Goal: Information Seeking & Learning: Understand process/instructions

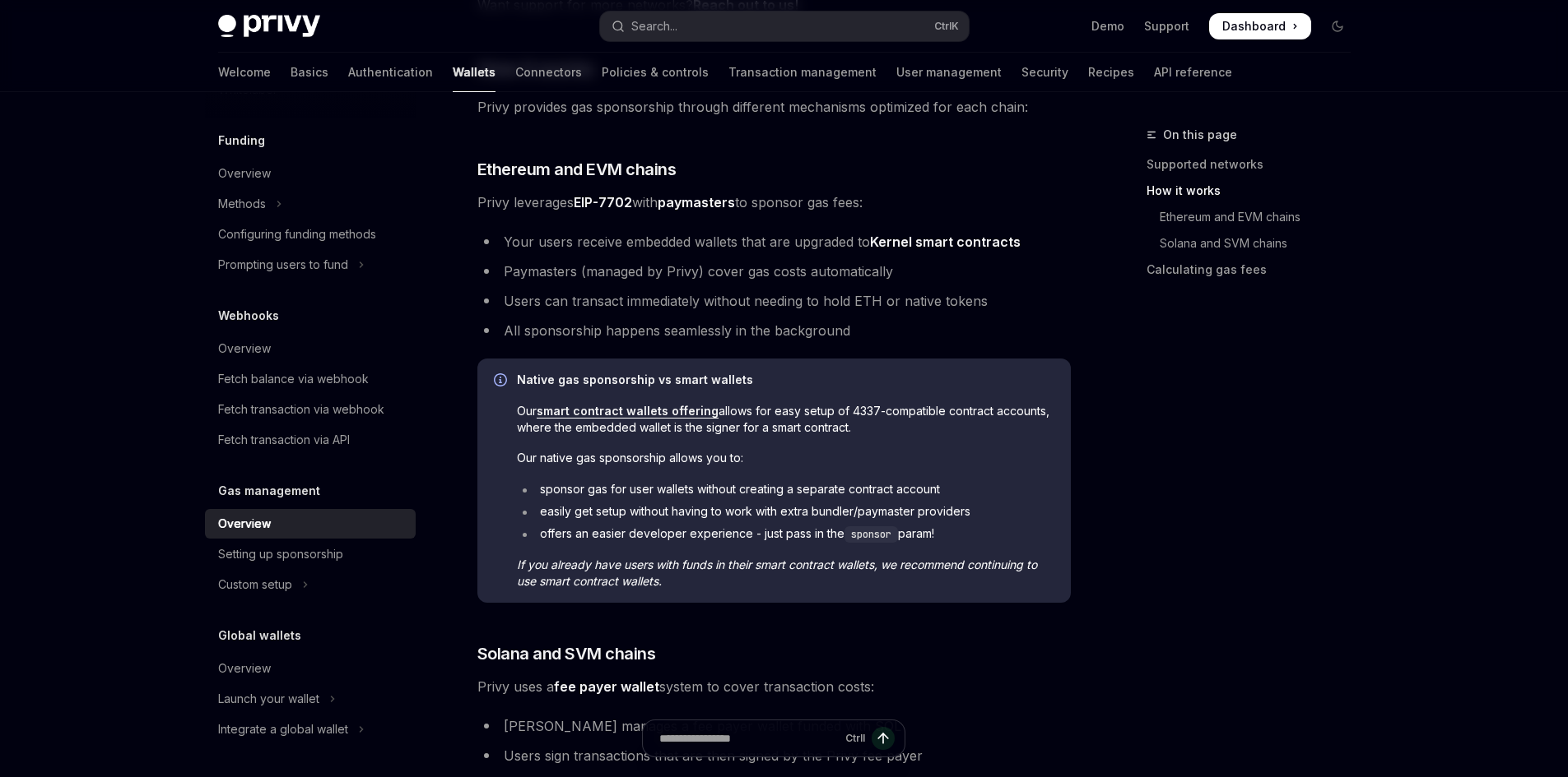
scroll to position [576, 0]
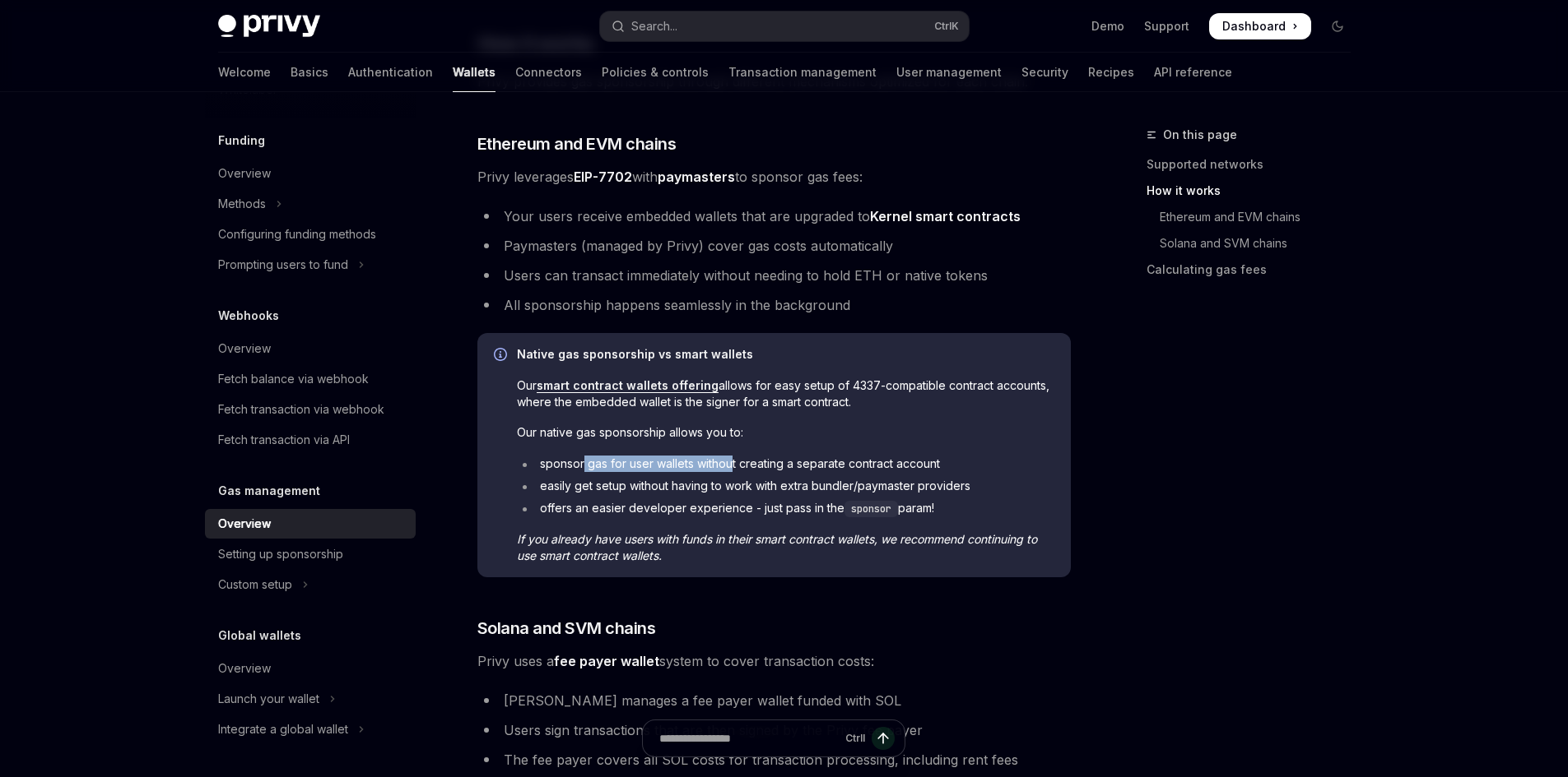
drag, startPoint x: 590, startPoint y: 465, endPoint x: 753, endPoint y: 466, distance: 163.0
click at [730, 470] on li "sponsor gas for user wallets without creating a separate contract account" at bounding box center [785, 463] width 538 height 17
click at [753, 466] on li "sponsor gas for user wallets without creating a separate contract account" at bounding box center [785, 463] width 538 height 17
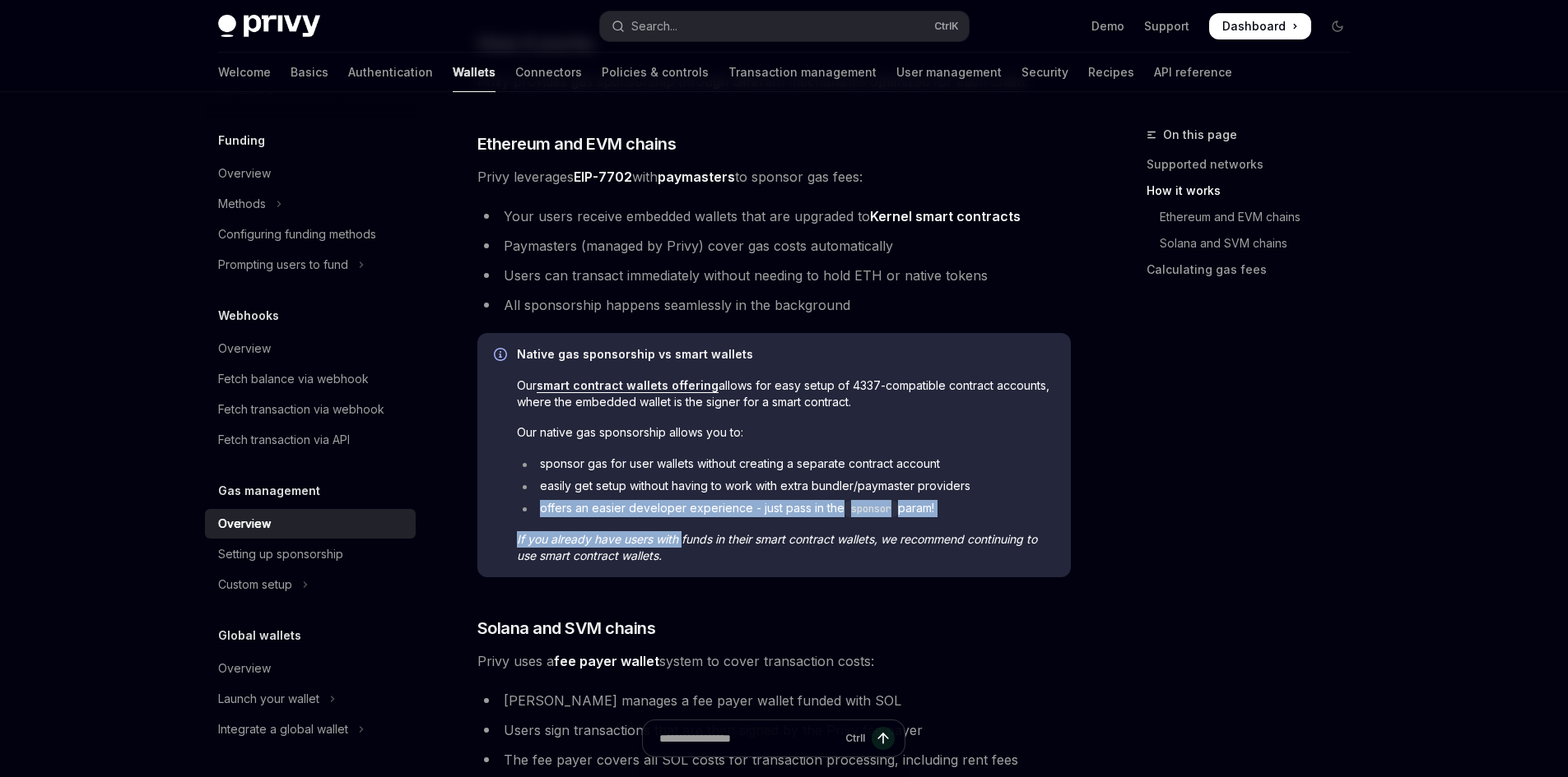
drag, startPoint x: 524, startPoint y: 505, endPoint x: 683, endPoint y: 518, distance: 159.5
click at [683, 518] on div "Native gas sponsorship vs smart wallets Our smart contract wallets offering all…" at bounding box center [785, 456] width 538 height 218
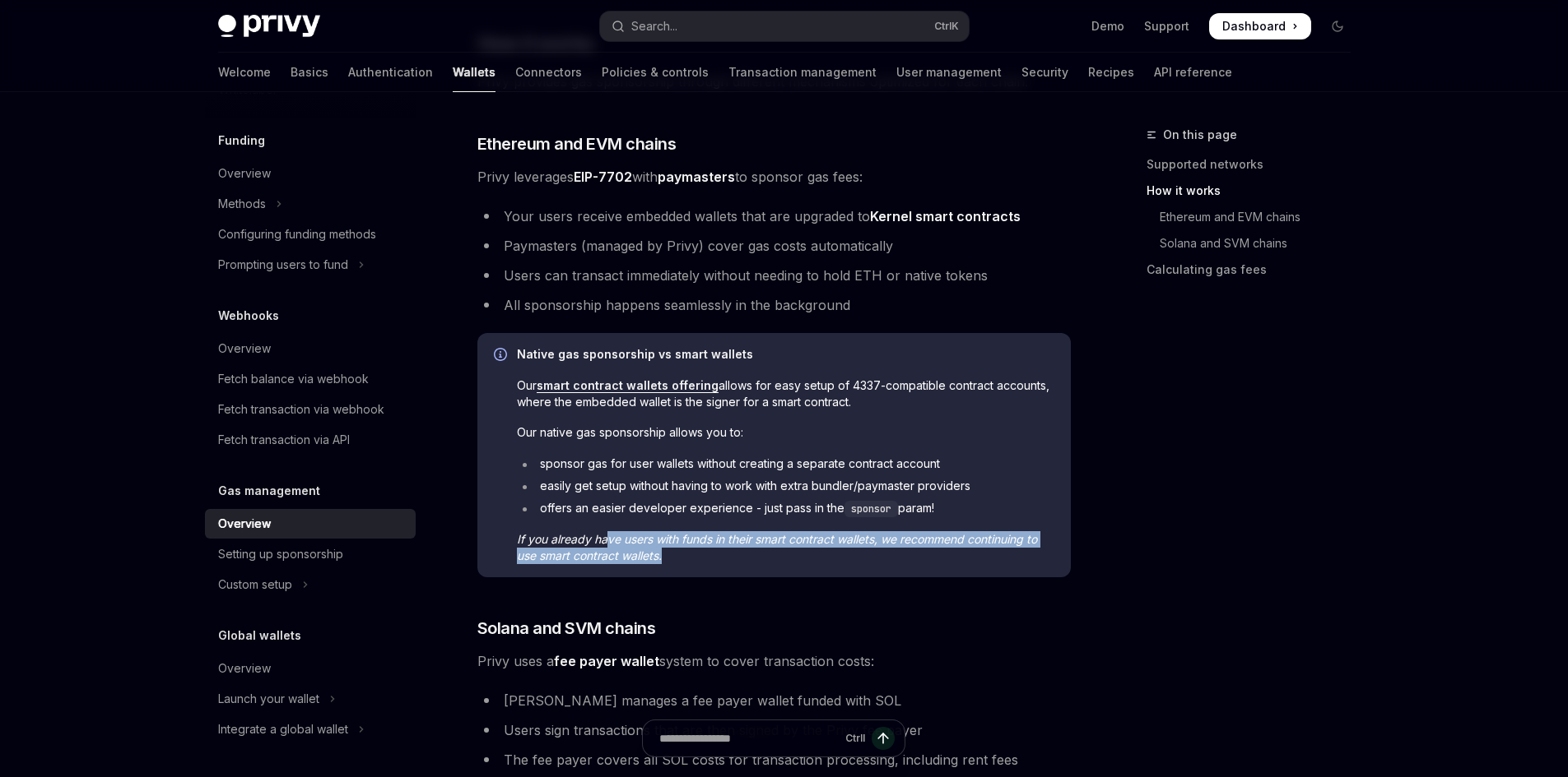
drag, startPoint x: 671, startPoint y: 553, endPoint x: 610, endPoint y: 539, distance: 62.6
click at [610, 539] on span "If you already have users with funds in their smart contract wallets, we recomm…" at bounding box center [785, 548] width 538 height 33
click at [669, 542] on em "If you already have users with funds in their smart contract wallets, we recomm…" at bounding box center [777, 547] width 520 height 30
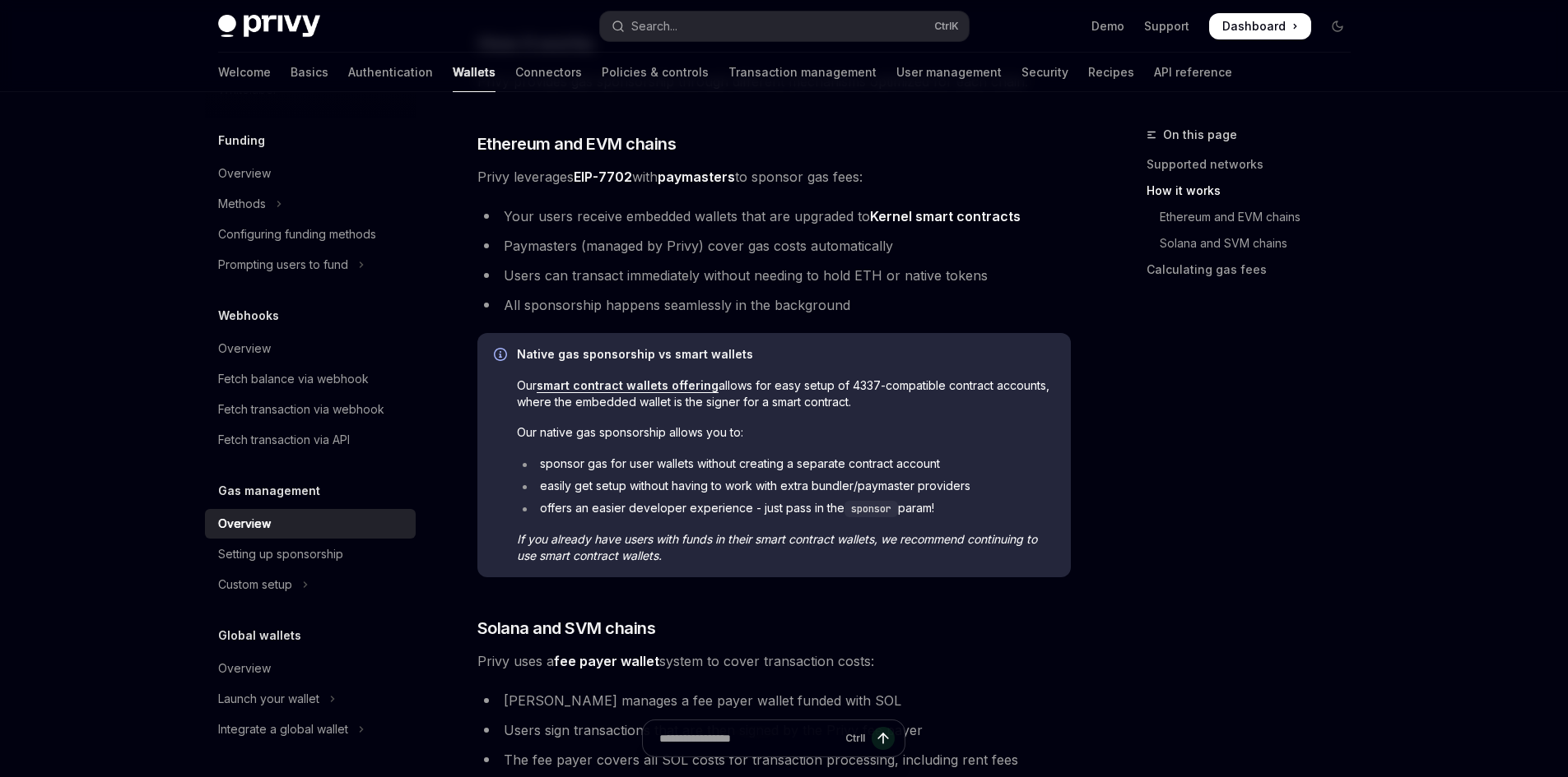
click at [702, 555] on span "If you already have users with funds in their smart contract wallets, we recomm…" at bounding box center [785, 548] width 538 height 33
drag, startPoint x: 702, startPoint y: 555, endPoint x: 706, endPoint y: 546, distance: 9.8
click at [706, 546] on span "If you already have users with funds in their smart contract wallets, we recomm…" at bounding box center [785, 548] width 538 height 33
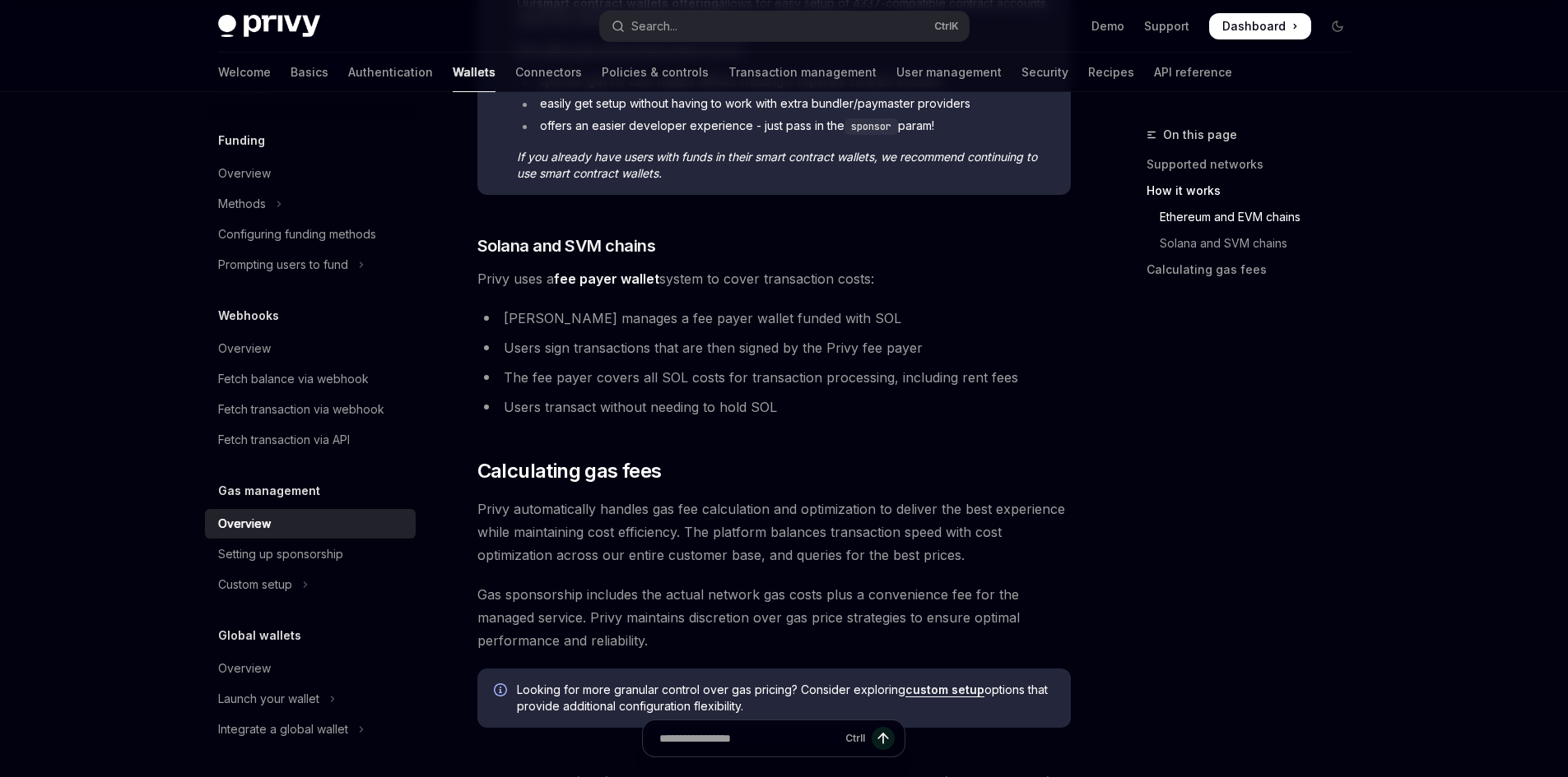
scroll to position [987, 0]
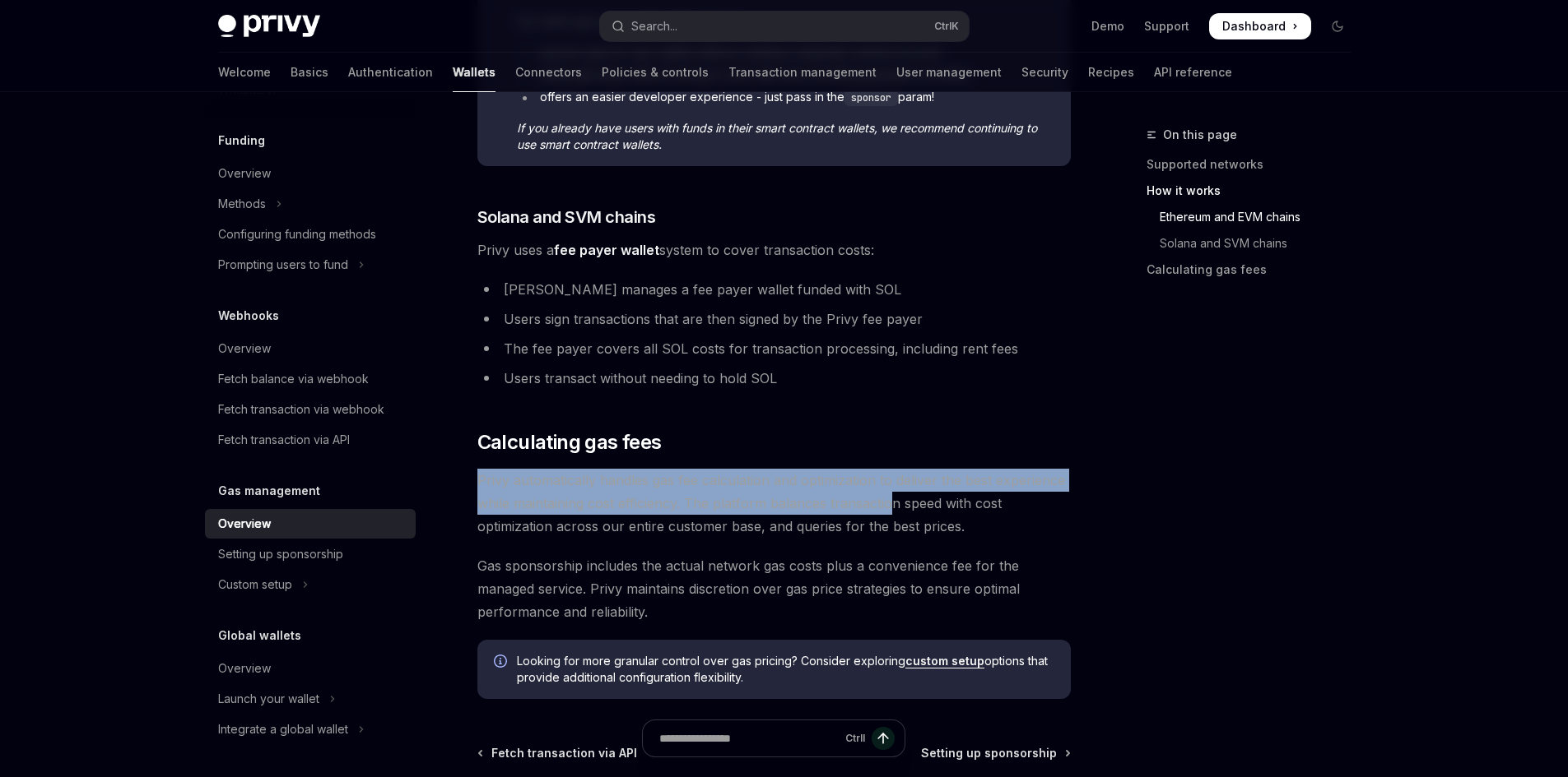
drag, startPoint x: 472, startPoint y: 486, endPoint x: 893, endPoint y: 515, distance: 422.0
click at [893, 514] on div "**********" at bounding box center [620, 51] width 908 height 1827
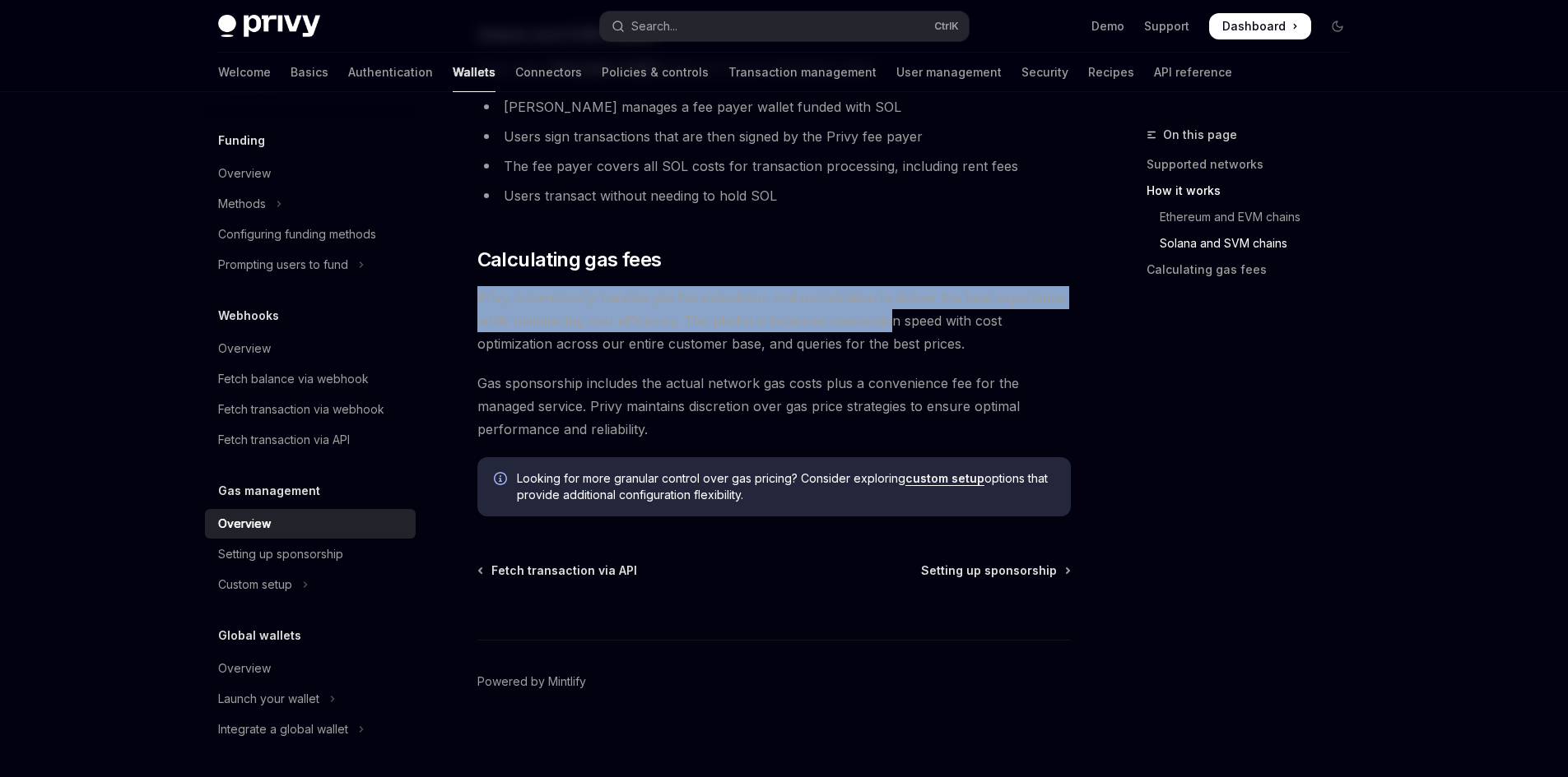
scroll to position [1174, 0]
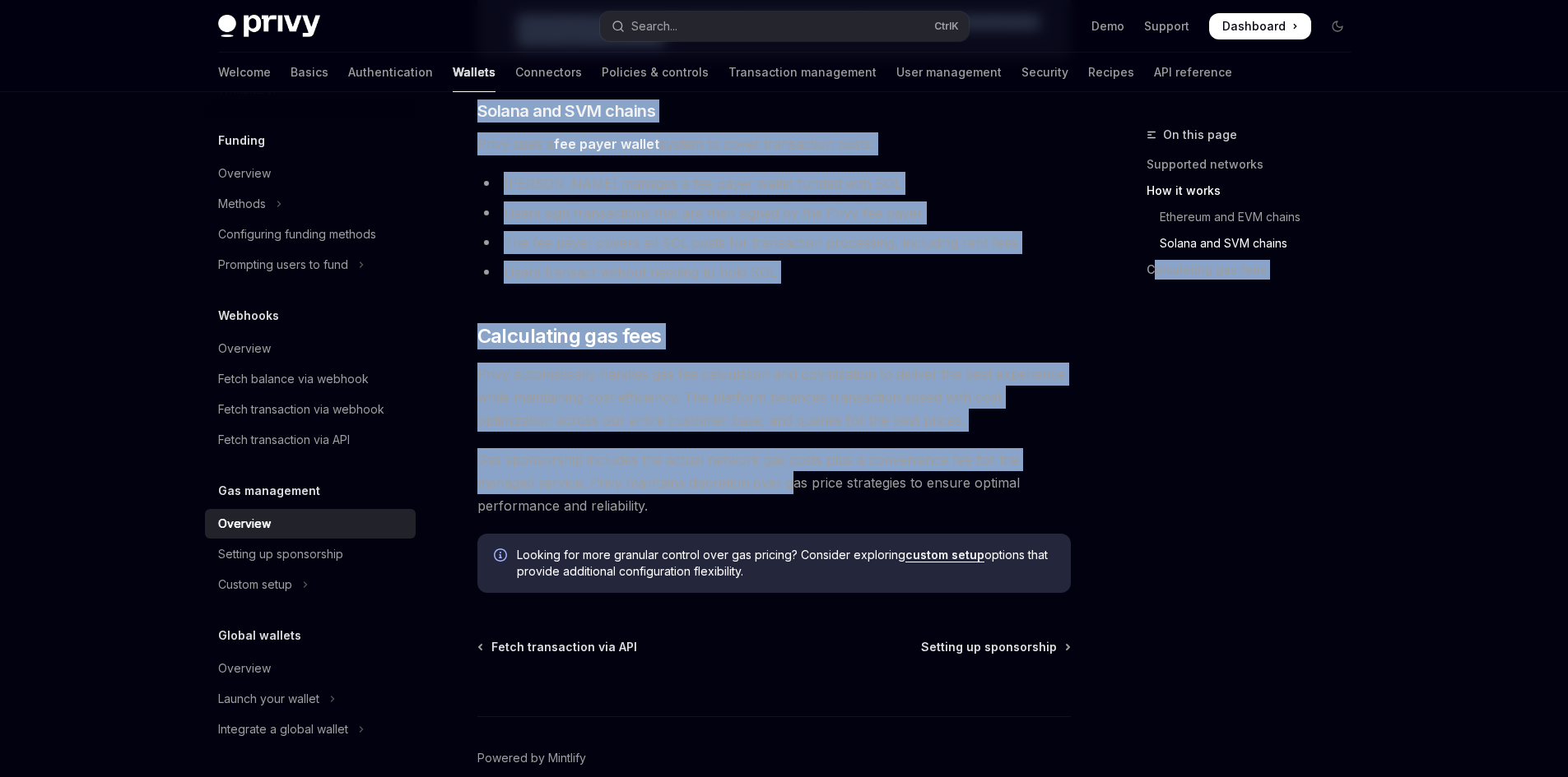
drag, startPoint x: 1151, startPoint y: 585, endPoint x: 791, endPoint y: 476, distance: 376.1
click at [788, 477] on span "Gas sponsorship includes the actual network gas costs plus a convenience fee fo…" at bounding box center [774, 483] width 594 height 69
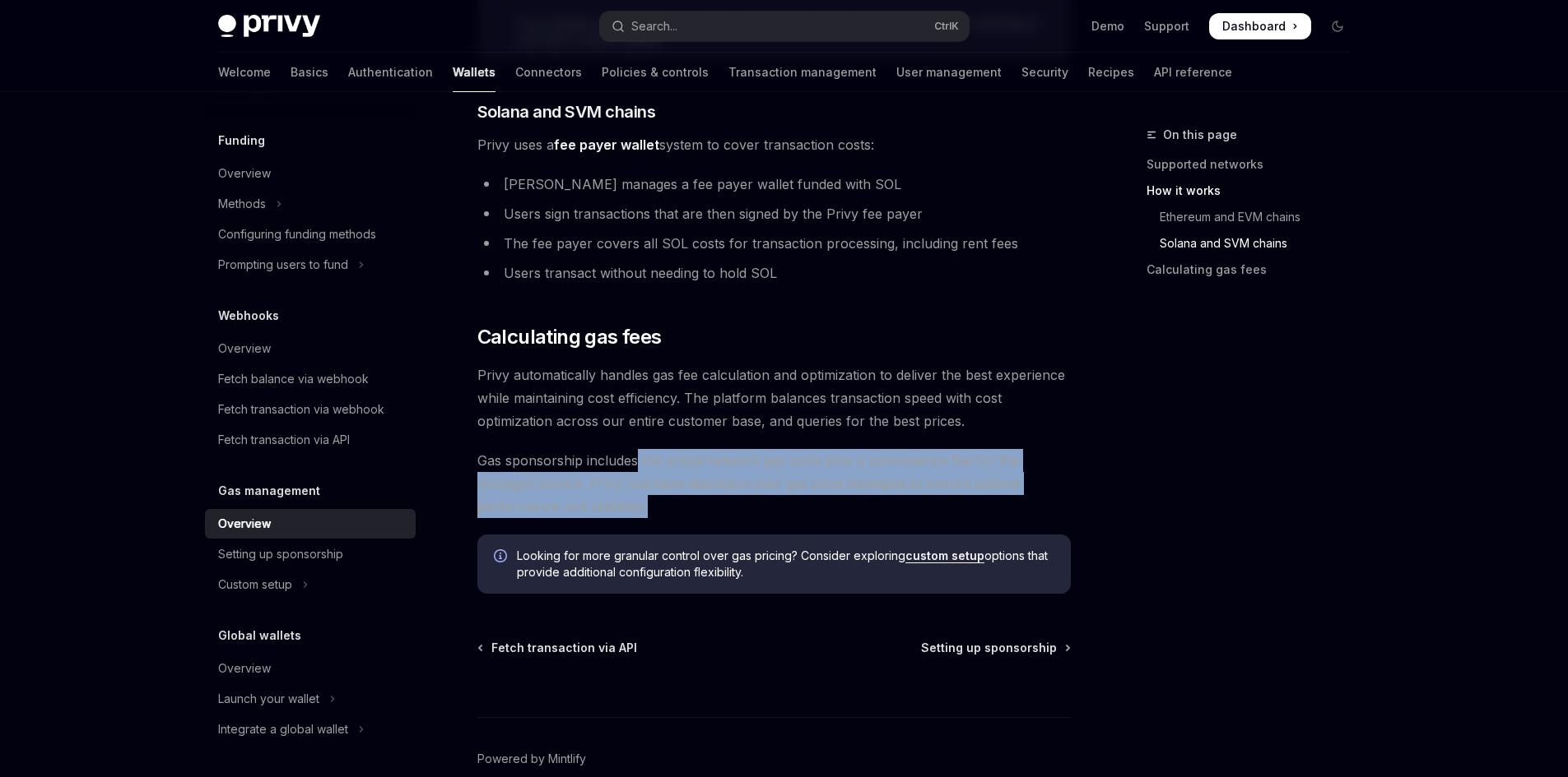
drag, startPoint x: 743, startPoint y: 499, endPoint x: 638, endPoint y: 462, distance: 111.3
click at [638, 462] on span "Gas sponsorship includes the actual network gas costs plus a convenience fee fo…" at bounding box center [774, 483] width 594 height 69
click at [567, 473] on span "Gas sponsorship includes the actual network gas costs plus a convenience fee fo…" at bounding box center [774, 483] width 594 height 69
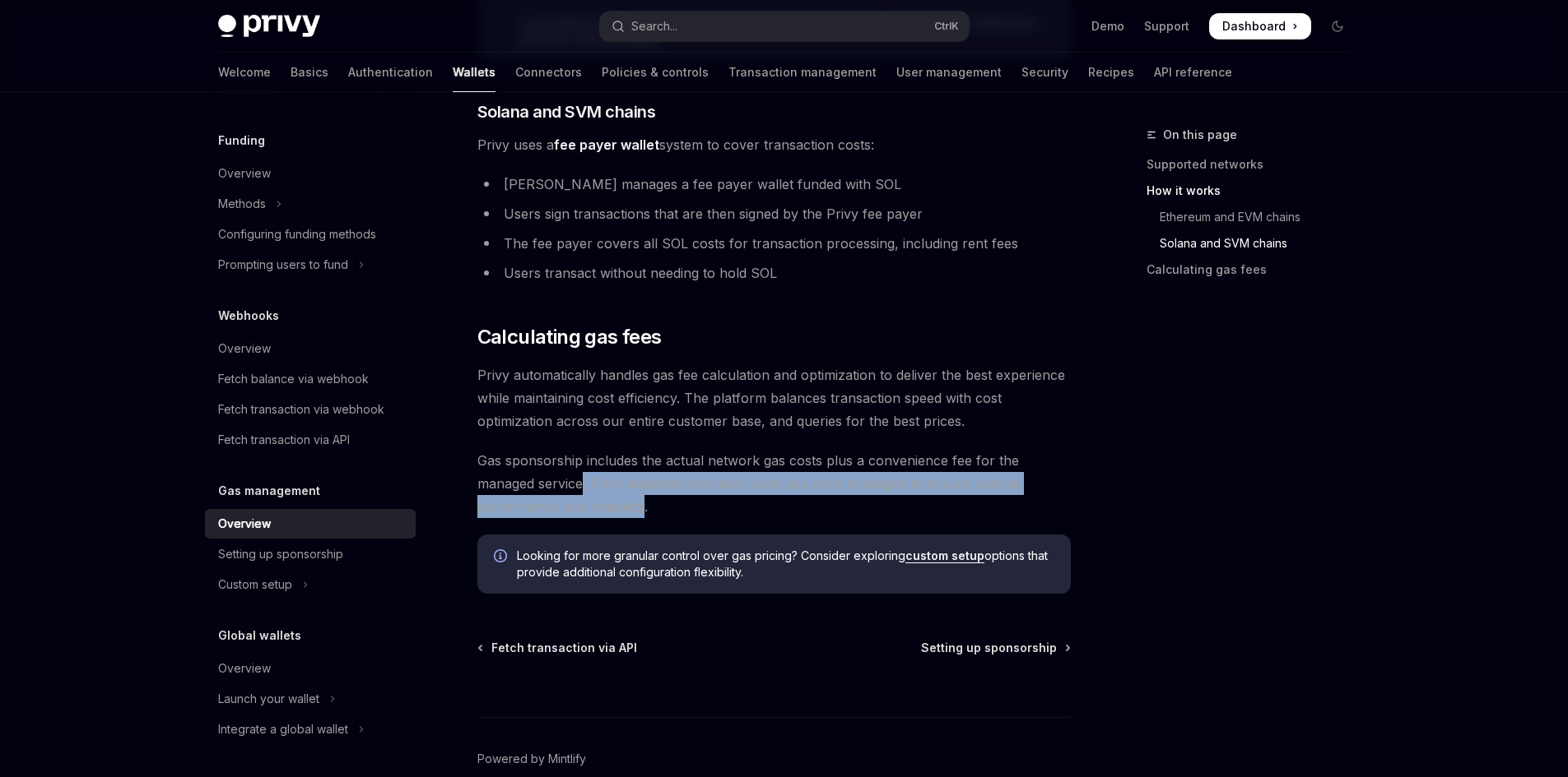
drag, startPoint x: 584, startPoint y: 482, endPoint x: 641, endPoint y: 497, distance: 58.9
click at [641, 497] on span "Gas sponsorship includes the actual network gas costs plus a convenience fee fo…" at bounding box center [774, 483] width 594 height 69
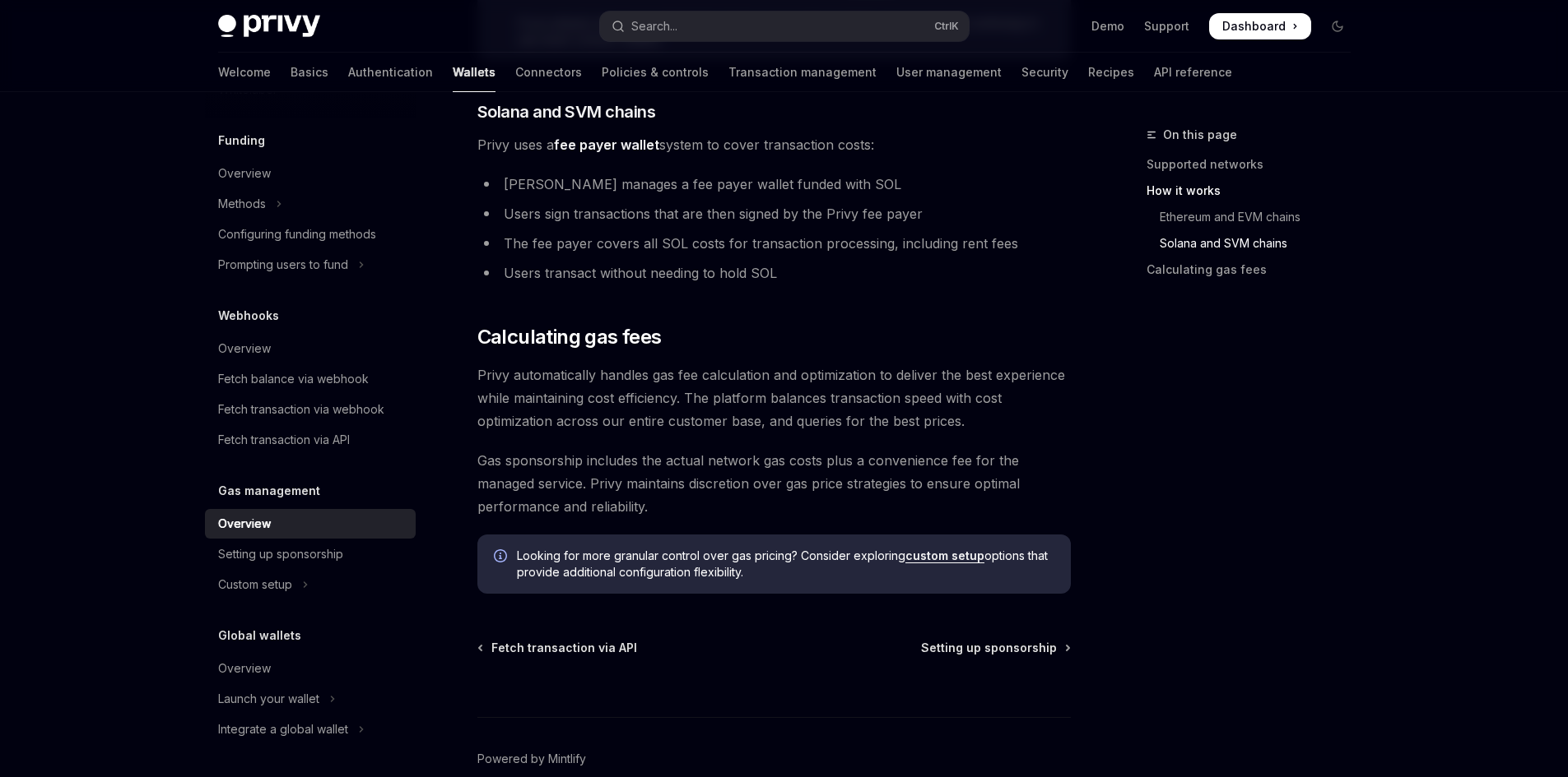
click at [662, 501] on span "Gas sponsorship includes the actual network gas costs plus a convenience fee fo…" at bounding box center [774, 483] width 594 height 69
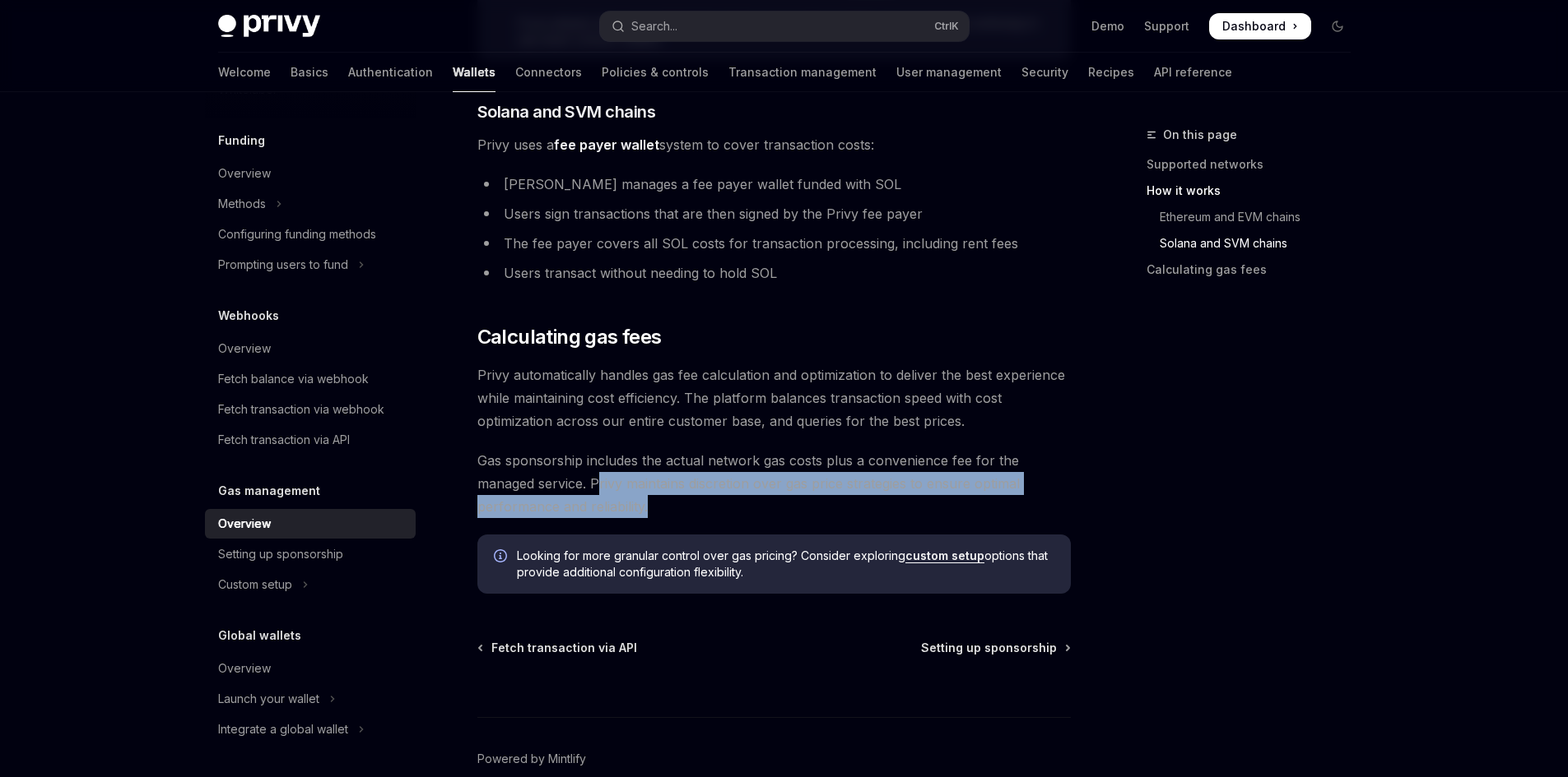
drag, startPoint x: 670, startPoint y: 508, endPoint x: 594, endPoint y: 474, distance: 83.3
click at [594, 476] on span "Gas sponsorship includes the actual network gas costs plus a convenience fee fo…" at bounding box center [774, 483] width 594 height 69
click at [594, 472] on span "Gas sponsorship includes the actual network gas costs plus a convenience fee fo…" at bounding box center [774, 483] width 594 height 69
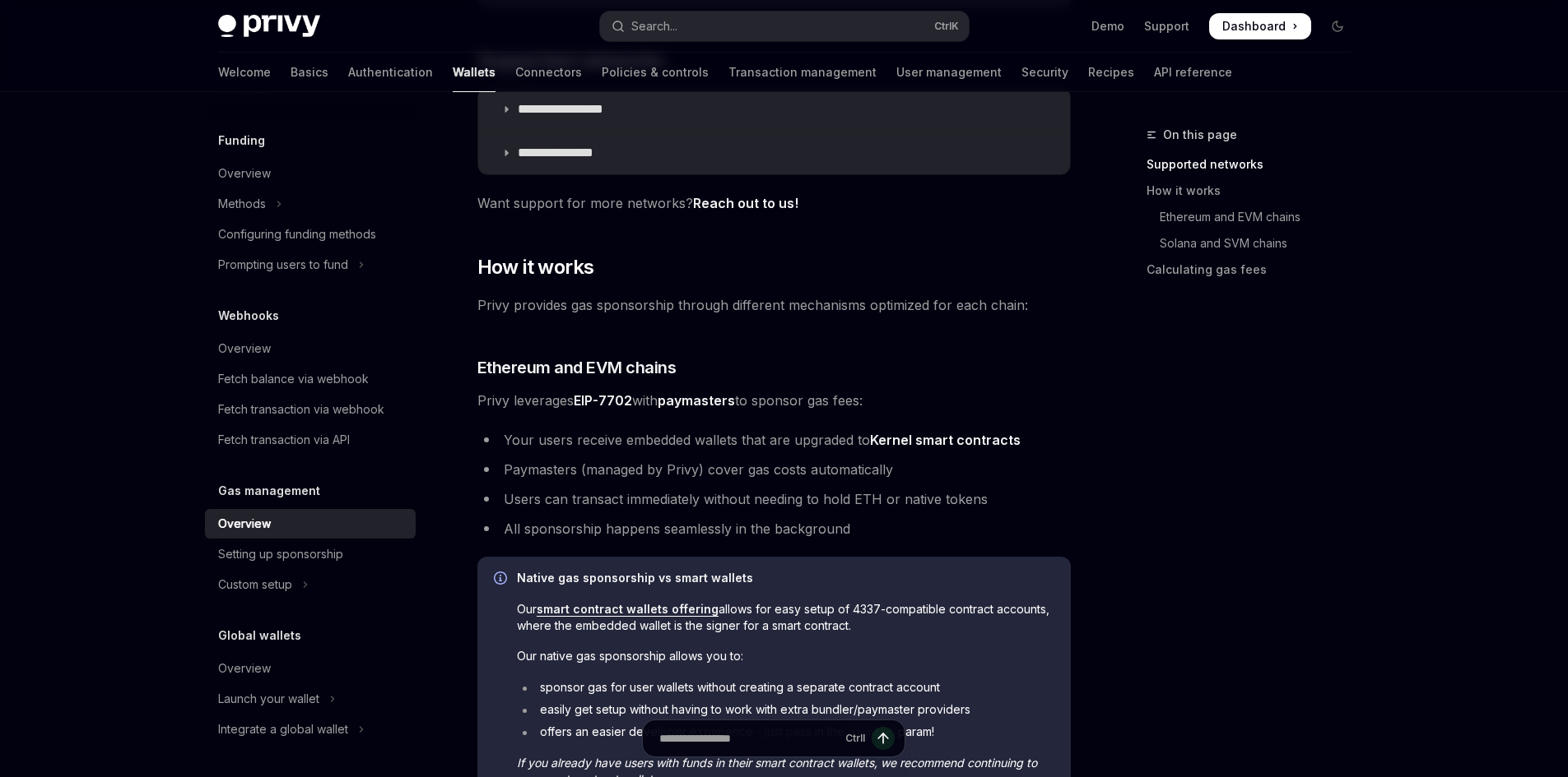
scroll to position [270, 0]
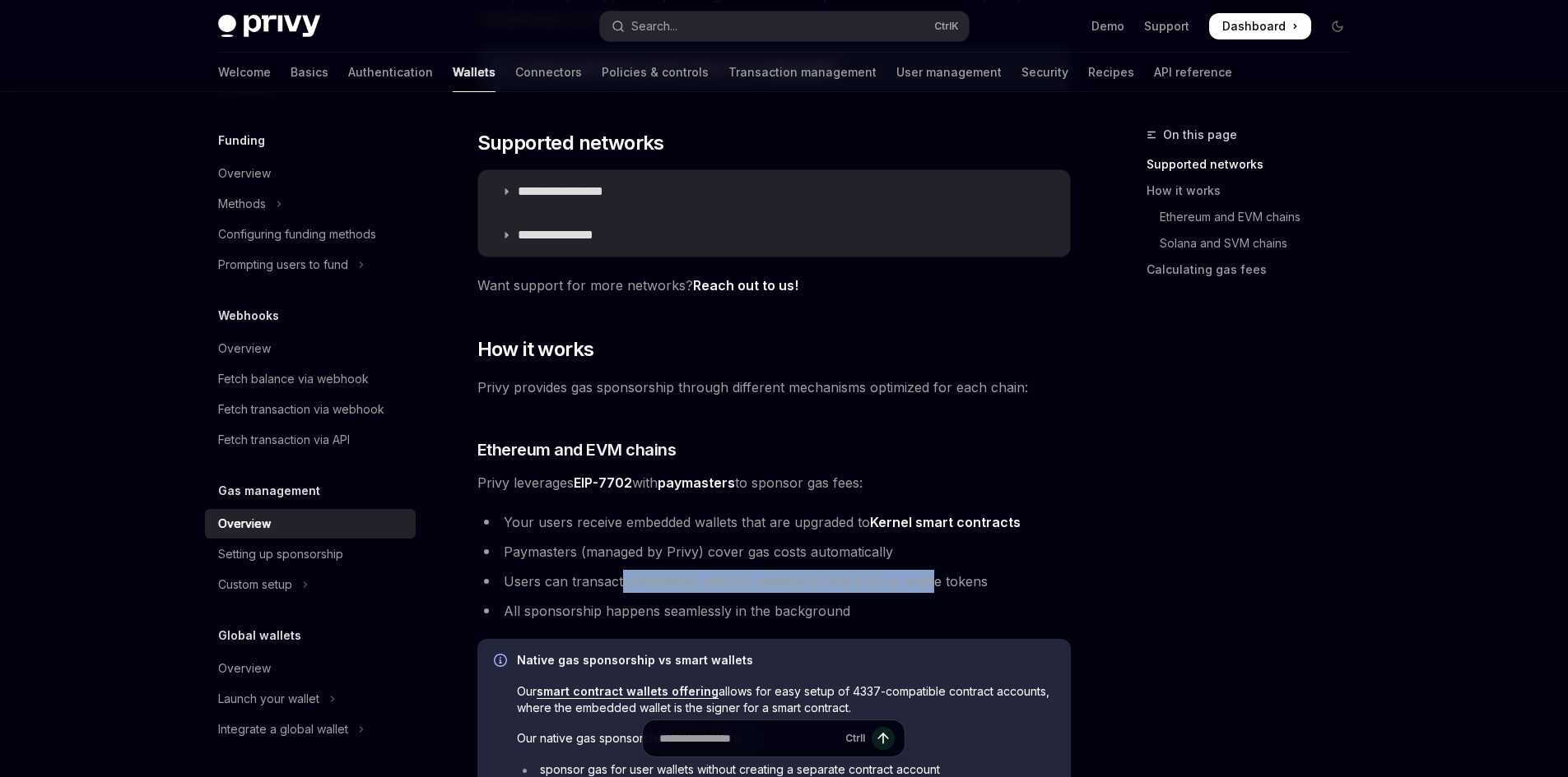
drag, startPoint x: 621, startPoint y: 589, endPoint x: 927, endPoint y: 586, distance: 306.0
click at [927, 586] on li "Users can transact immediately without needing to hold ETH or native tokens" at bounding box center [774, 581] width 594 height 23
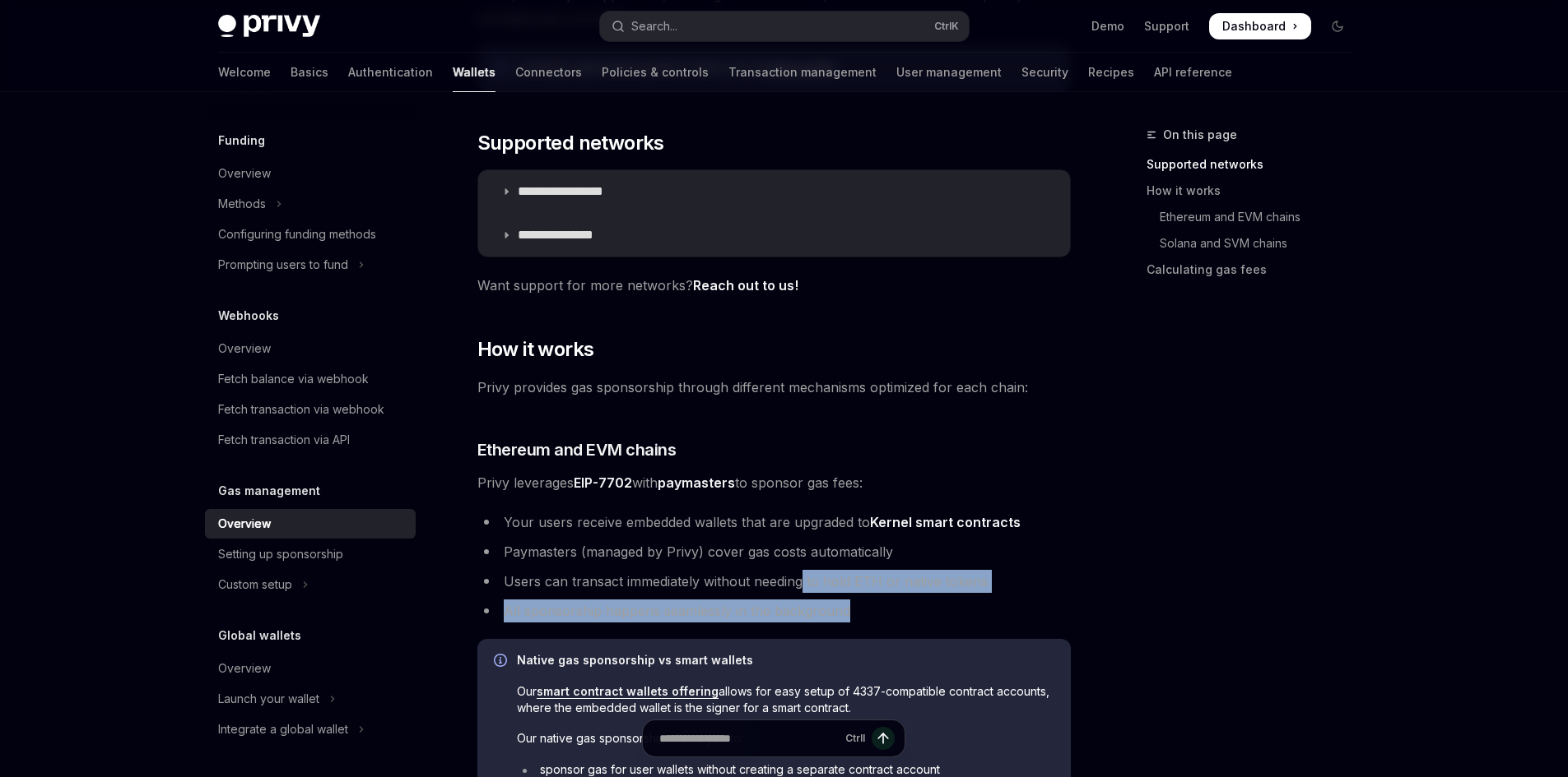
drag, startPoint x: 899, startPoint y: 605, endPoint x: 804, endPoint y: 588, distance: 96.5
click at [804, 588] on ul "Your users receive embedded wallets that are upgraded to Kernel smart contracts…" at bounding box center [774, 566] width 594 height 111
click at [804, 588] on li "Users can transact immediately without needing to hold ETH or native tokens" at bounding box center [774, 581] width 594 height 23
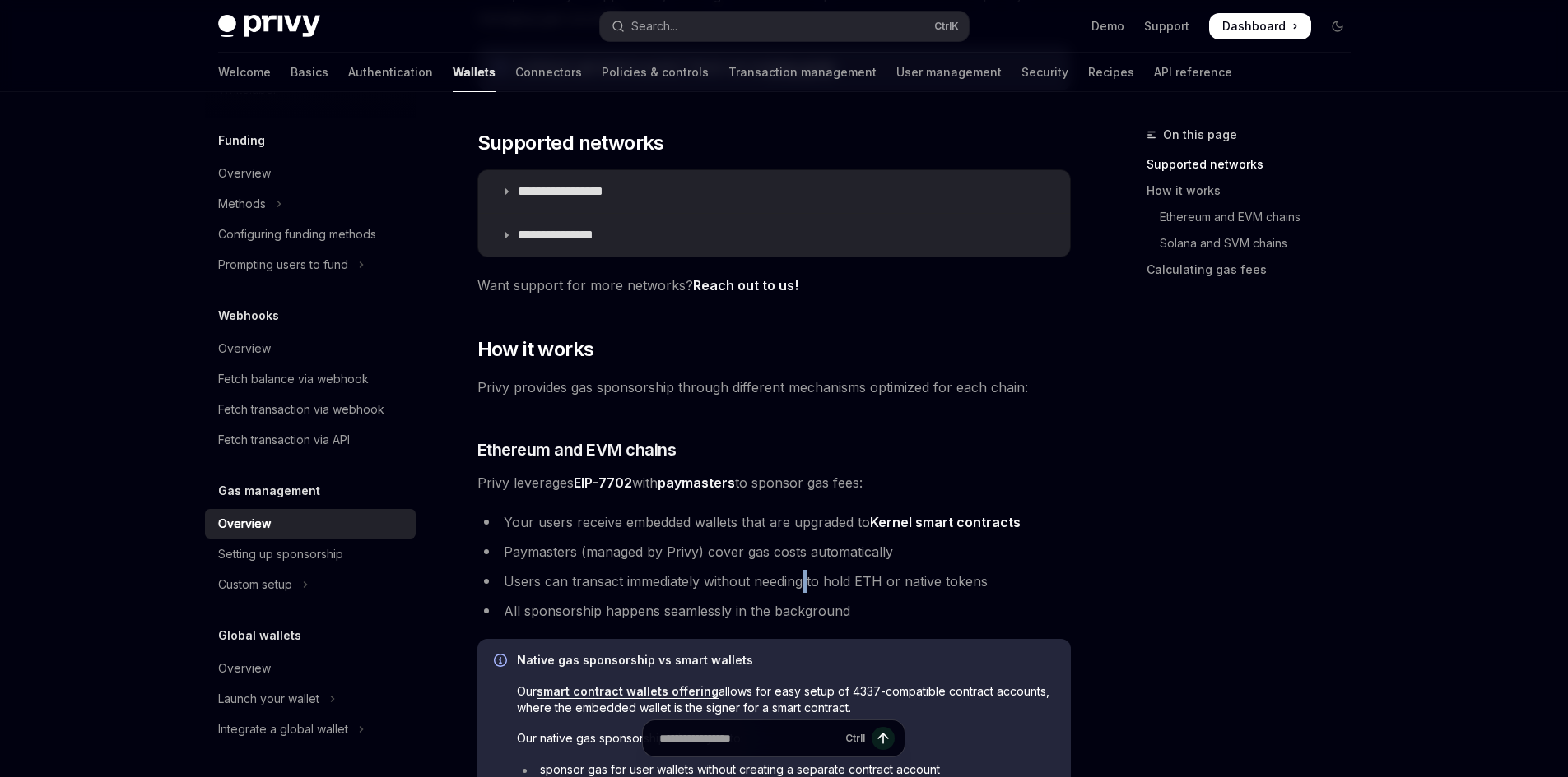
click at [804, 588] on li "Users can transact immediately without needing to hold ETH or native tokens" at bounding box center [774, 581] width 594 height 23
click at [803, 588] on li "Users can transact immediately without needing to hold ETH or native tokens" at bounding box center [774, 581] width 594 height 23
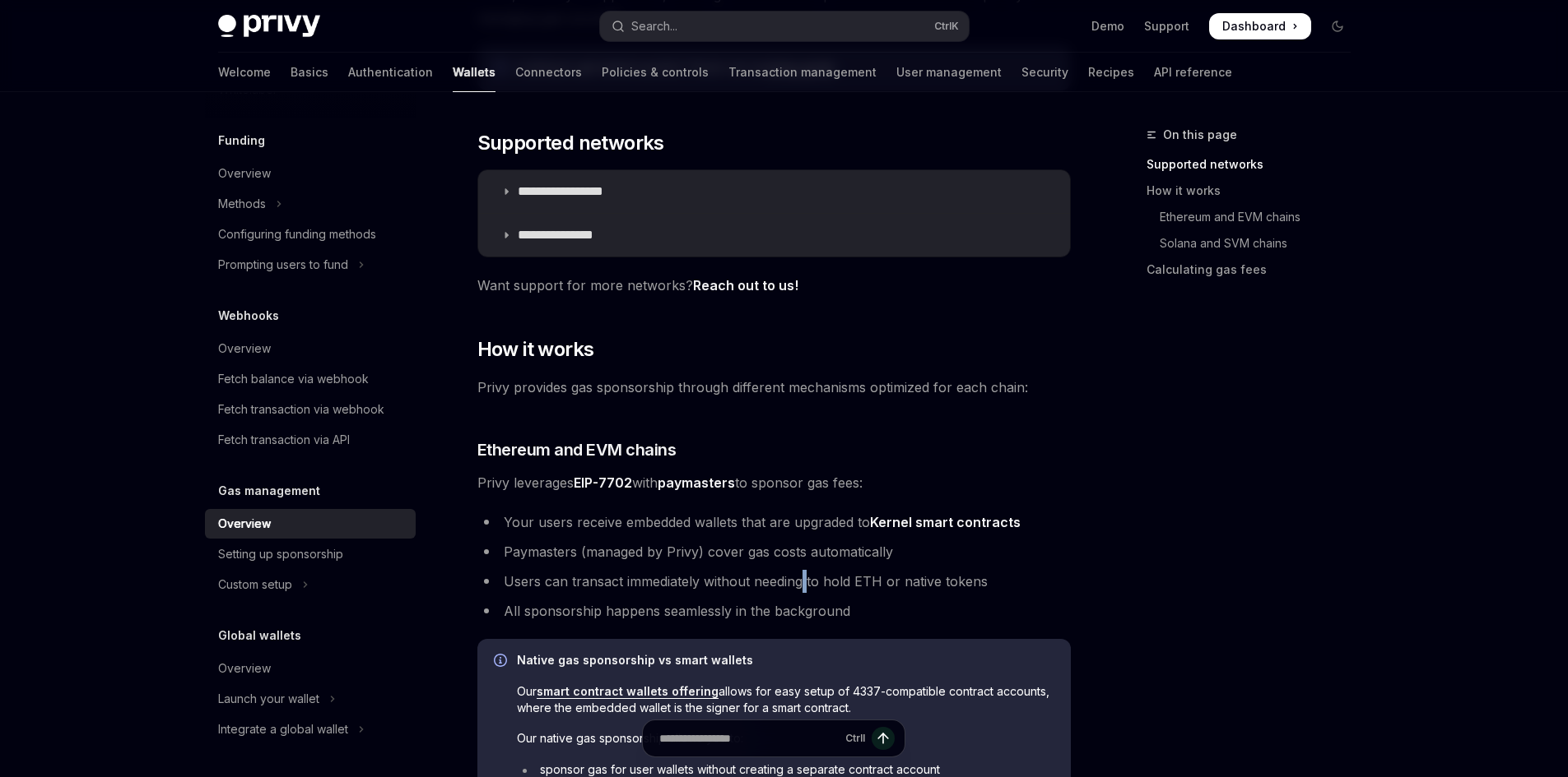
click at [803, 588] on li "Users can transact immediately without needing to hold ETH or native tokens" at bounding box center [774, 581] width 594 height 23
click at [797, 591] on li "Users can transact immediately without needing to hold ETH or native tokens" at bounding box center [774, 581] width 594 height 23
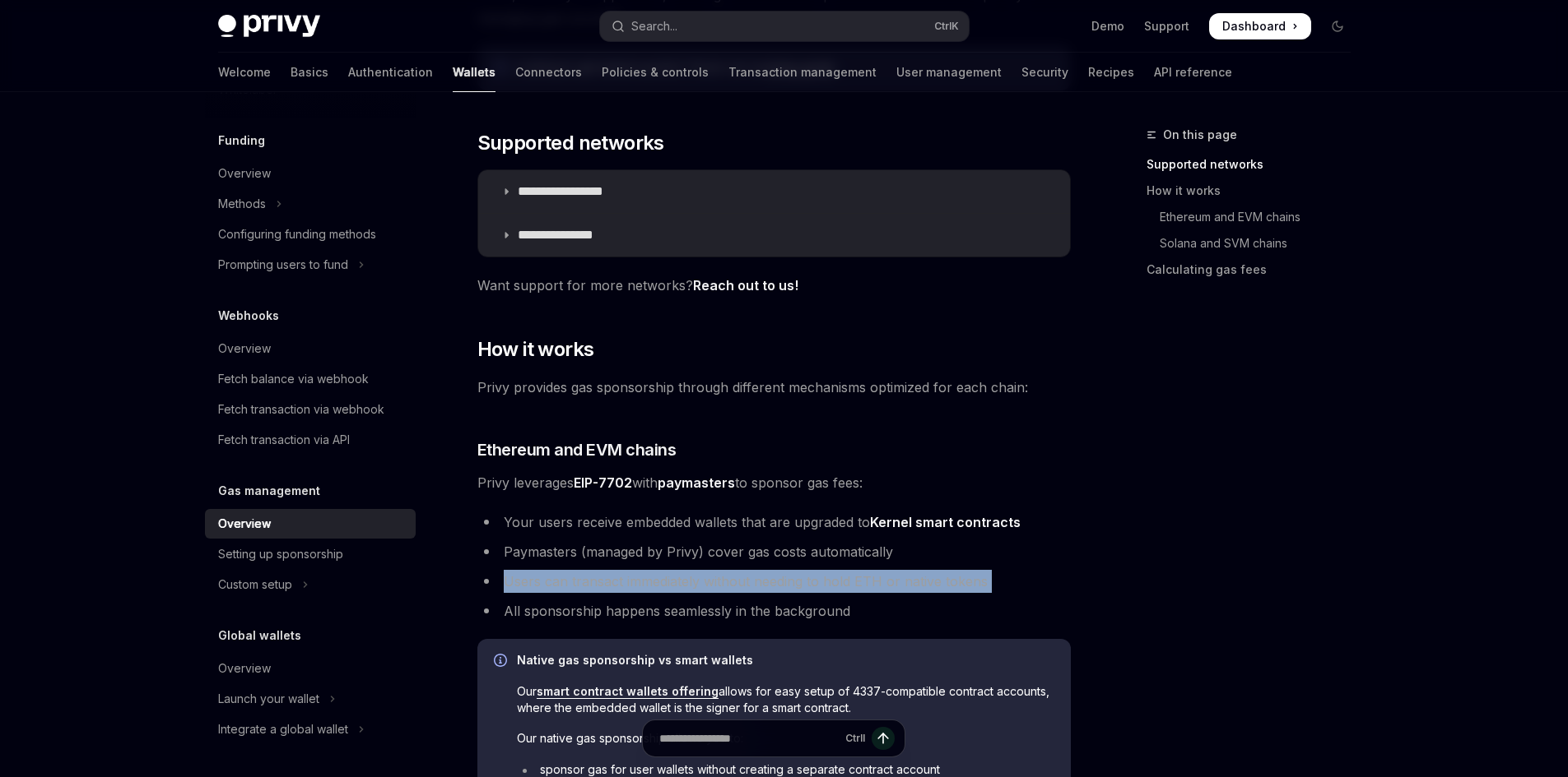
click at [728, 588] on li "Users can transact immediately without needing to hold ETH or native tokens" at bounding box center [774, 581] width 594 height 23
click at [685, 589] on li "Users can transact immediately without needing to hold ETH or native tokens" at bounding box center [774, 581] width 594 height 23
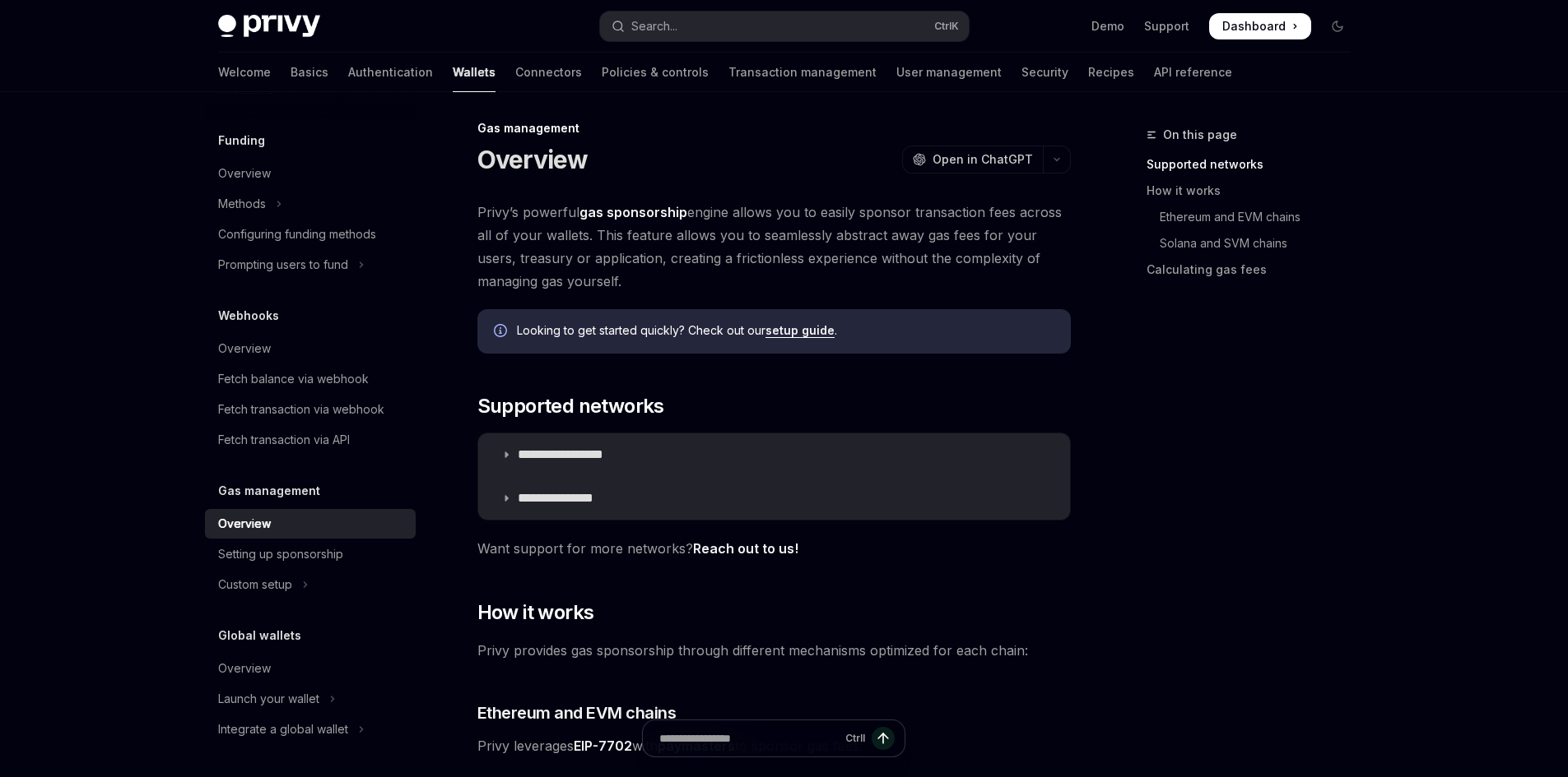
scroll to position [0, 0]
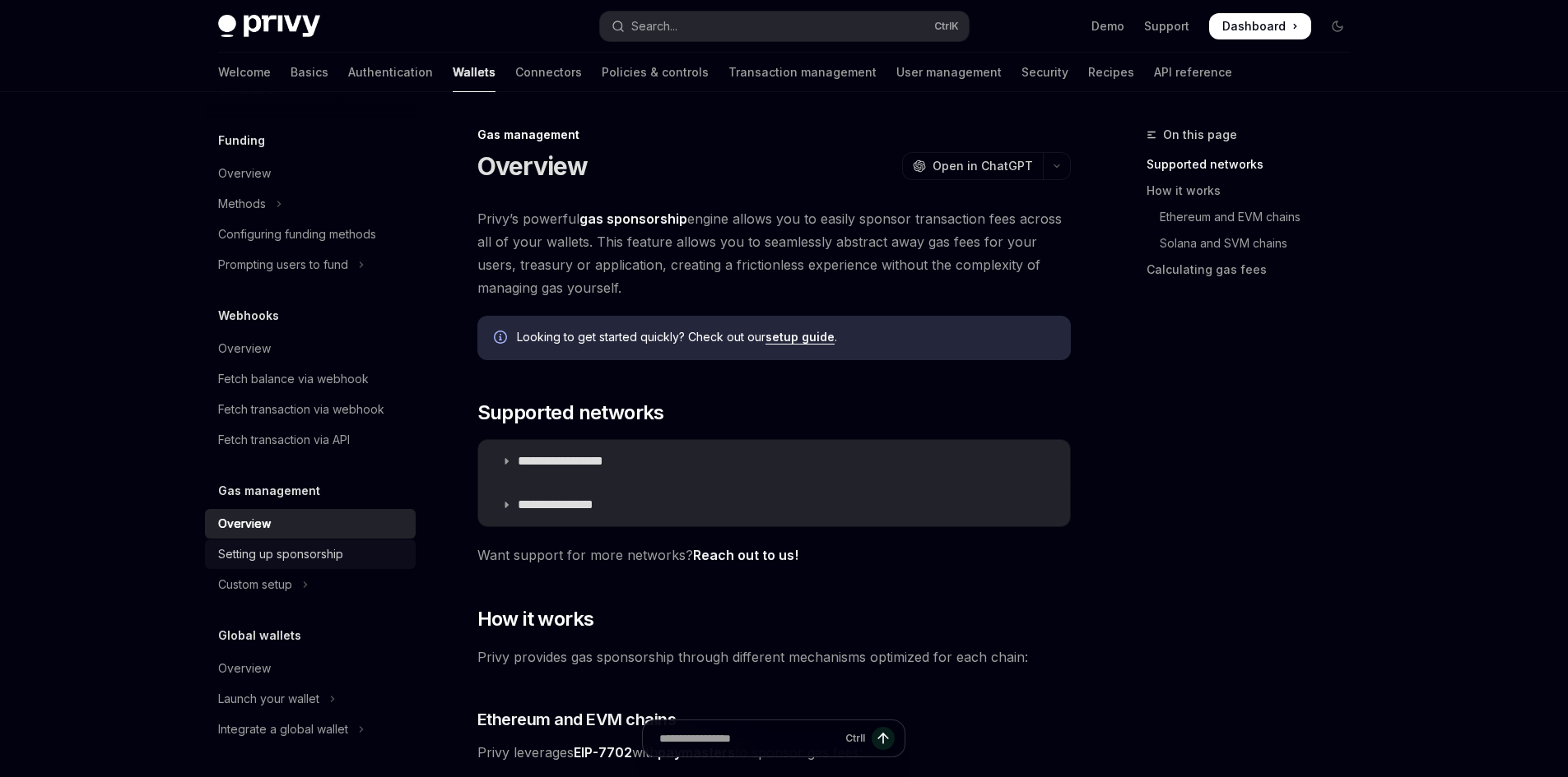
click at [333, 556] on div "Setting up sponsorship" at bounding box center [281, 554] width 126 height 20
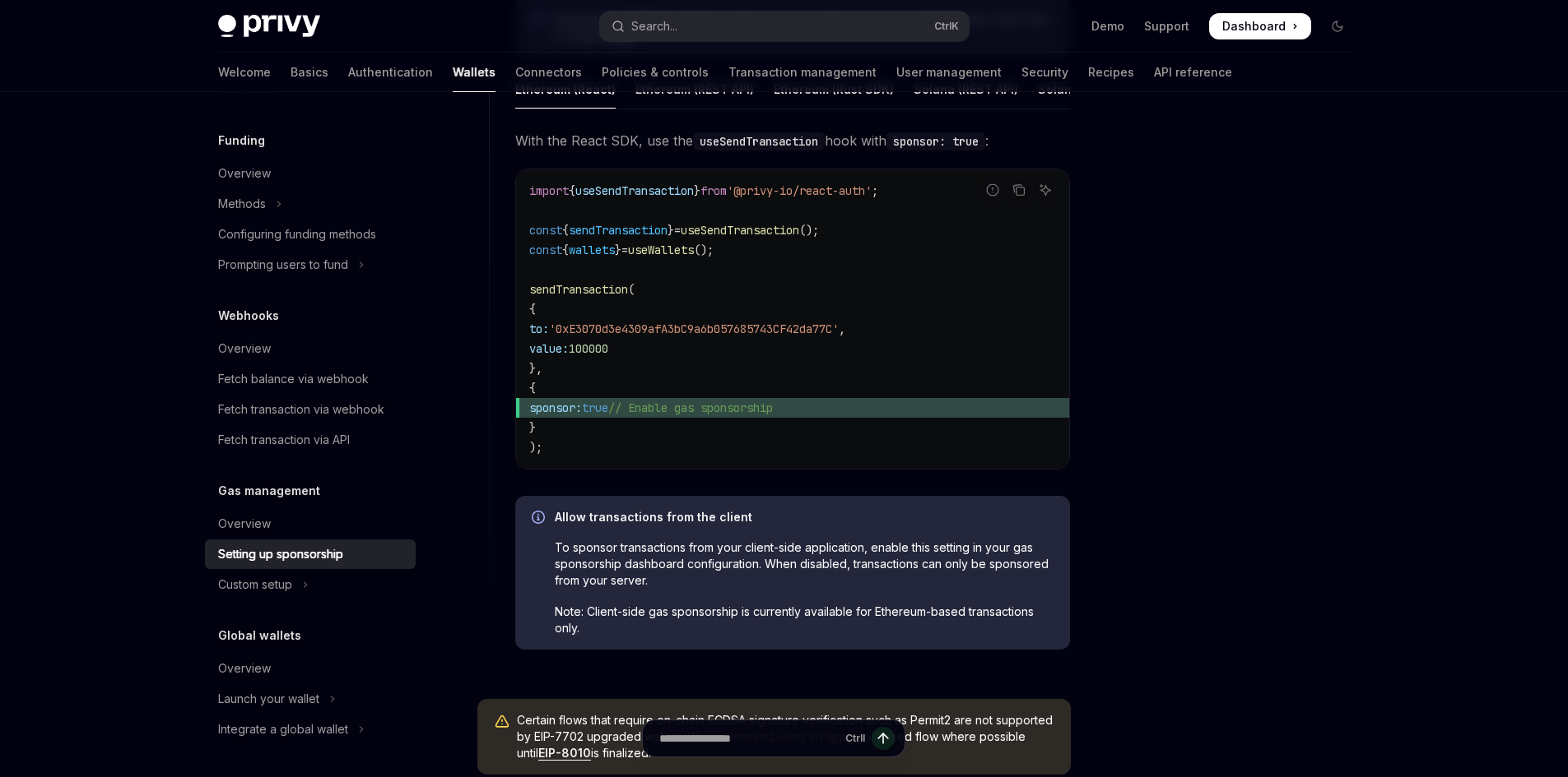
scroll to position [1069, 0]
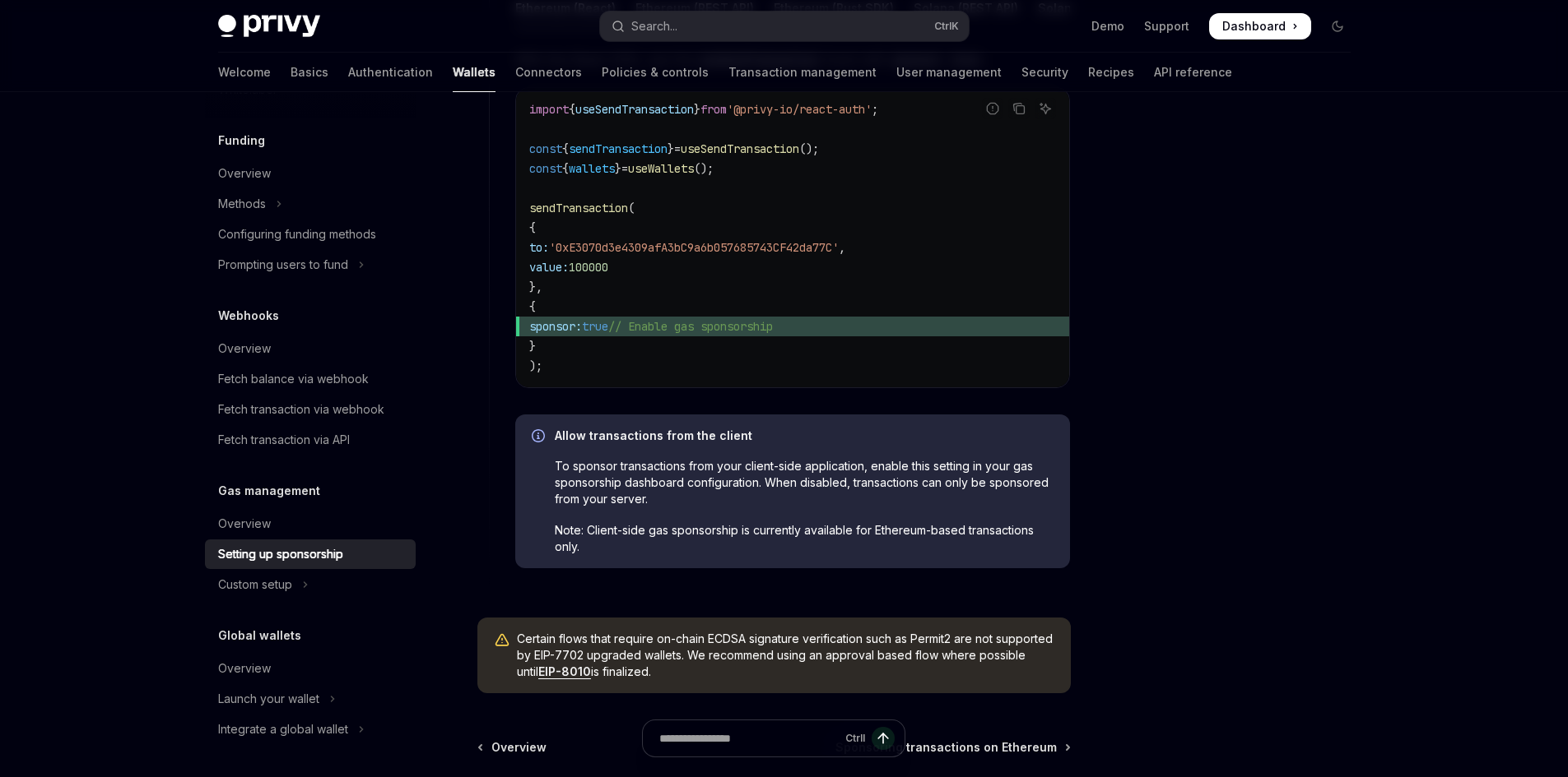
click at [582, 334] on span "sponsor:" at bounding box center [555, 326] width 52 height 15
click at [655, 334] on span "// Enable gas sponsorship" at bounding box center [690, 326] width 165 height 15
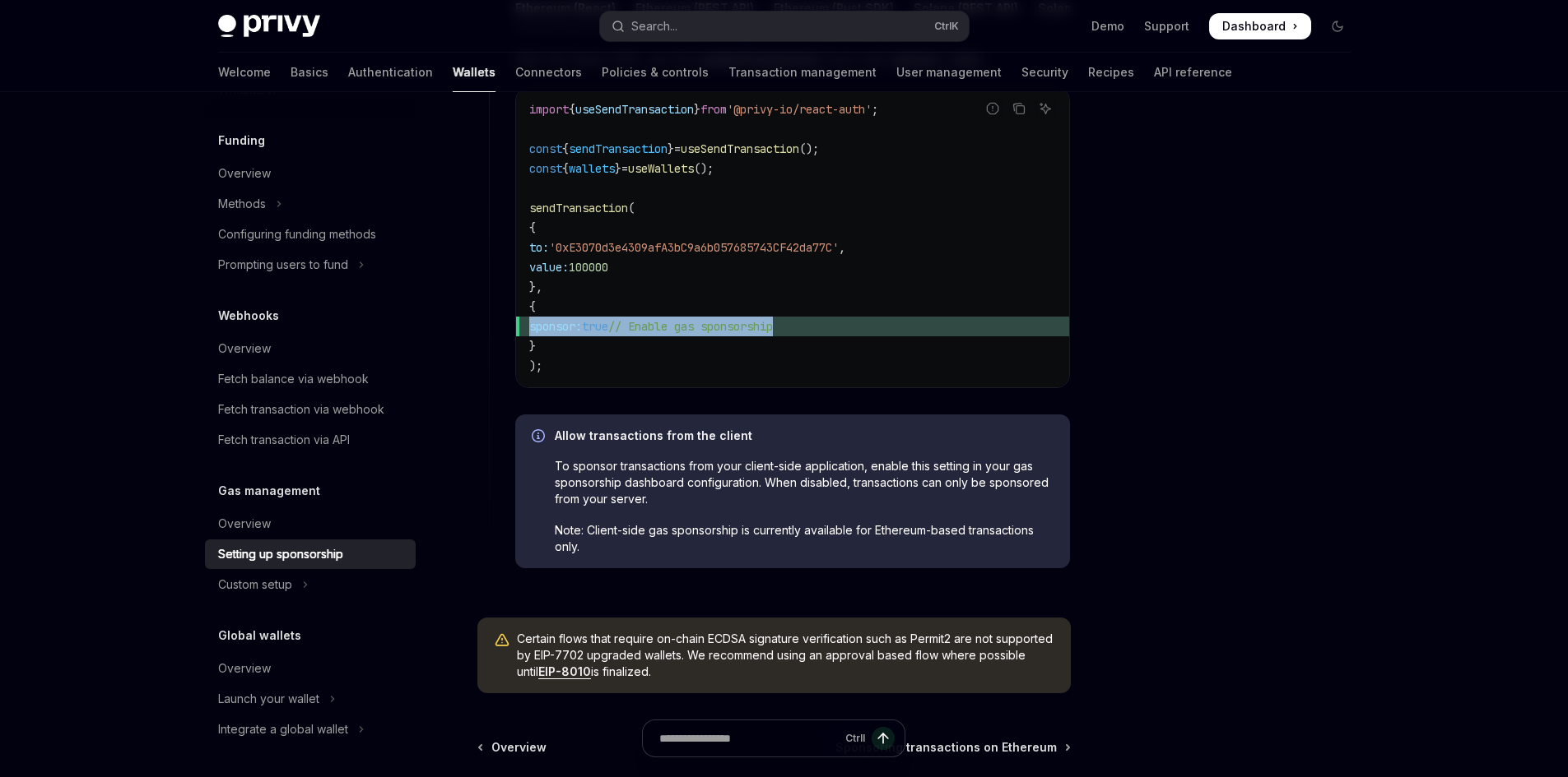
click at [655, 334] on span "// Enable gas sponsorship" at bounding box center [690, 326] width 165 height 15
click at [646, 353] on code "import { useSendTransaction } from '@privy-io/react-auth' ; const { sendTransac…" at bounding box center [792, 237] width 526 height 276
drag, startPoint x: 639, startPoint y: 338, endPoint x: 816, endPoint y: 344, distance: 177.1
click at [816, 336] on span "sponsor: true // Enable gas sponsorship" at bounding box center [792, 327] width 526 height 20
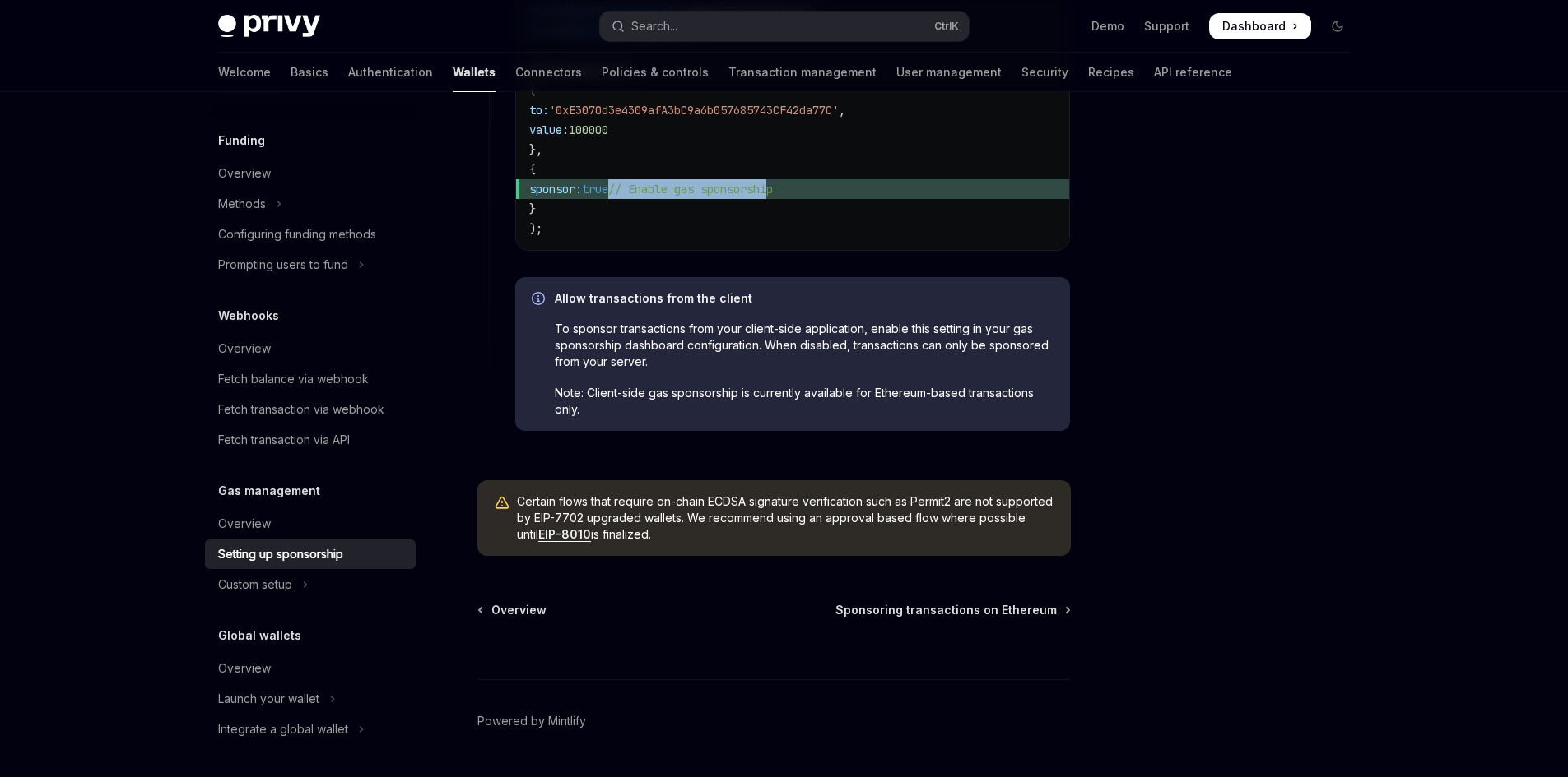
scroll to position [1233, 0]
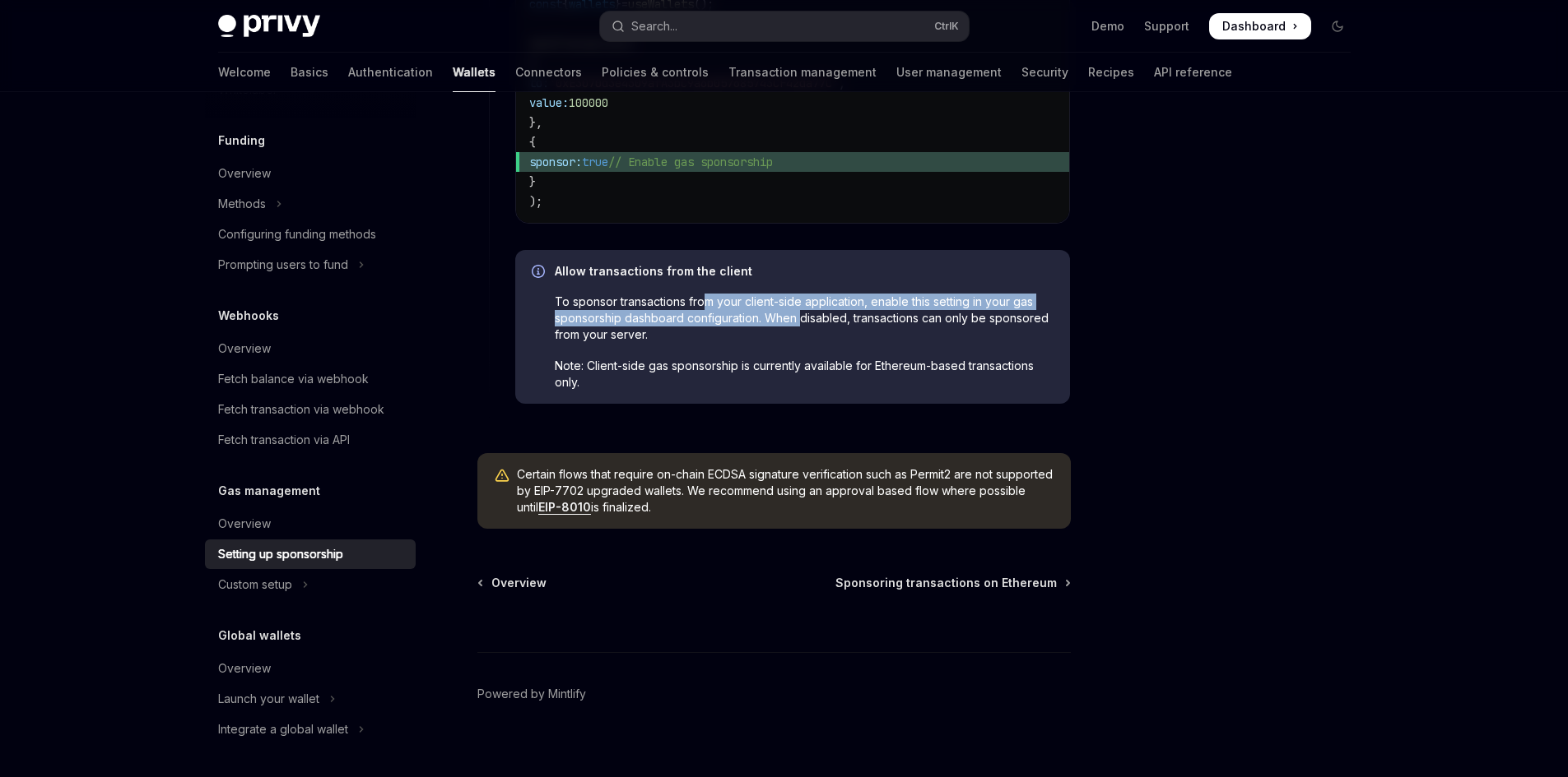
drag, startPoint x: 704, startPoint y: 321, endPoint x: 802, endPoint y: 334, distance: 98.9
click at [802, 334] on span "To sponsor transactions from your client-side application, enable this setting …" at bounding box center [804, 318] width 499 height 50
click at [316, 579] on button "Custom setup" at bounding box center [310, 584] width 211 height 30
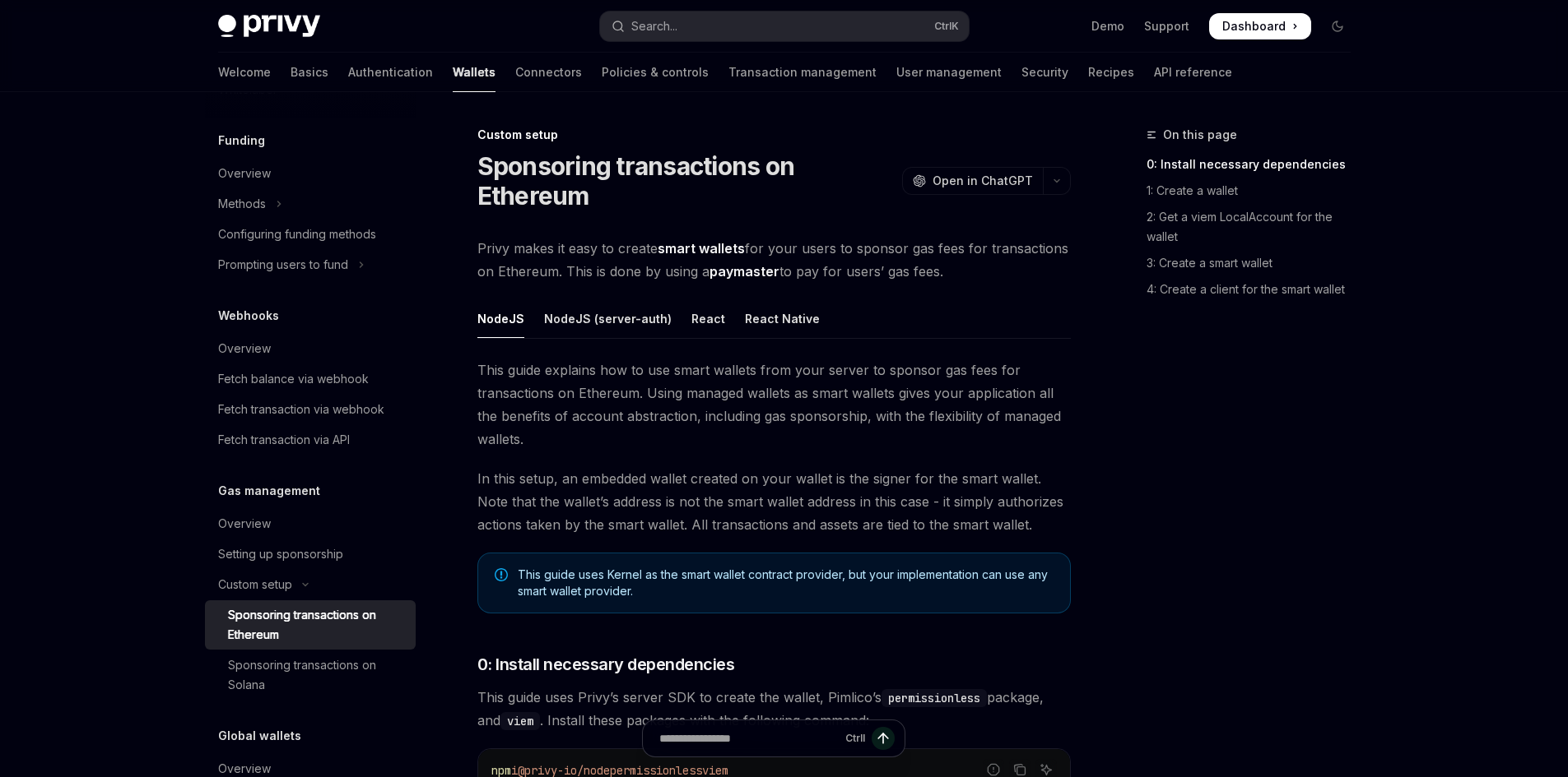
click at [348, 626] on div "Sponsoring transactions on Ethereum" at bounding box center [317, 625] width 178 height 39
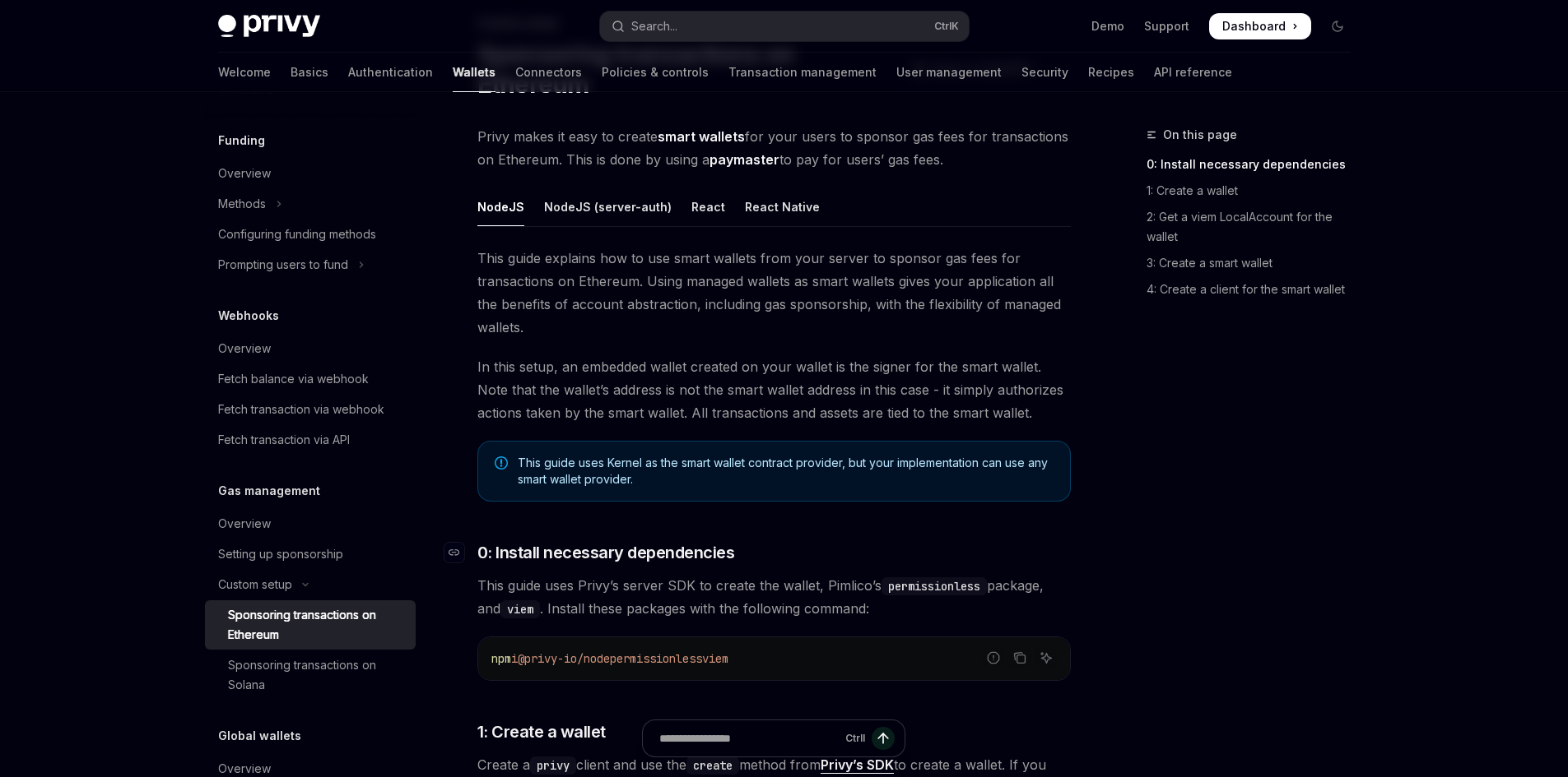
scroll to position [82, 0]
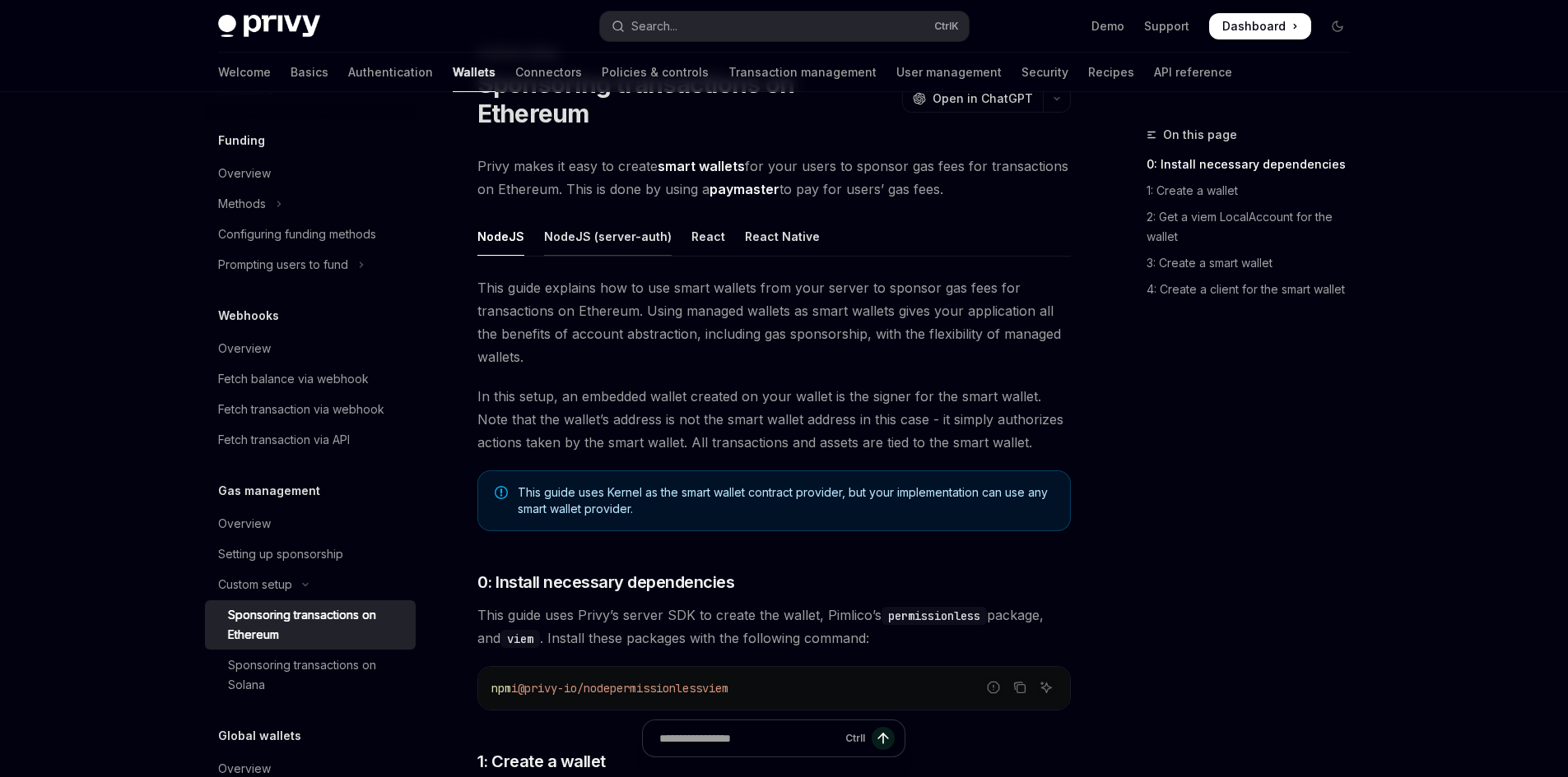
click at [633, 243] on div "NodeJS (server-auth)" at bounding box center [608, 236] width 127 height 38
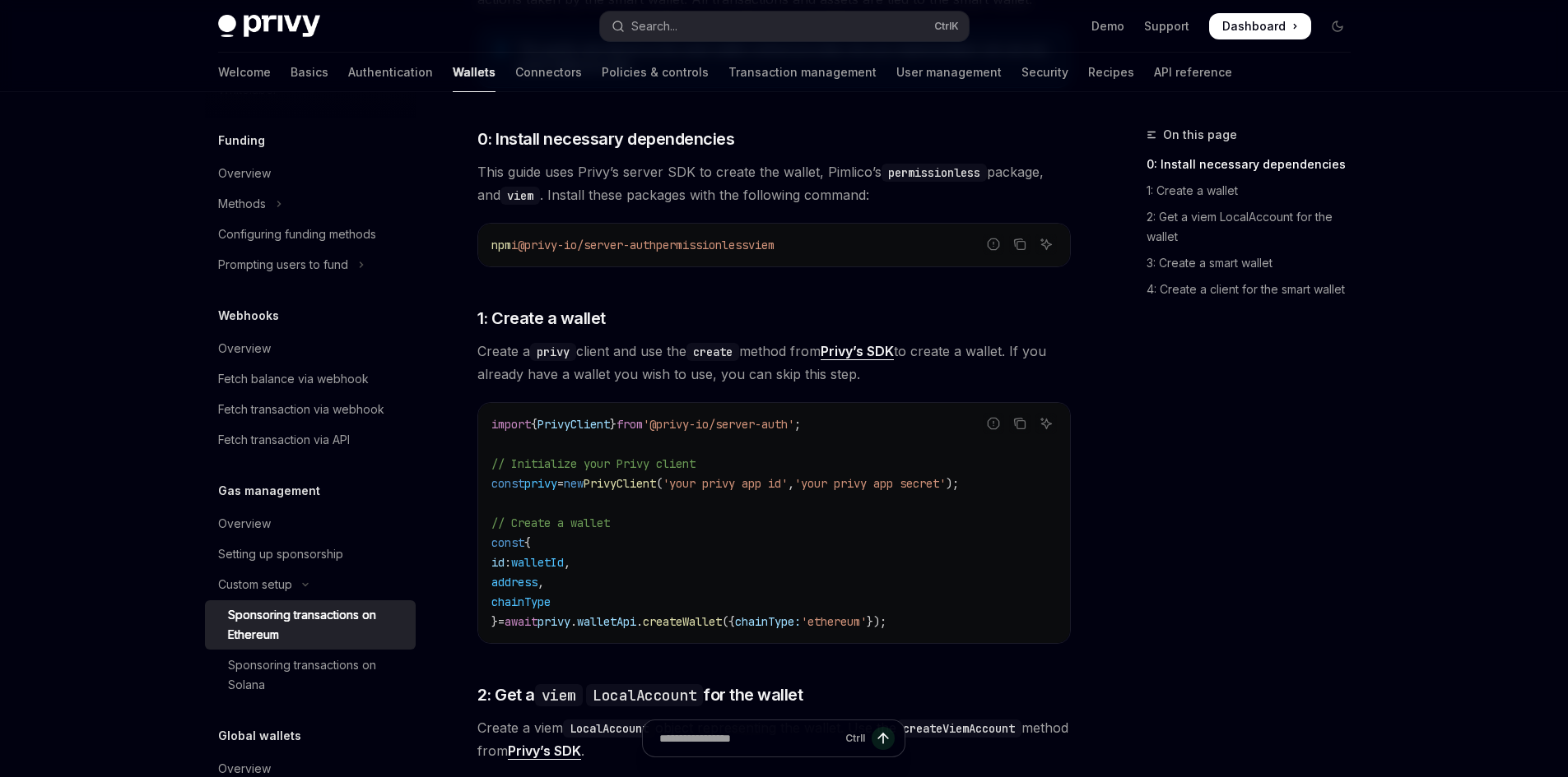
scroll to position [658, 0]
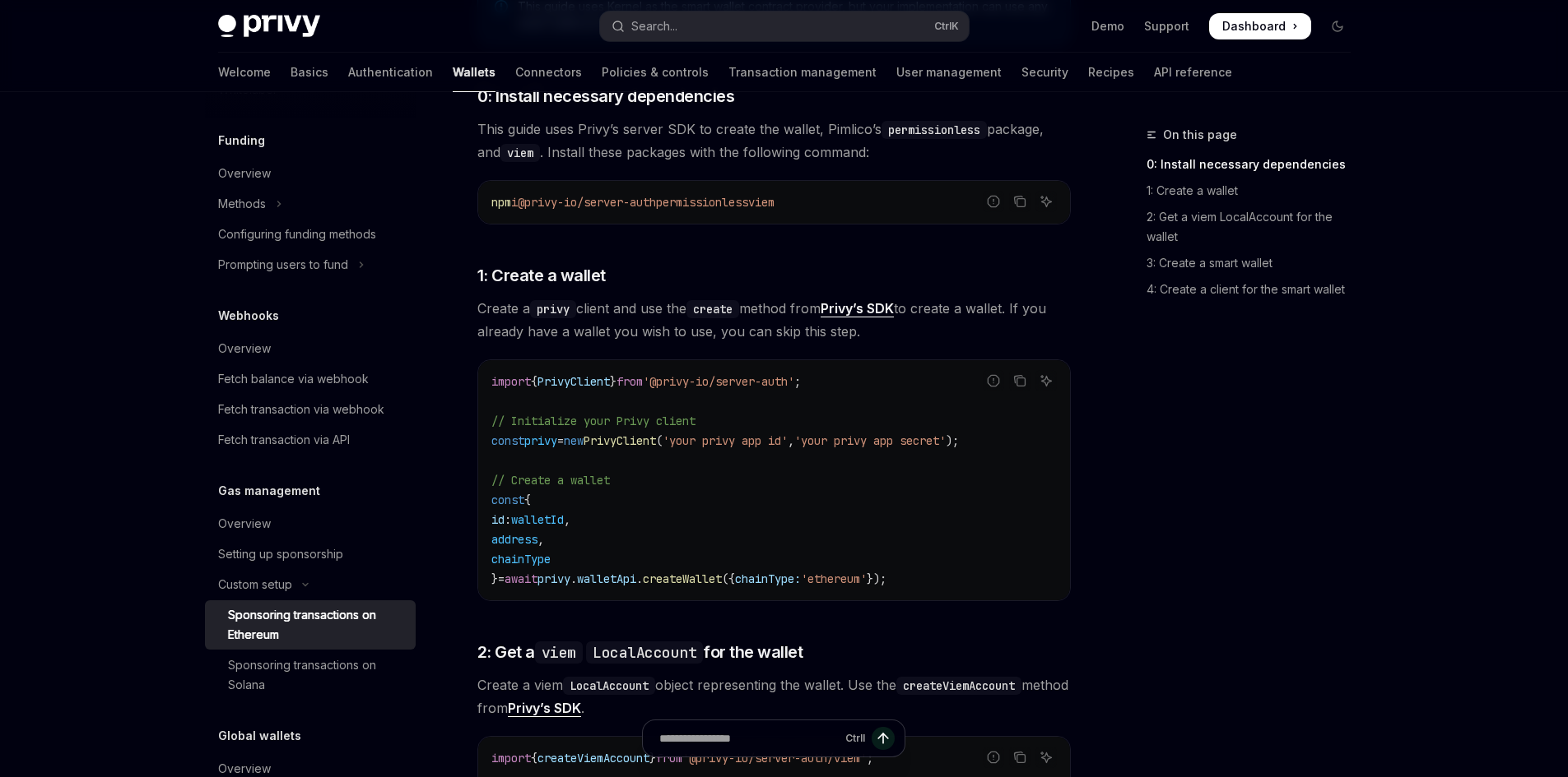
click at [748, 201] on span "permissionless" at bounding box center [703, 202] width 92 height 15
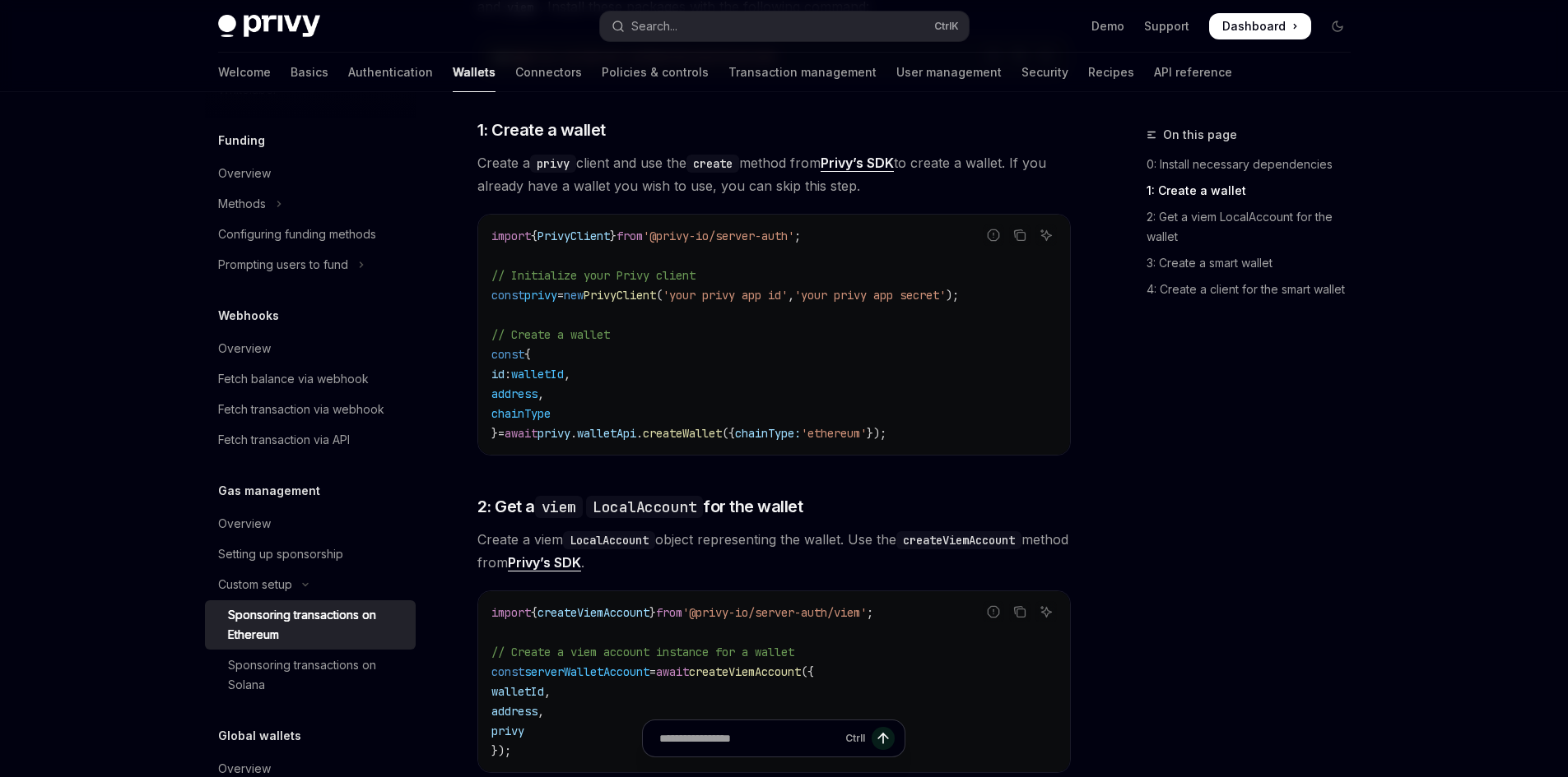
scroll to position [822, 0]
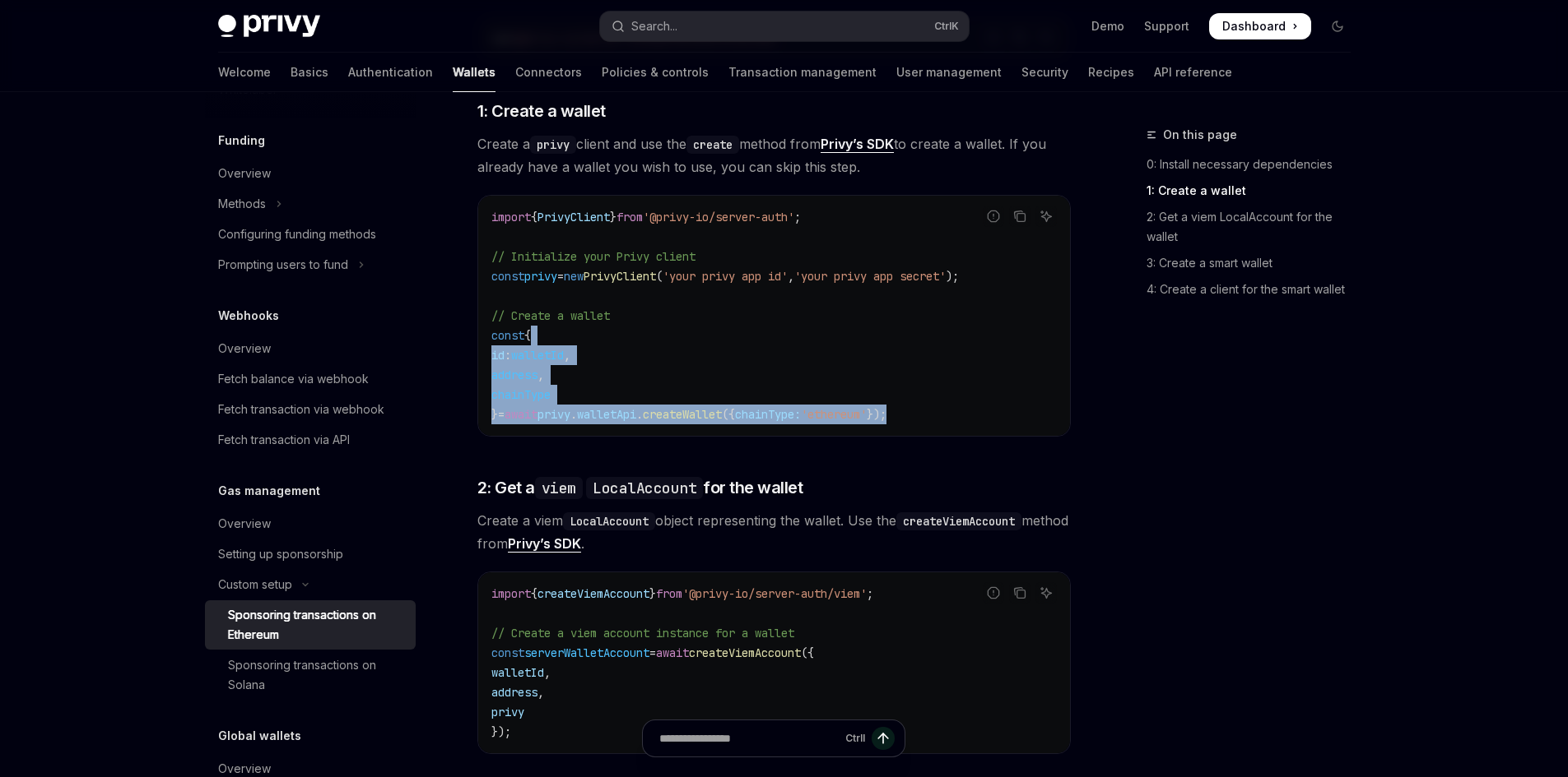
drag, startPoint x: 972, startPoint y: 411, endPoint x: 645, endPoint y: 340, distance: 334.6
click at [645, 340] on code "import { PrivyClient } from '@privy-io/server-auth' ; // Initialize your Privy …" at bounding box center [774, 315] width 566 height 217
click at [734, 384] on code "import { PrivyClient } from '@privy-io/server-auth' ; // Initialize your Privy …" at bounding box center [774, 315] width 566 height 217
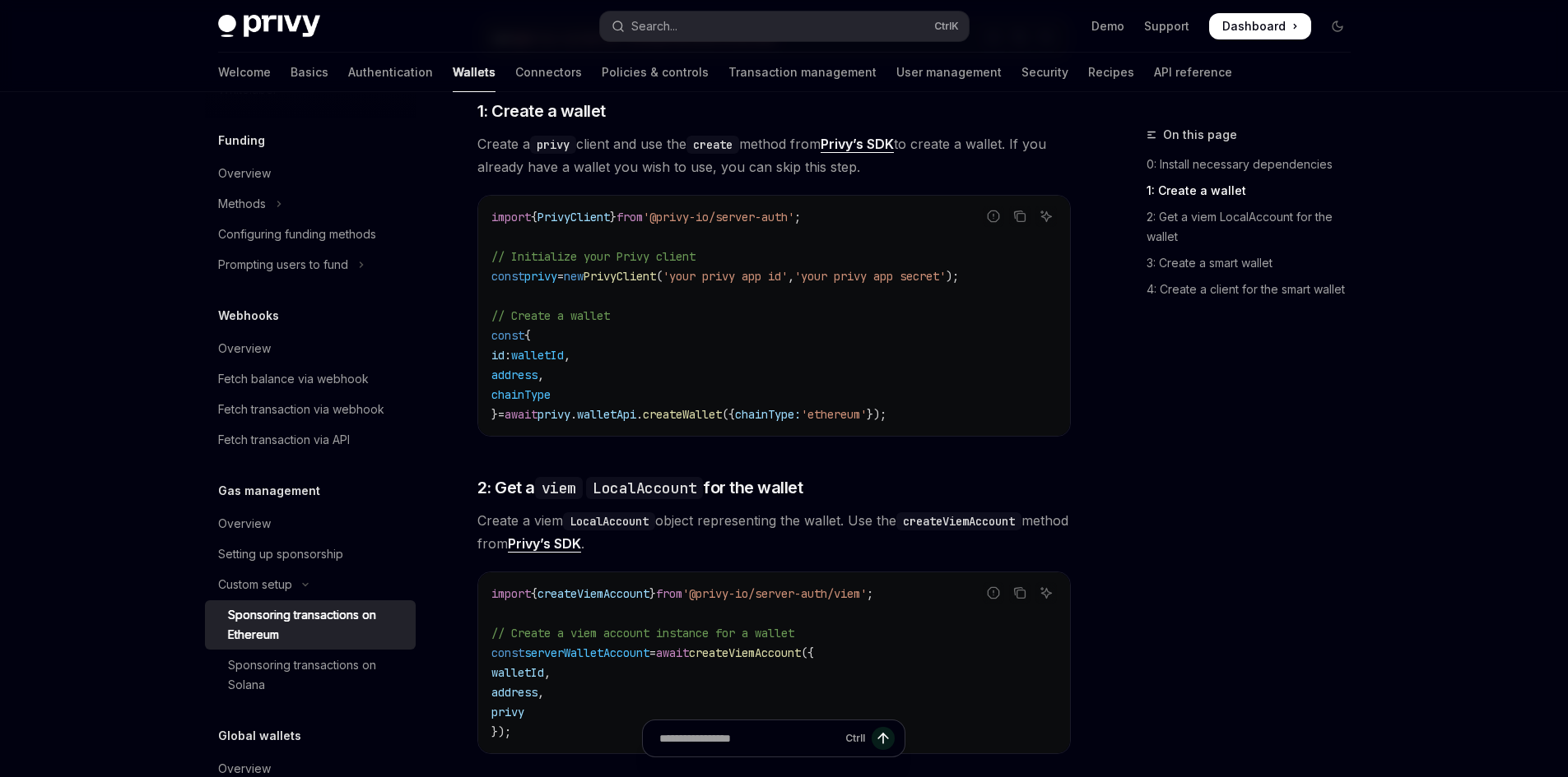
click at [773, 414] on span "chainType:" at bounding box center [768, 414] width 66 height 15
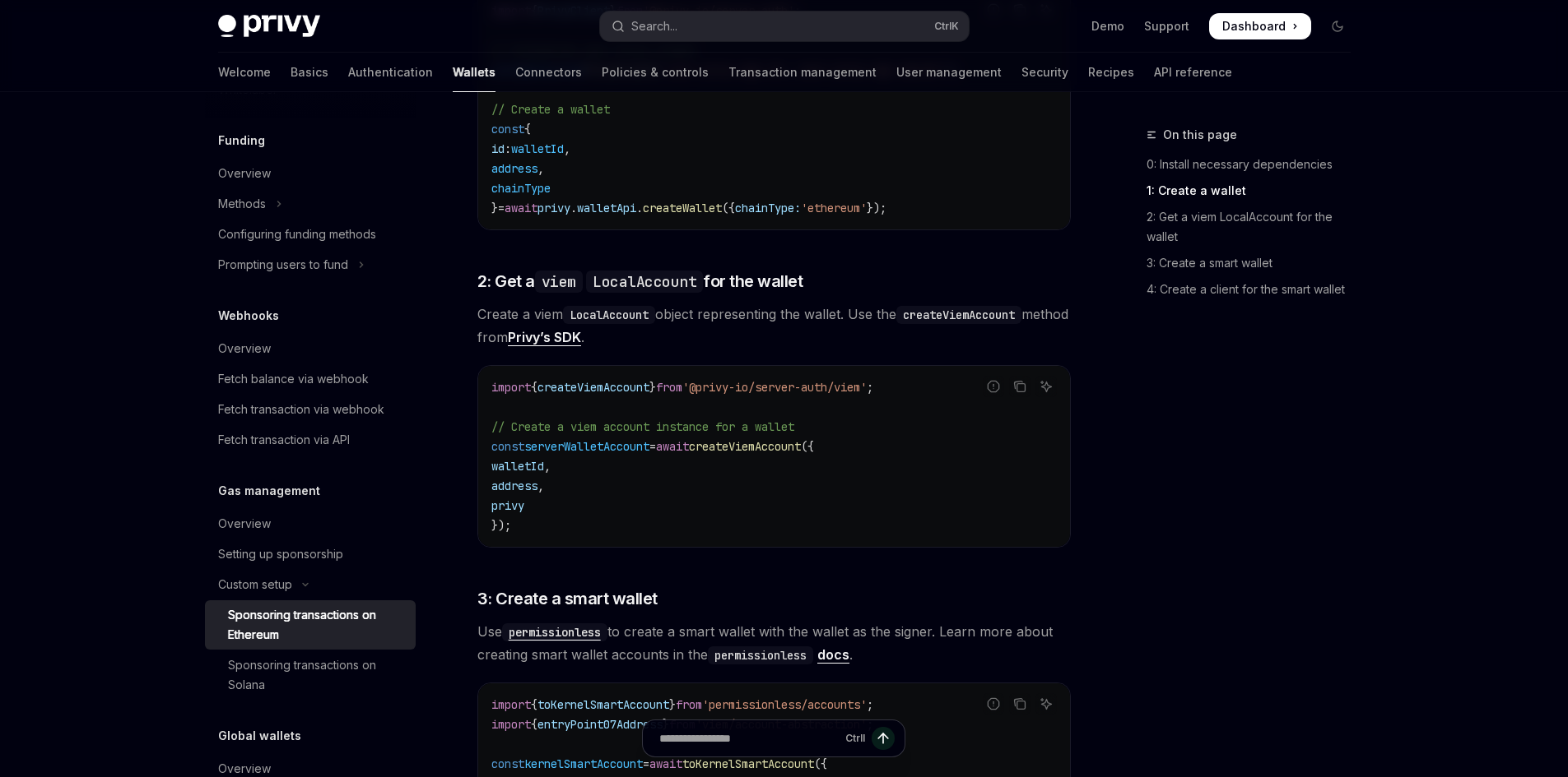
scroll to position [1069, 0]
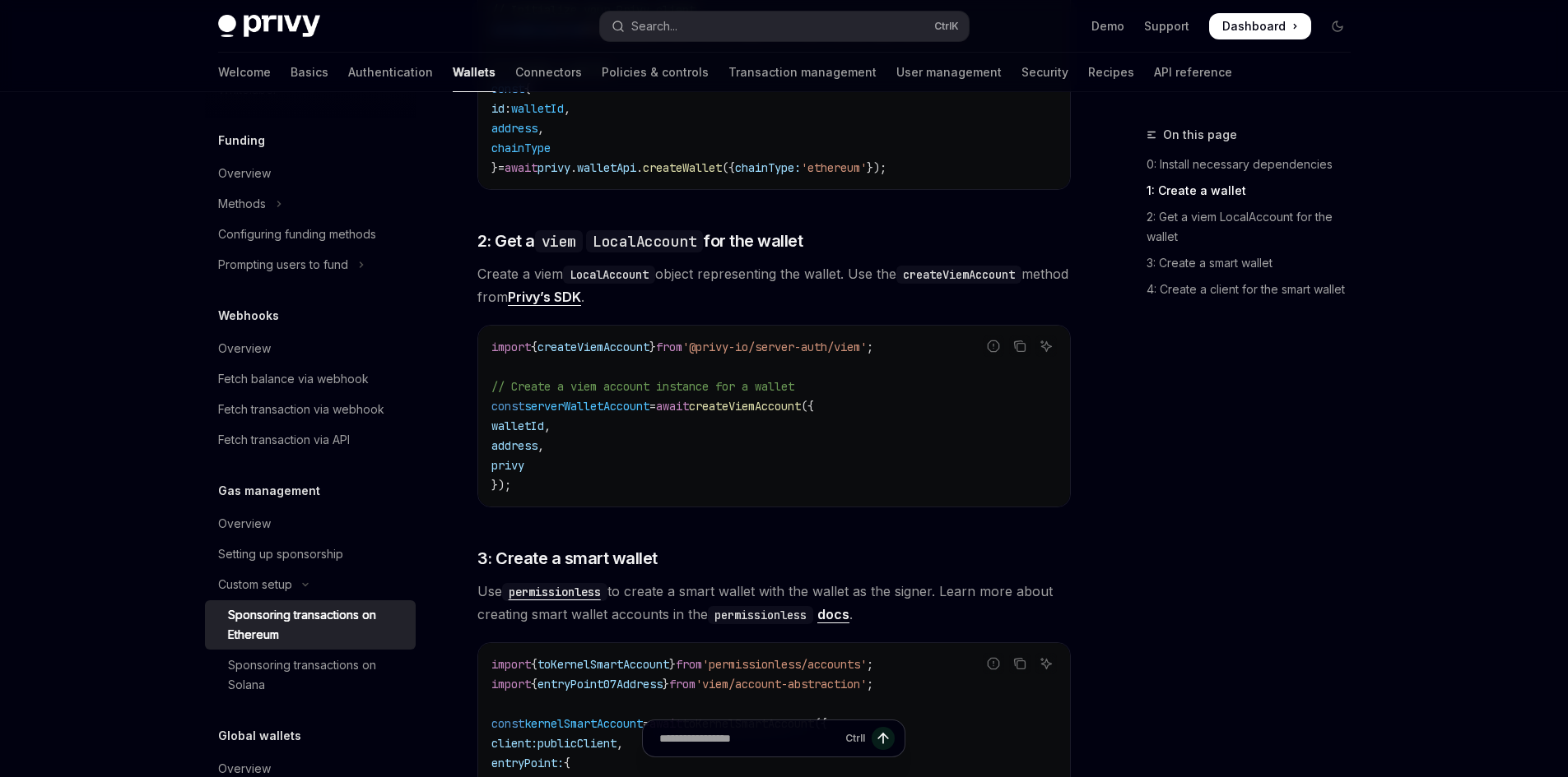
drag, startPoint x: 694, startPoint y: 456, endPoint x: 593, endPoint y: 388, distance: 121.8
click at [593, 388] on code "import { createViemAccount } from '@privy-io/server-auth/viem' ; // Create a vi…" at bounding box center [774, 416] width 566 height 158
click at [657, 445] on code "import { createViemAccount } from '@privy-io/server-auth/viem' ; // Create a vi…" at bounding box center [774, 416] width 566 height 158
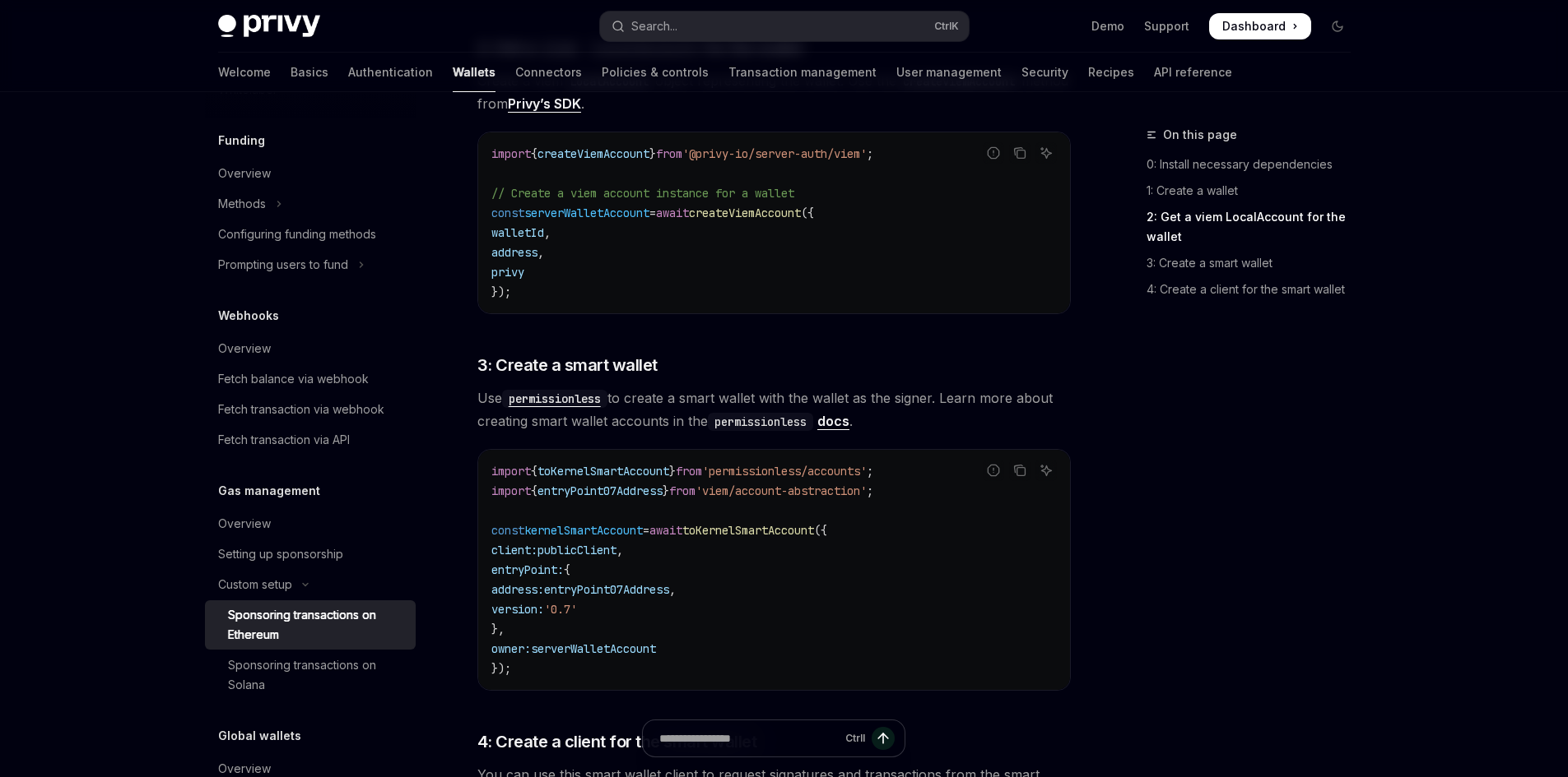
scroll to position [1398, 0]
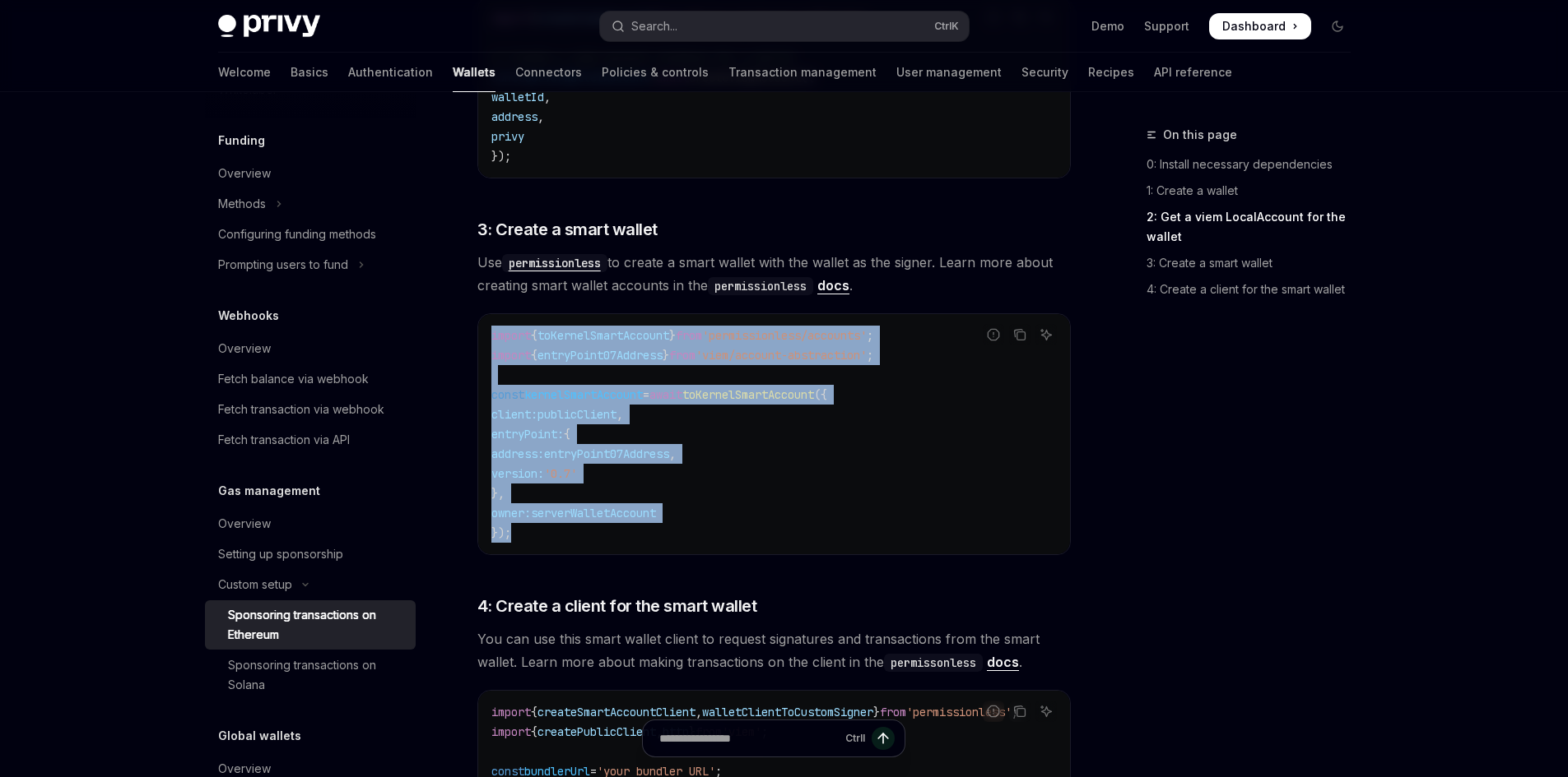
drag, startPoint x: 643, startPoint y: 533, endPoint x: 485, endPoint y: 344, distance: 246.3
click at [484, 344] on div "import { toKernelSmartAccount } from 'permissionless/accounts' ; import { entry…" at bounding box center [774, 435] width 592 height 240
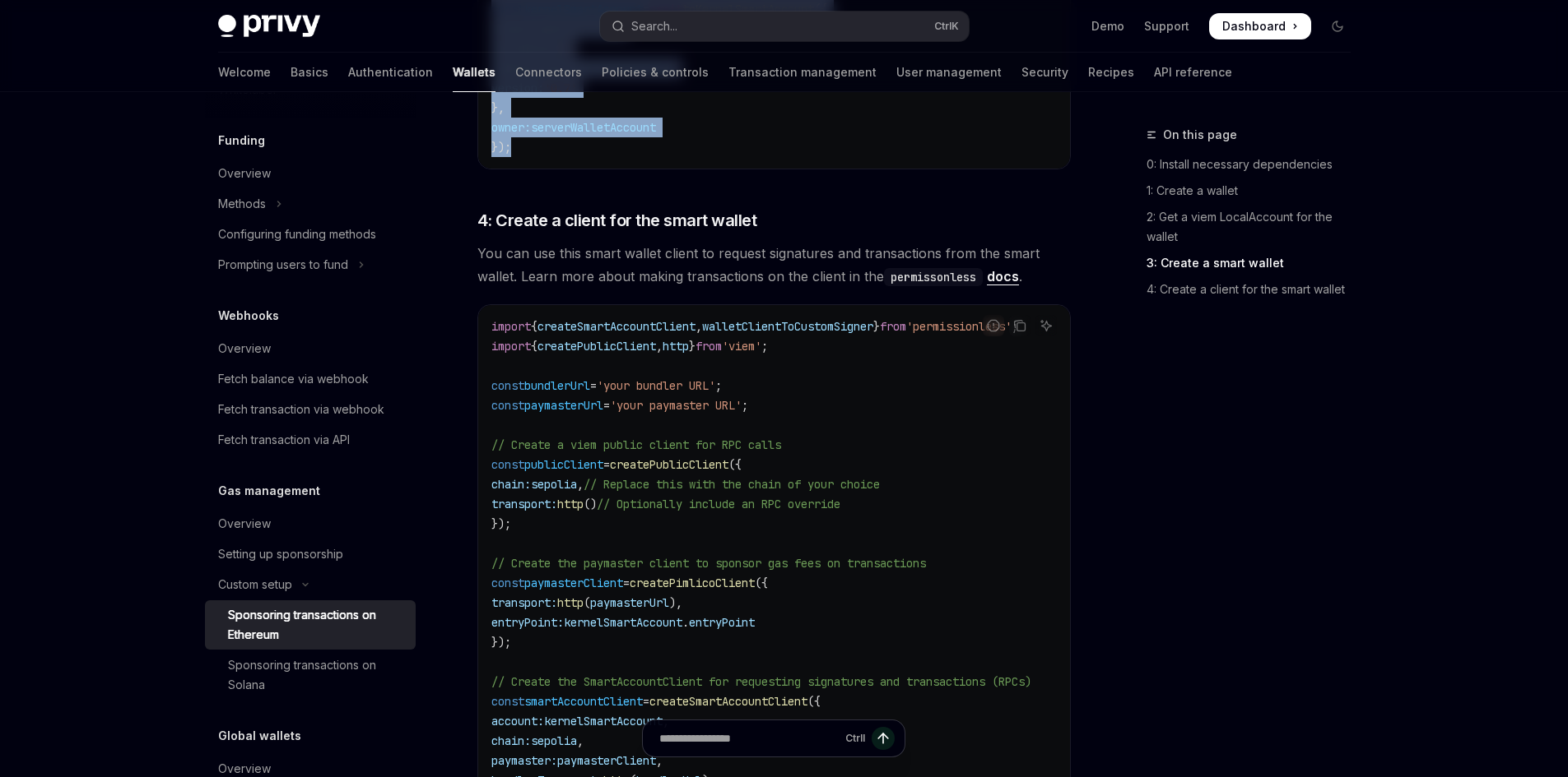
scroll to position [1809, 0]
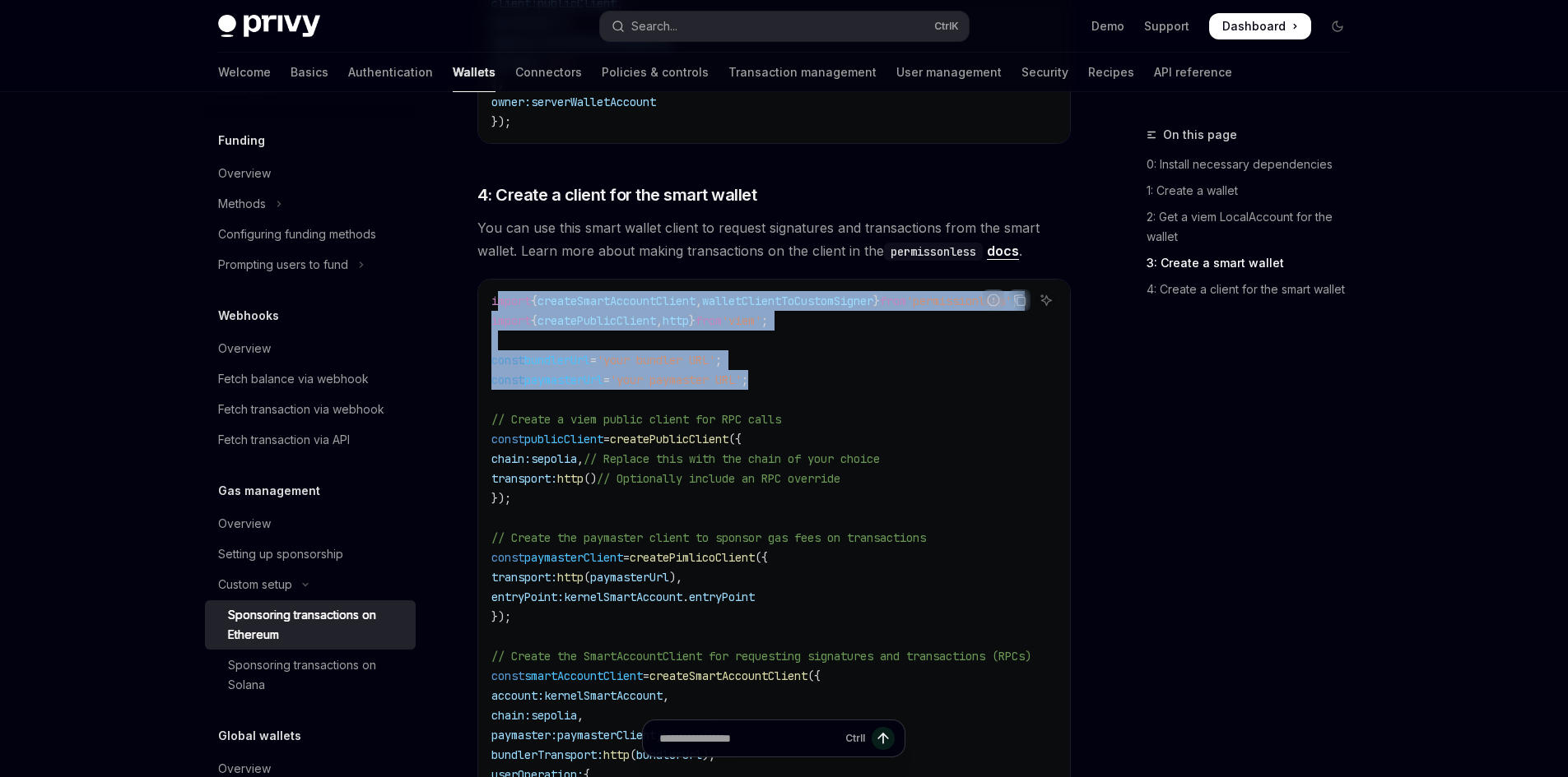
drag, startPoint x: 495, startPoint y: 304, endPoint x: 795, endPoint y: 377, distance: 308.8
click at [795, 377] on code "import { createSmartAccountClient , walletClientToCustomSigner } from 'permissi…" at bounding box center [781, 567] width 580 height 553
click at [796, 380] on code "import { createSmartAccountClient , walletClientToCustomSigner } from 'permissi…" at bounding box center [781, 567] width 580 height 553
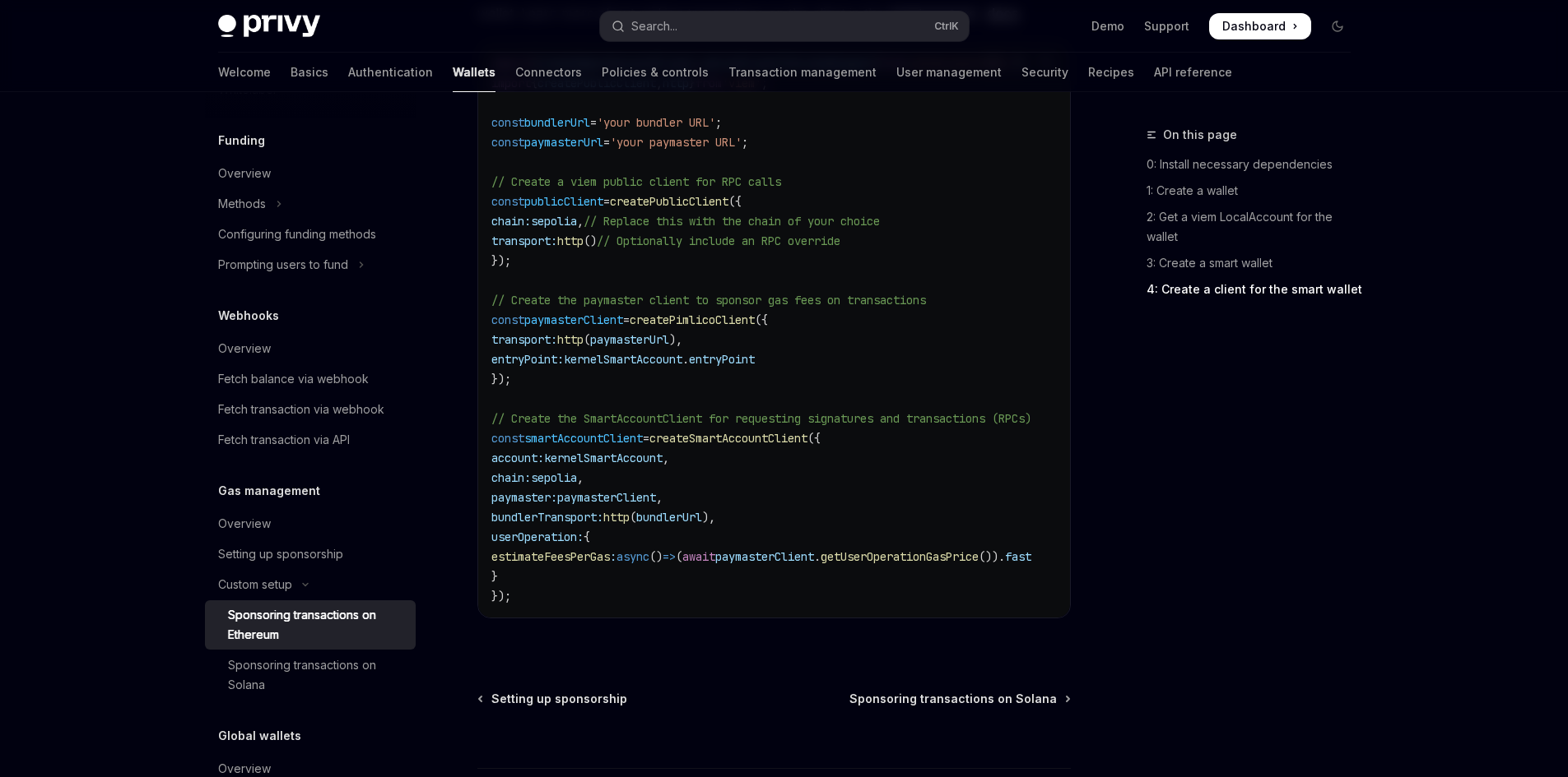
scroll to position [2057, 0]
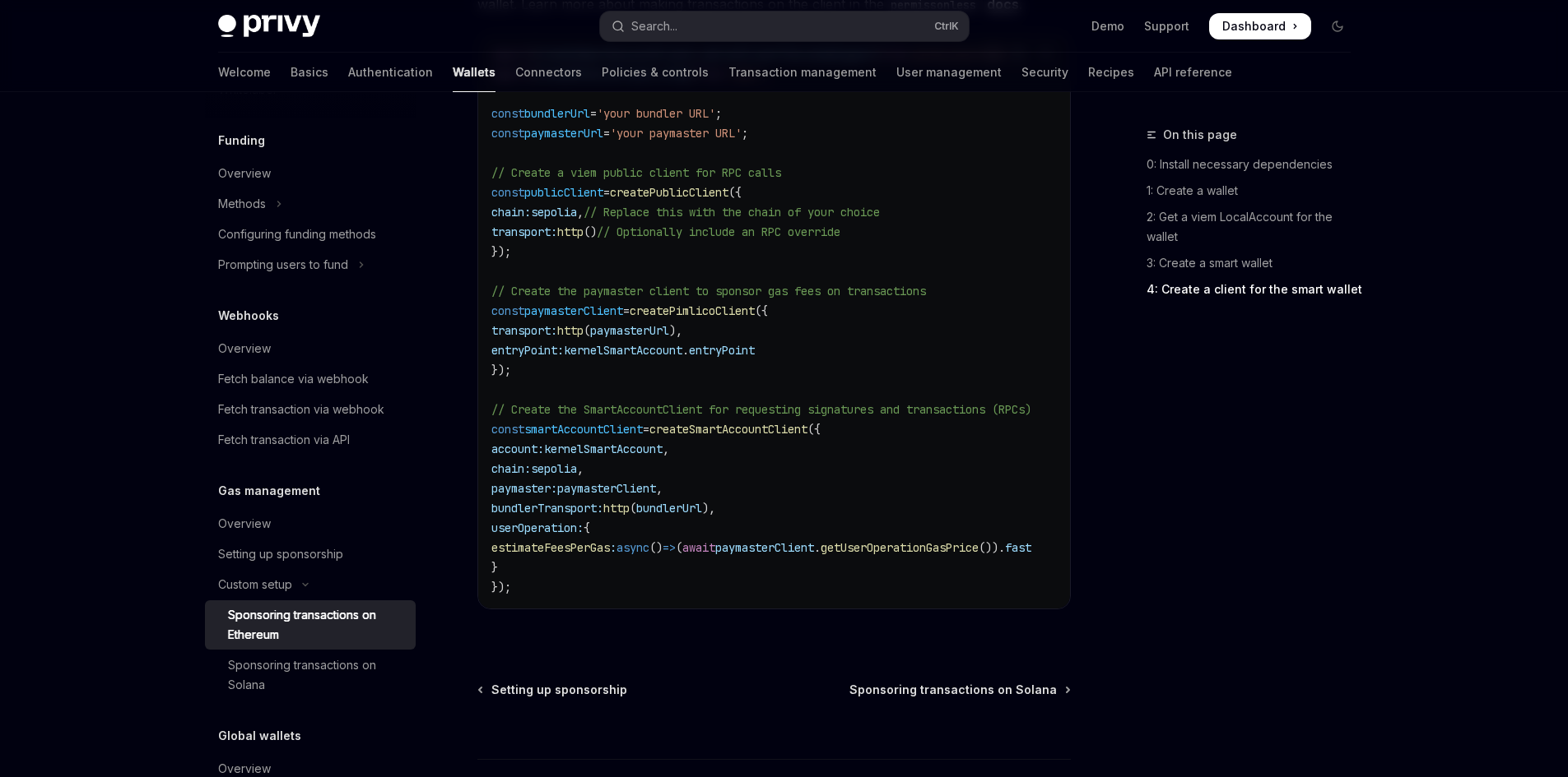
click at [686, 555] on code "import { createSmartAccountClient , walletClientToCustomSigner } from 'permissi…" at bounding box center [781, 321] width 580 height 553
click at [632, 575] on code "import { createSmartAccountClient , walletClientToCustomSigner } from 'permissi…" at bounding box center [781, 321] width 580 height 553
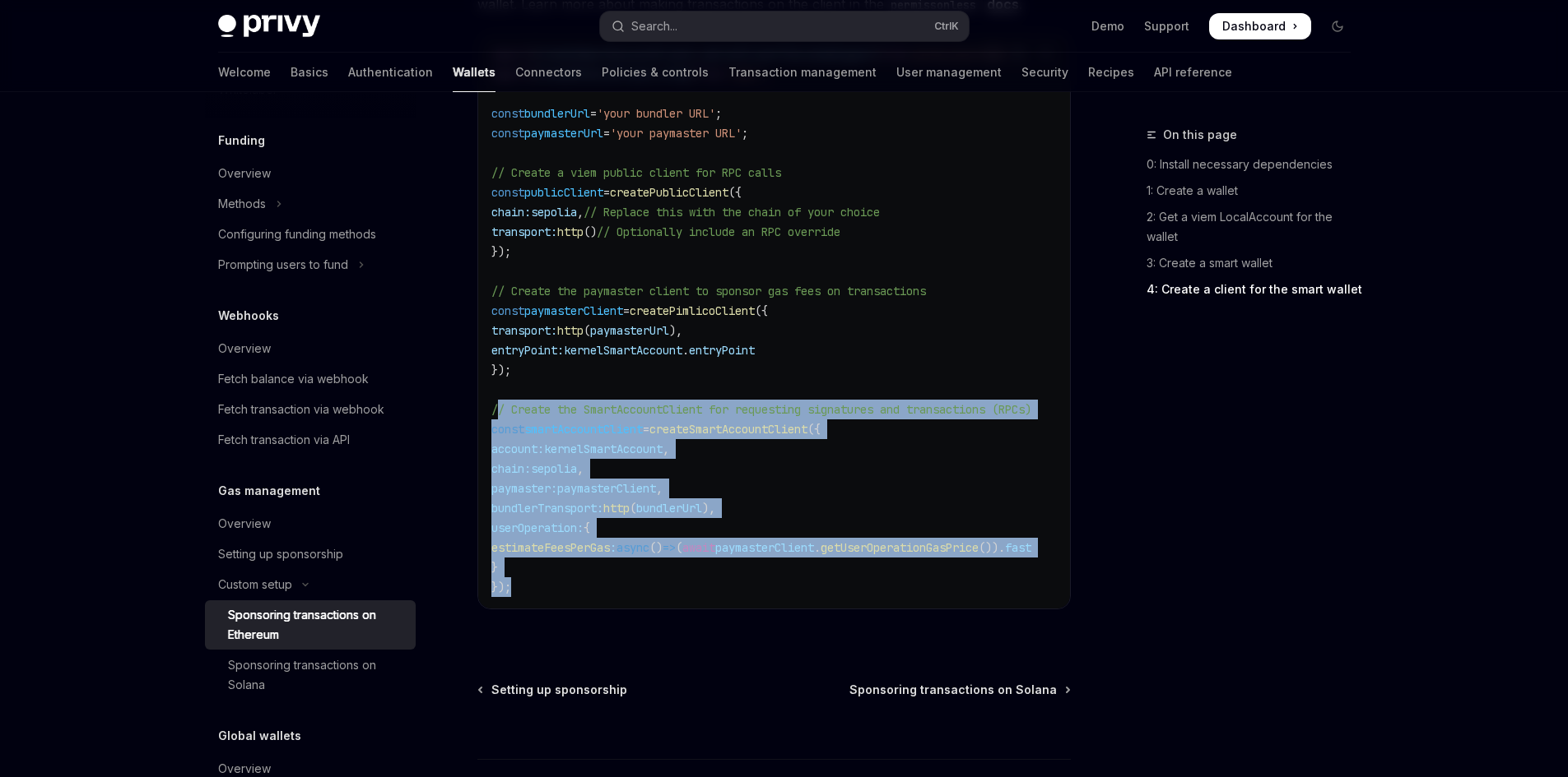
drag, startPoint x: 599, startPoint y: 582, endPoint x: 501, endPoint y: 413, distance: 195.4
click at [501, 413] on code "import { createSmartAccountClient , walletClientToCustomSigner } from 'permissi…" at bounding box center [781, 321] width 580 height 553
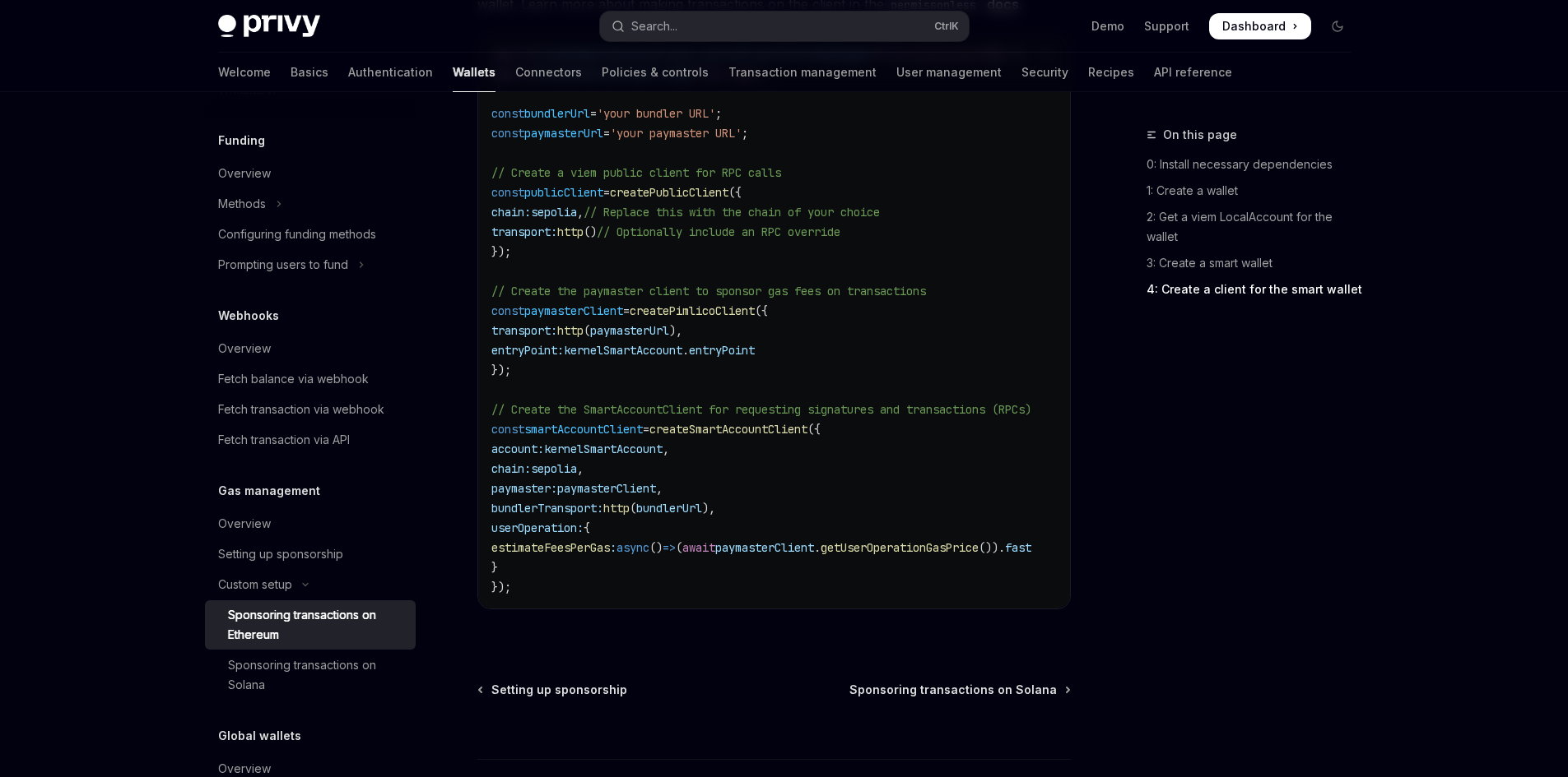
click at [701, 382] on code "import { createSmartAccountClient , walletClientToCustomSigner } from 'permissi…" at bounding box center [781, 321] width 580 height 553
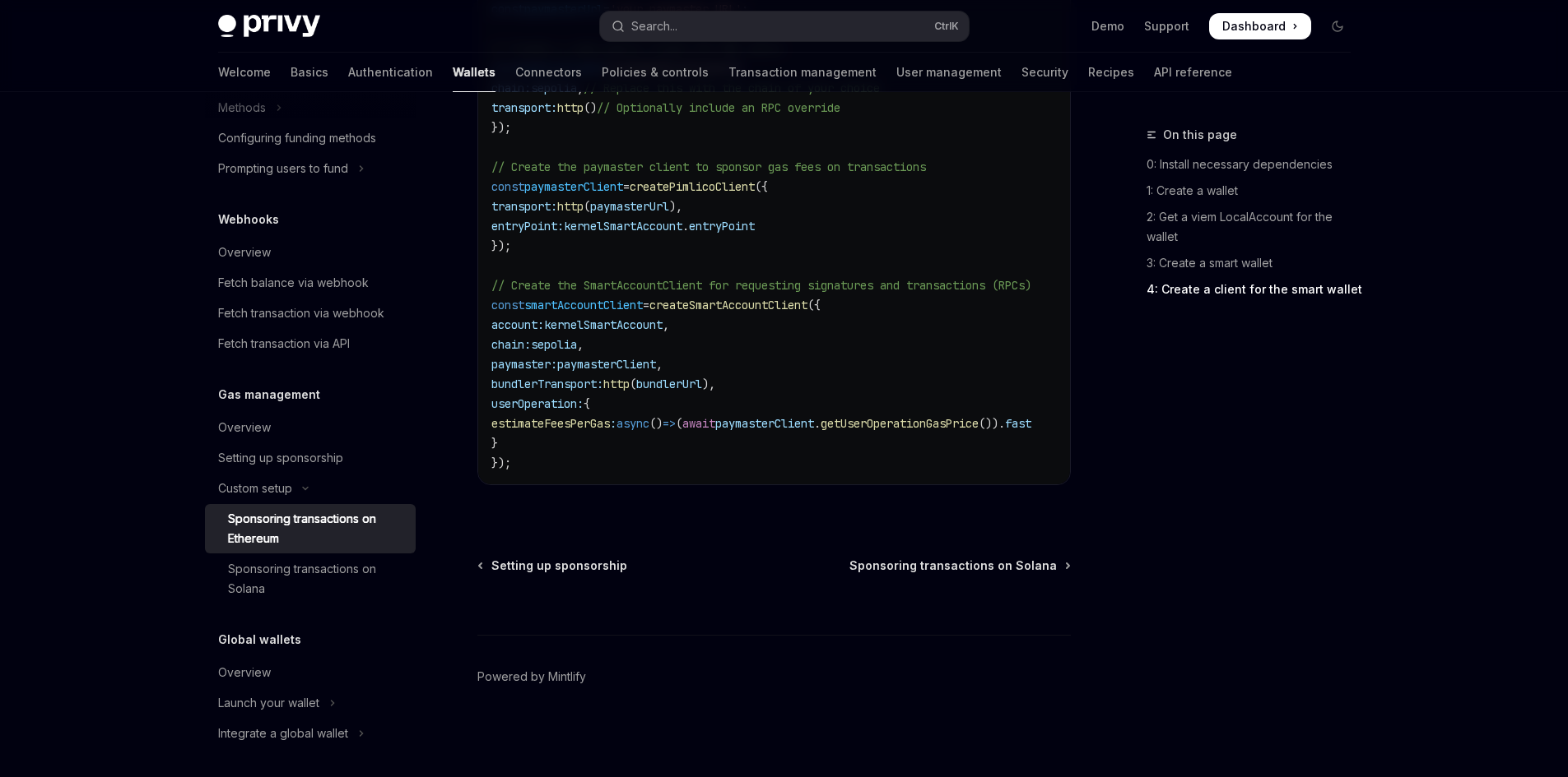
scroll to position [755, 0]
click at [335, 693] on icon "Toggle Launch your wallet section" at bounding box center [333, 699] width 7 height 20
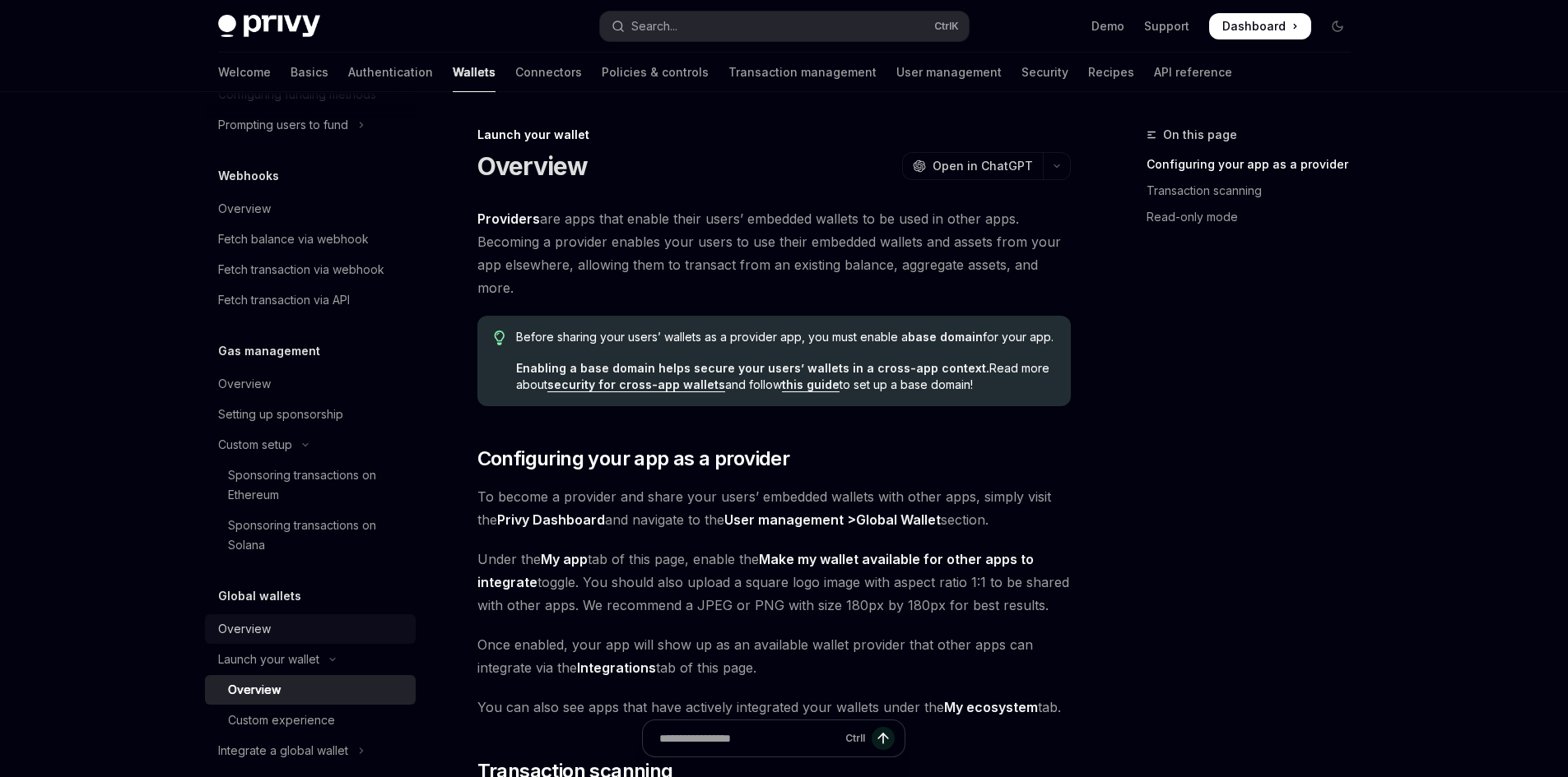
scroll to position [816, 0]
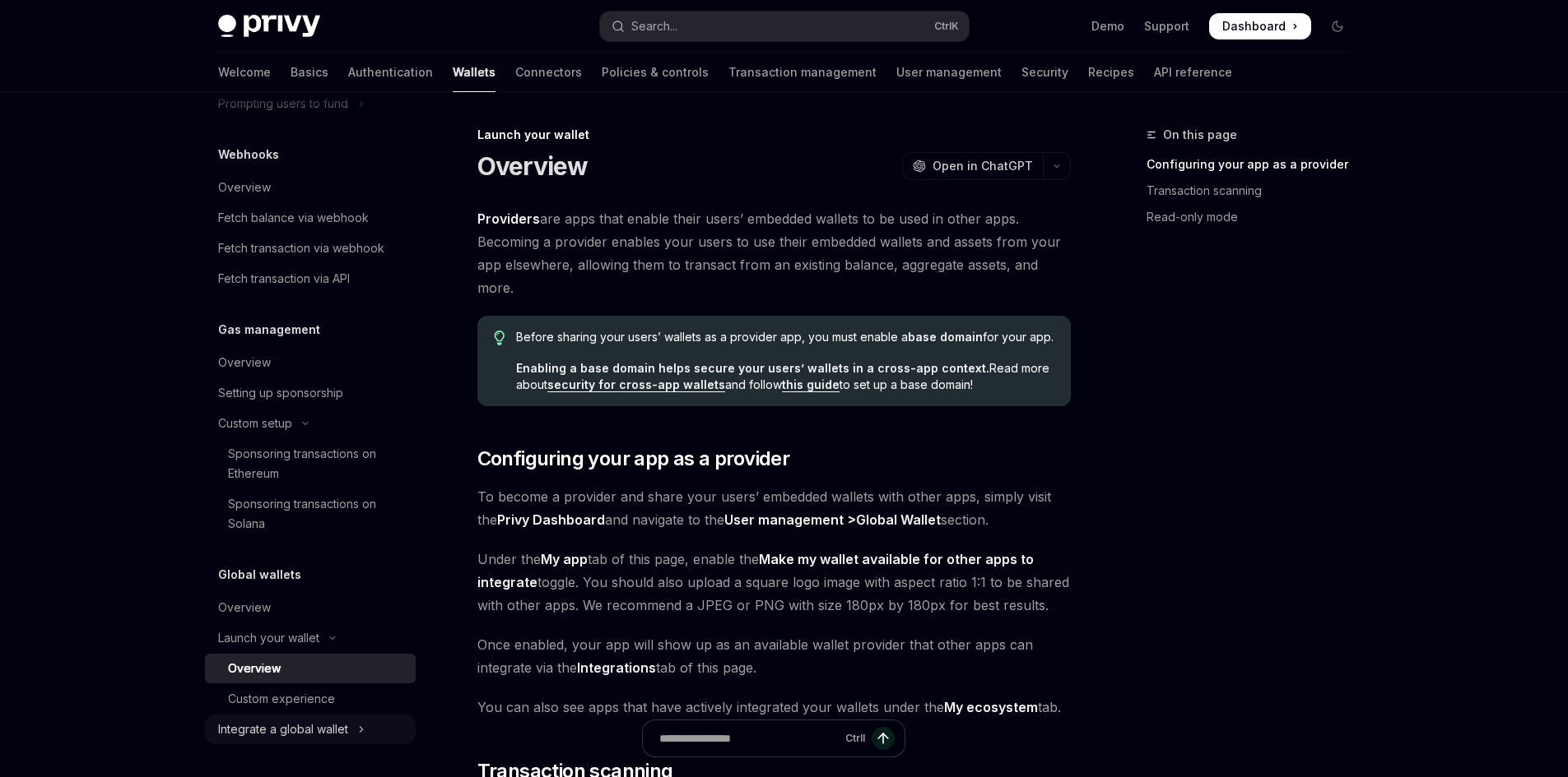
click at [350, 725] on button "Integrate a global wallet" at bounding box center [310, 730] width 211 height 30
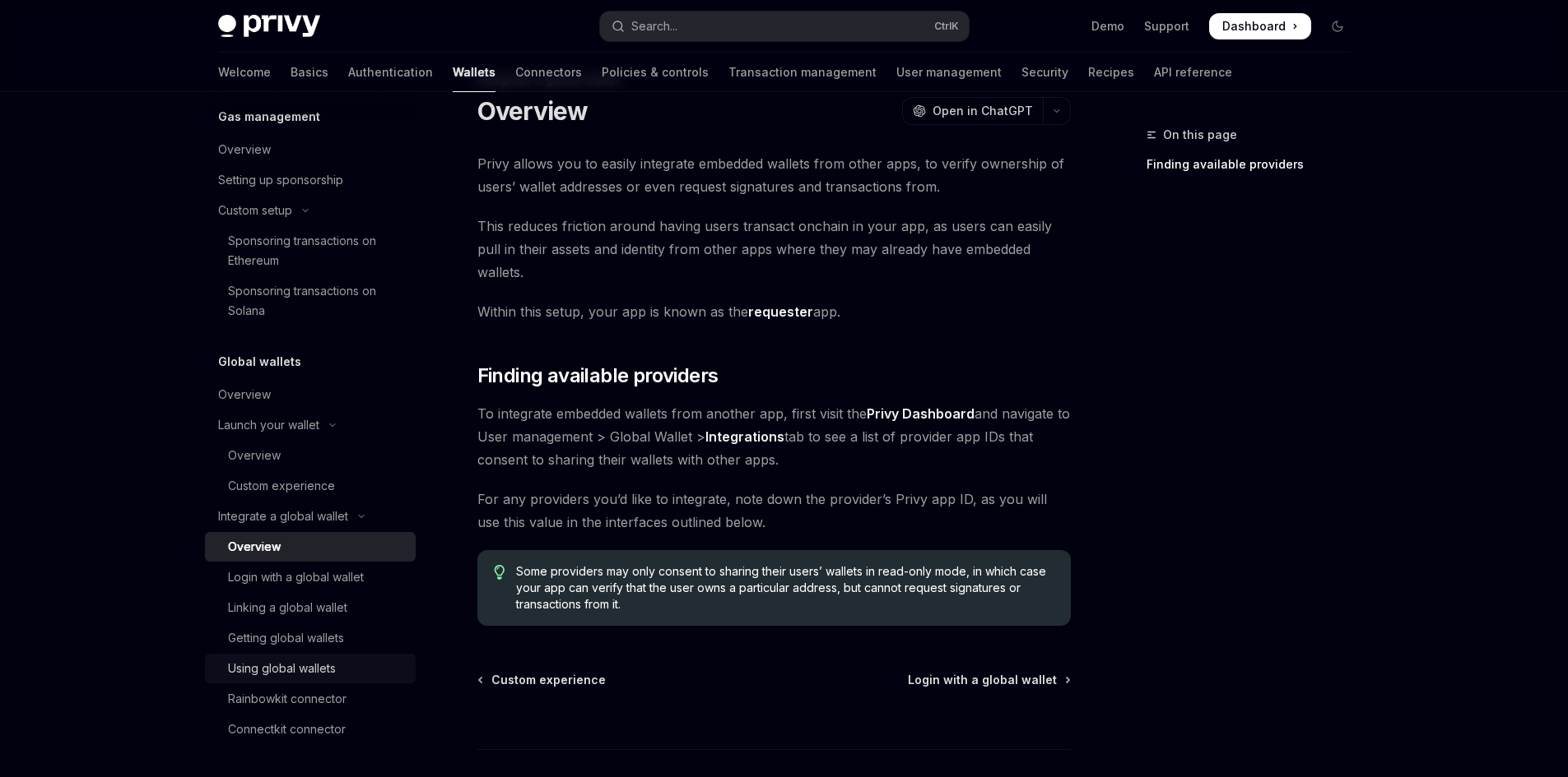
scroll to position [82, 0]
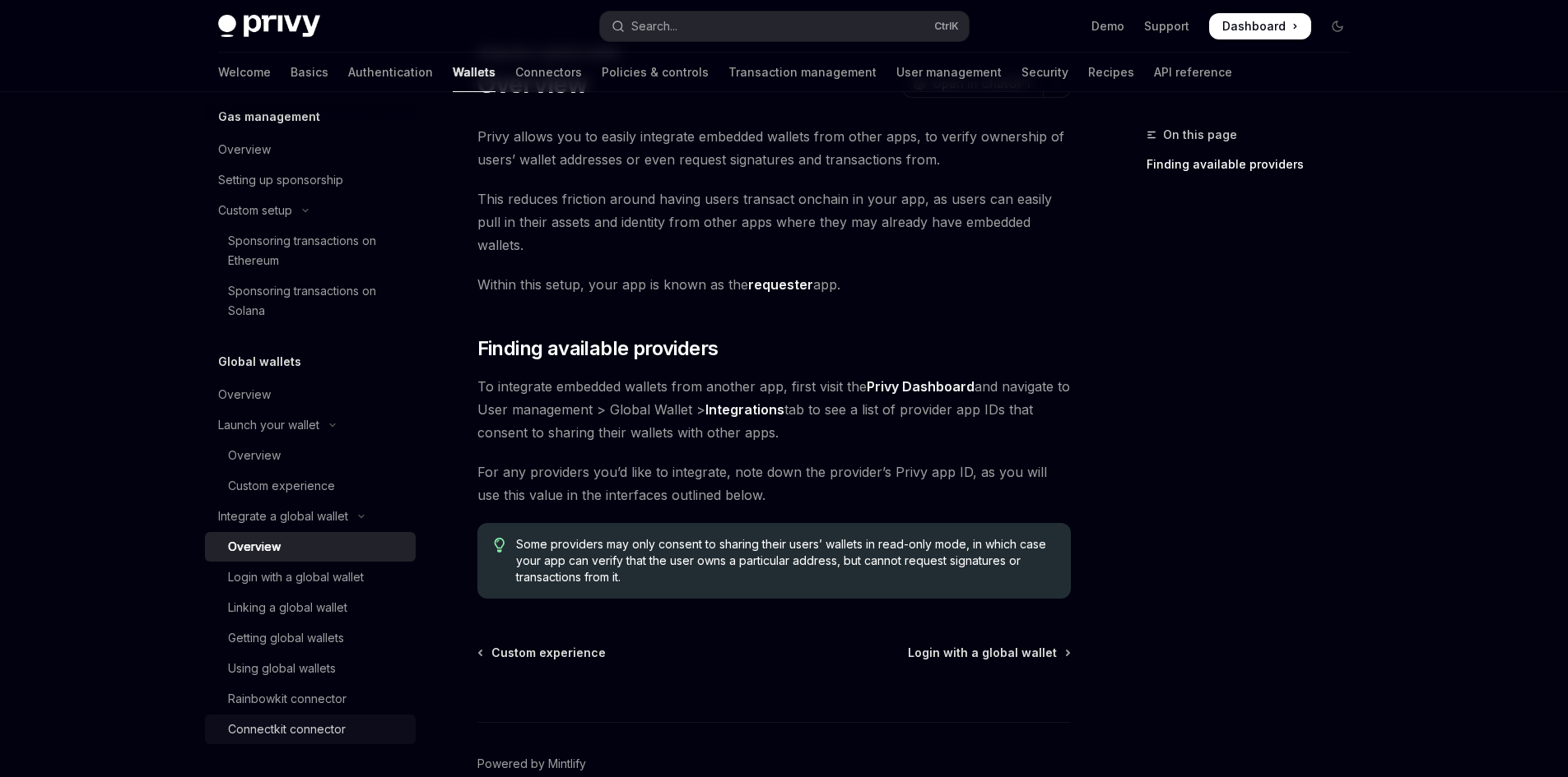
click at [344, 720] on div "Connectkit connector" at bounding box center [287, 729] width 118 height 20
click at [314, 722] on div "Connectkit connector" at bounding box center [287, 729] width 118 height 20
type textarea "*"
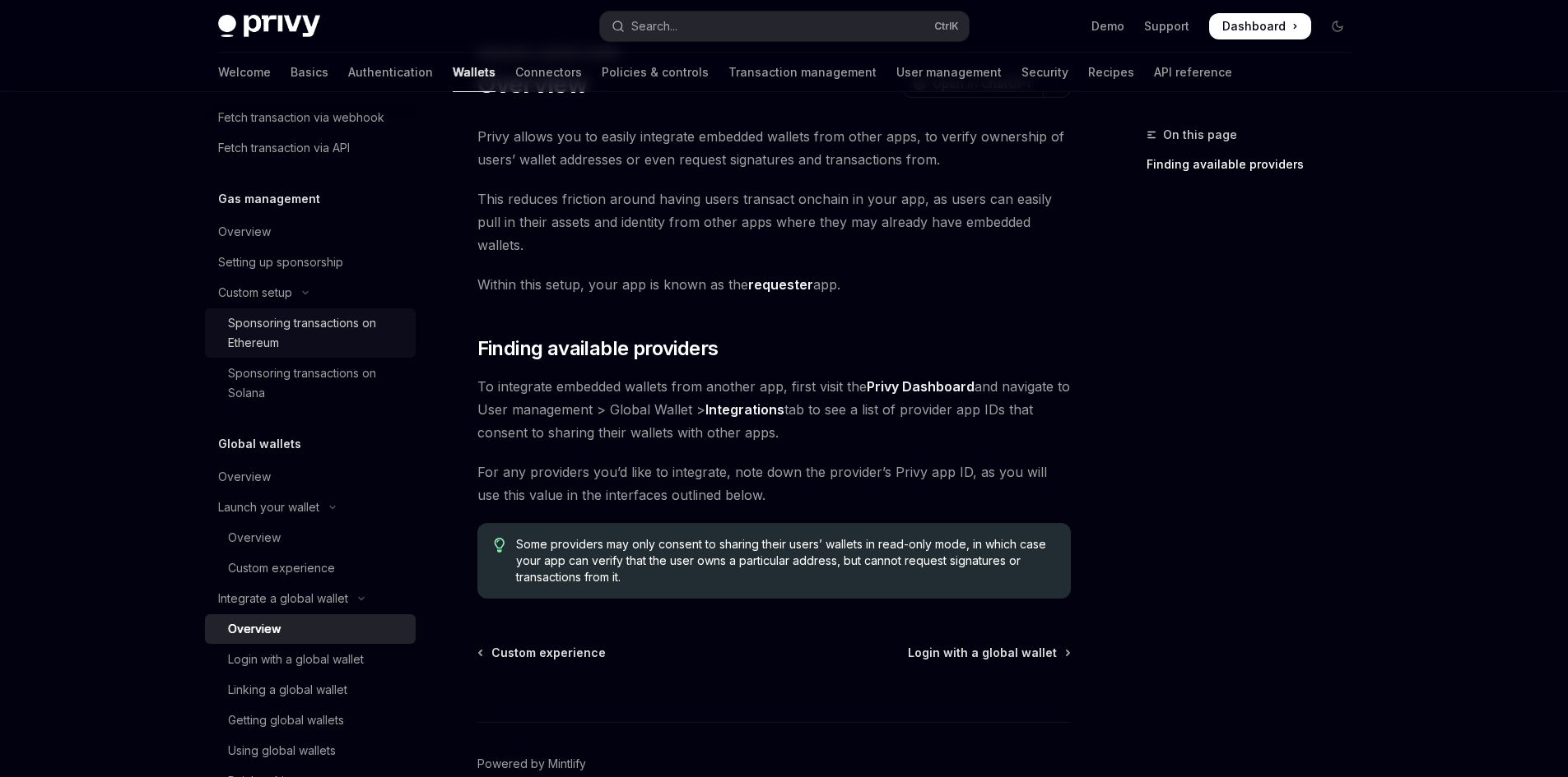
click at [339, 330] on div "Sponsoring transactions on Ethereum" at bounding box center [317, 333] width 178 height 39
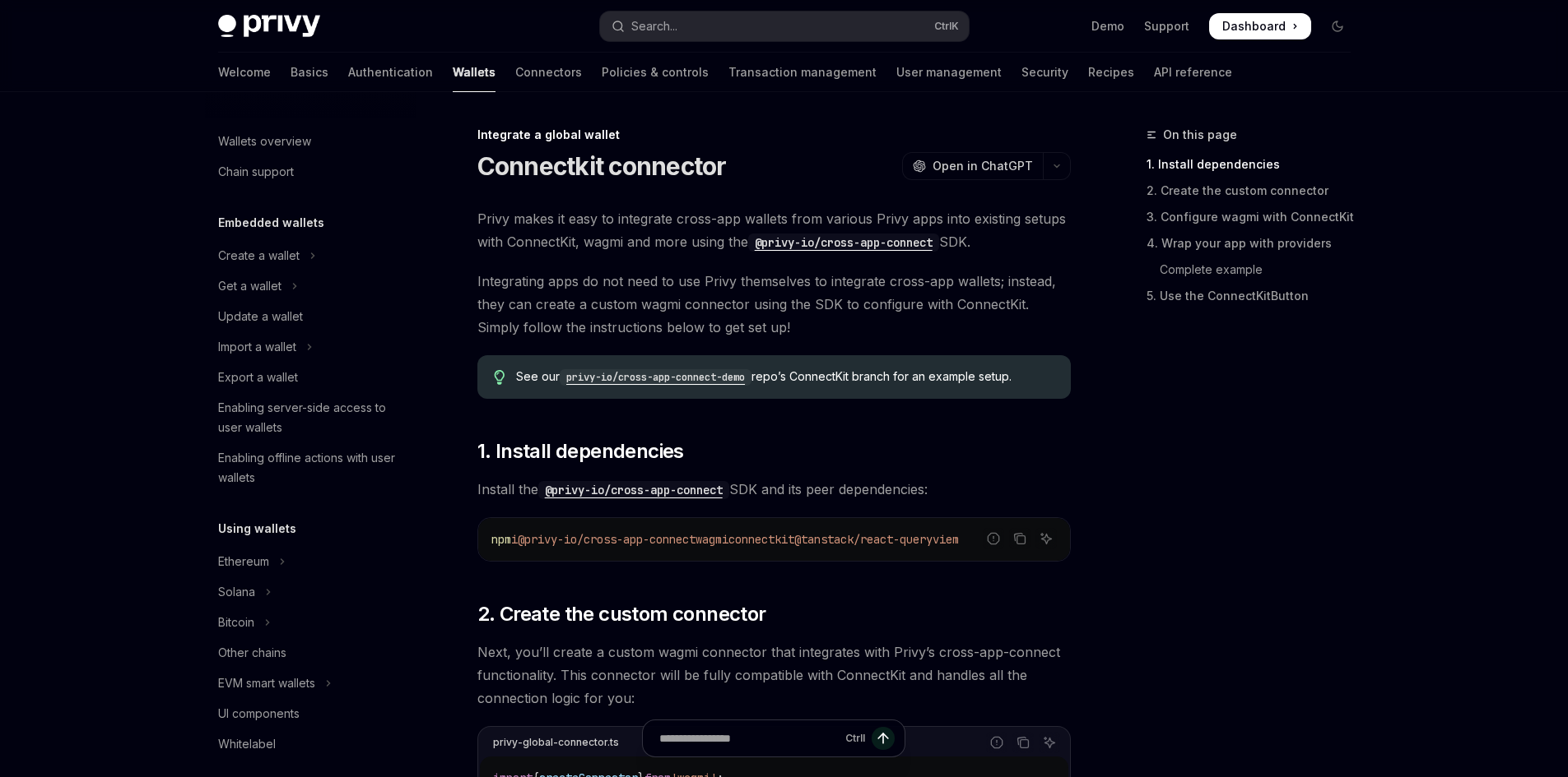
scroll to position [868, 0]
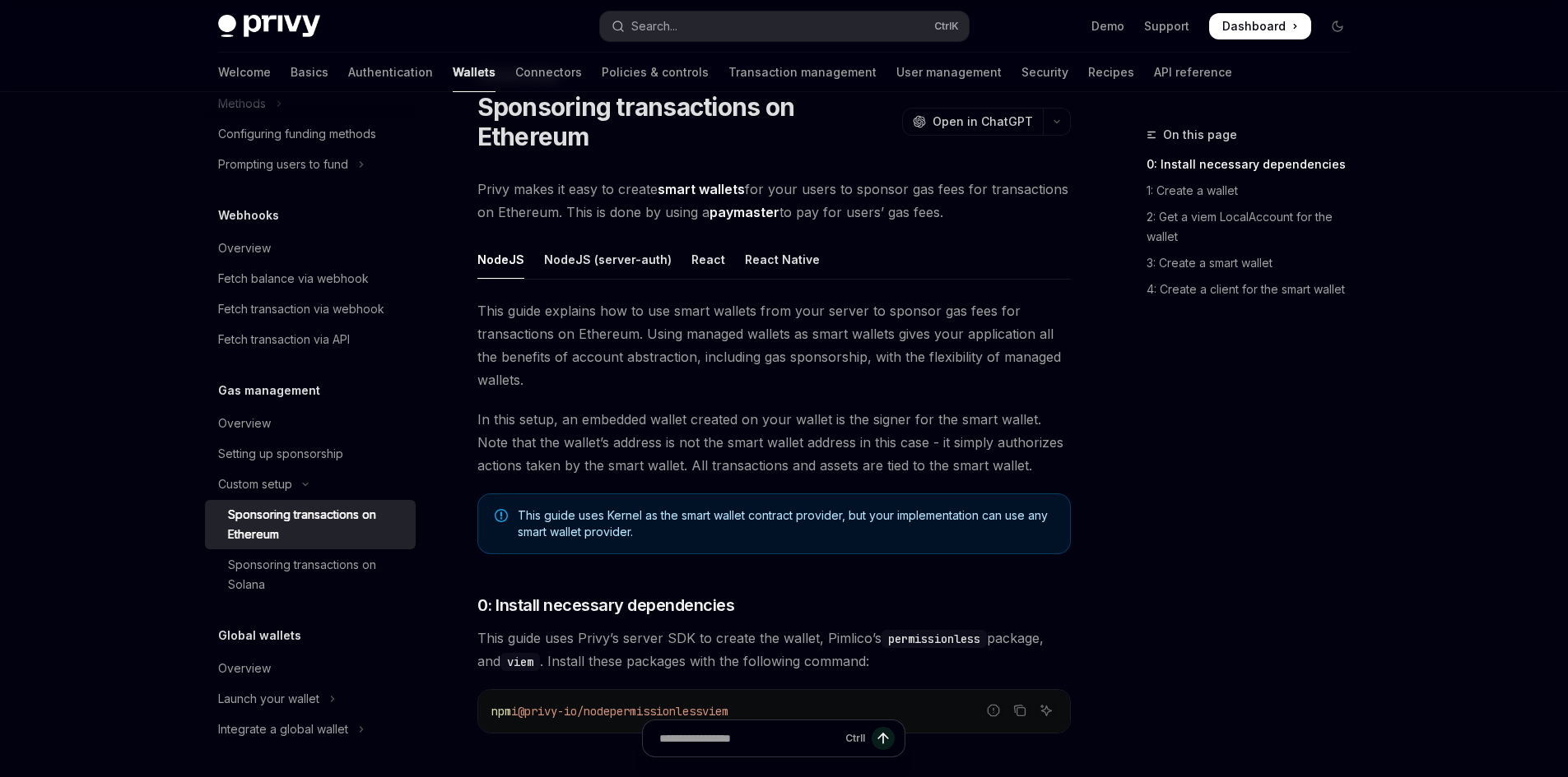
scroll to position [82, 0]
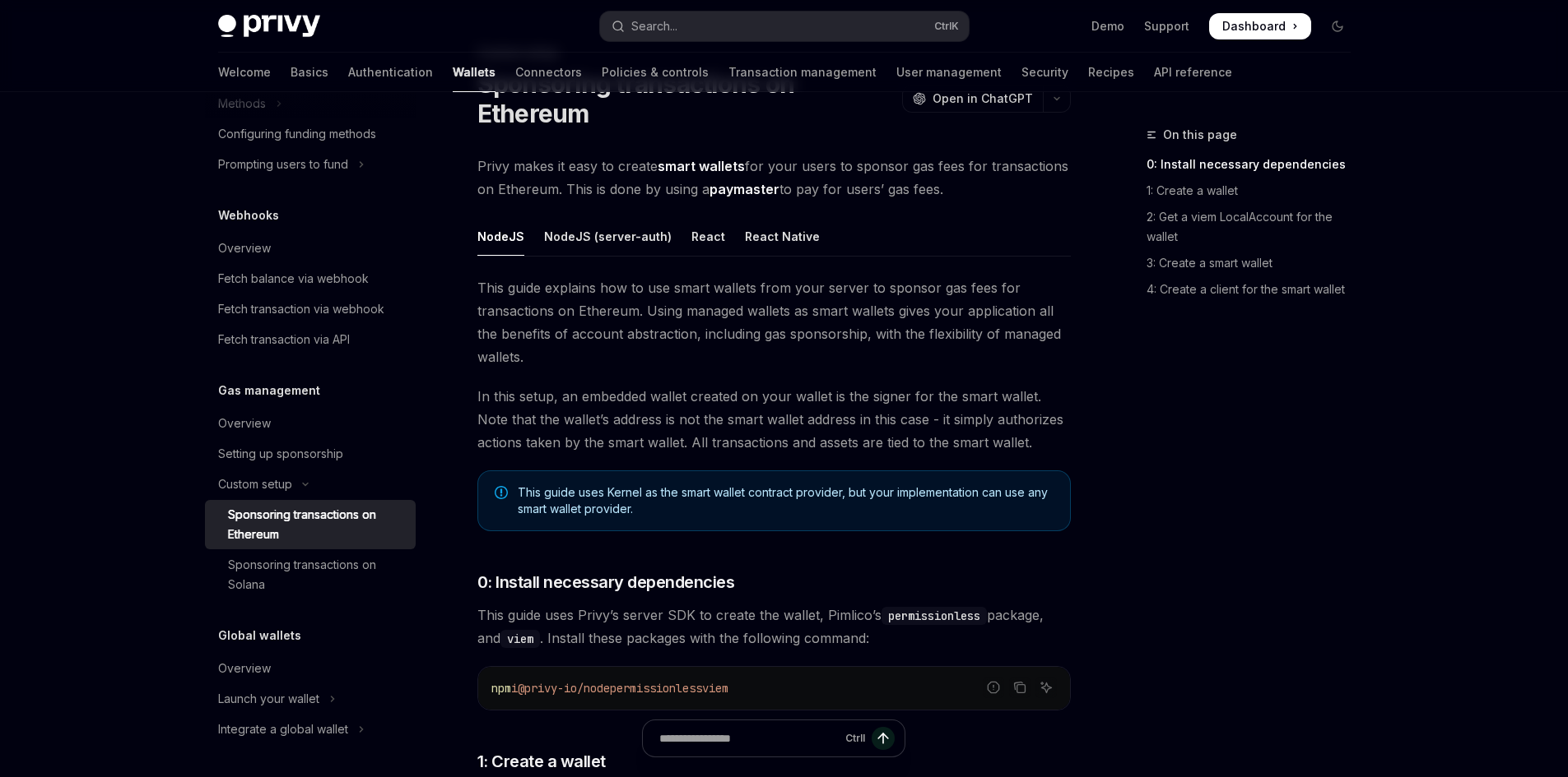
click at [498, 489] on icon "Note" at bounding box center [500, 492] width 13 height 13
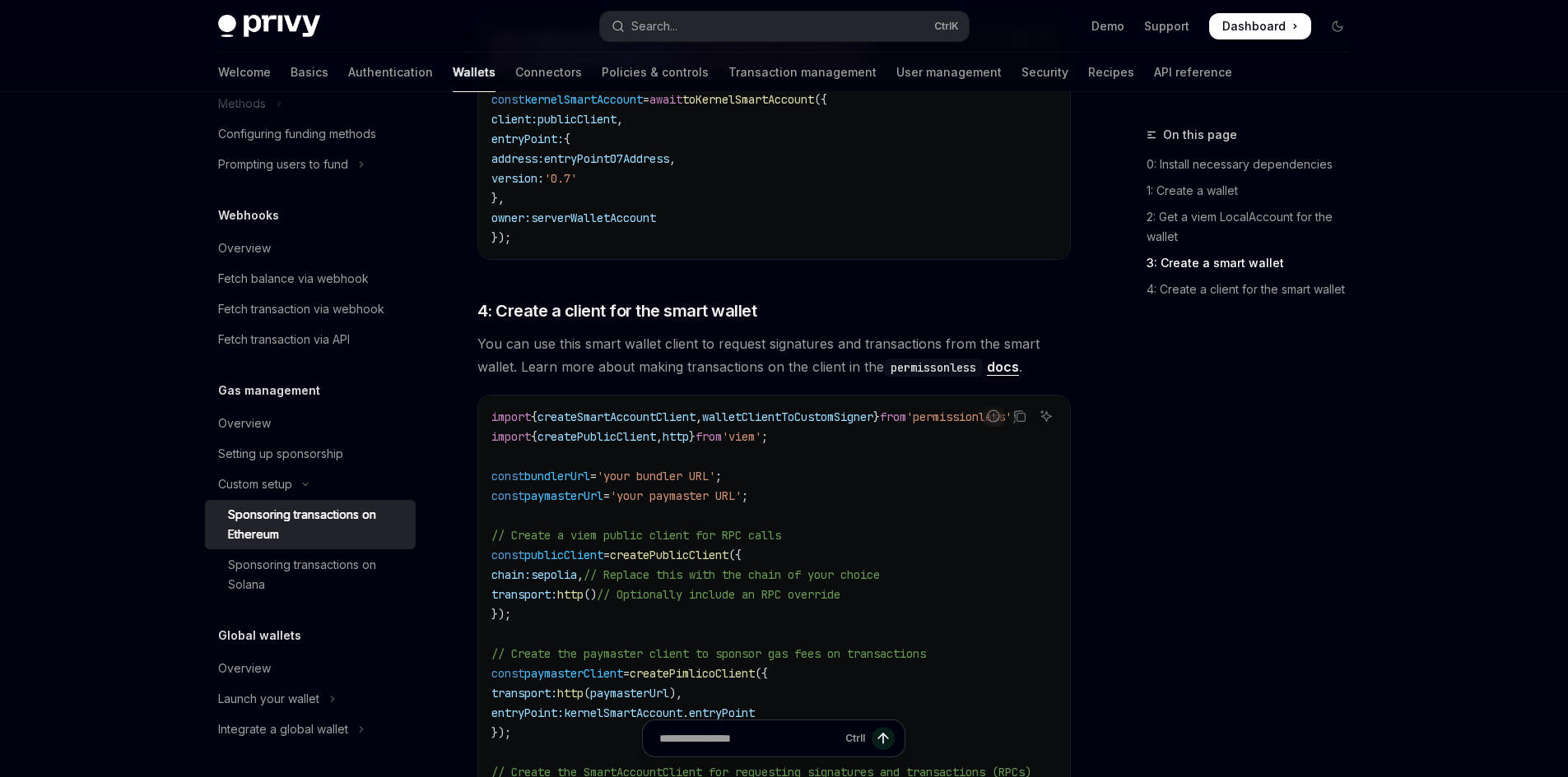
scroll to position [1688, 0]
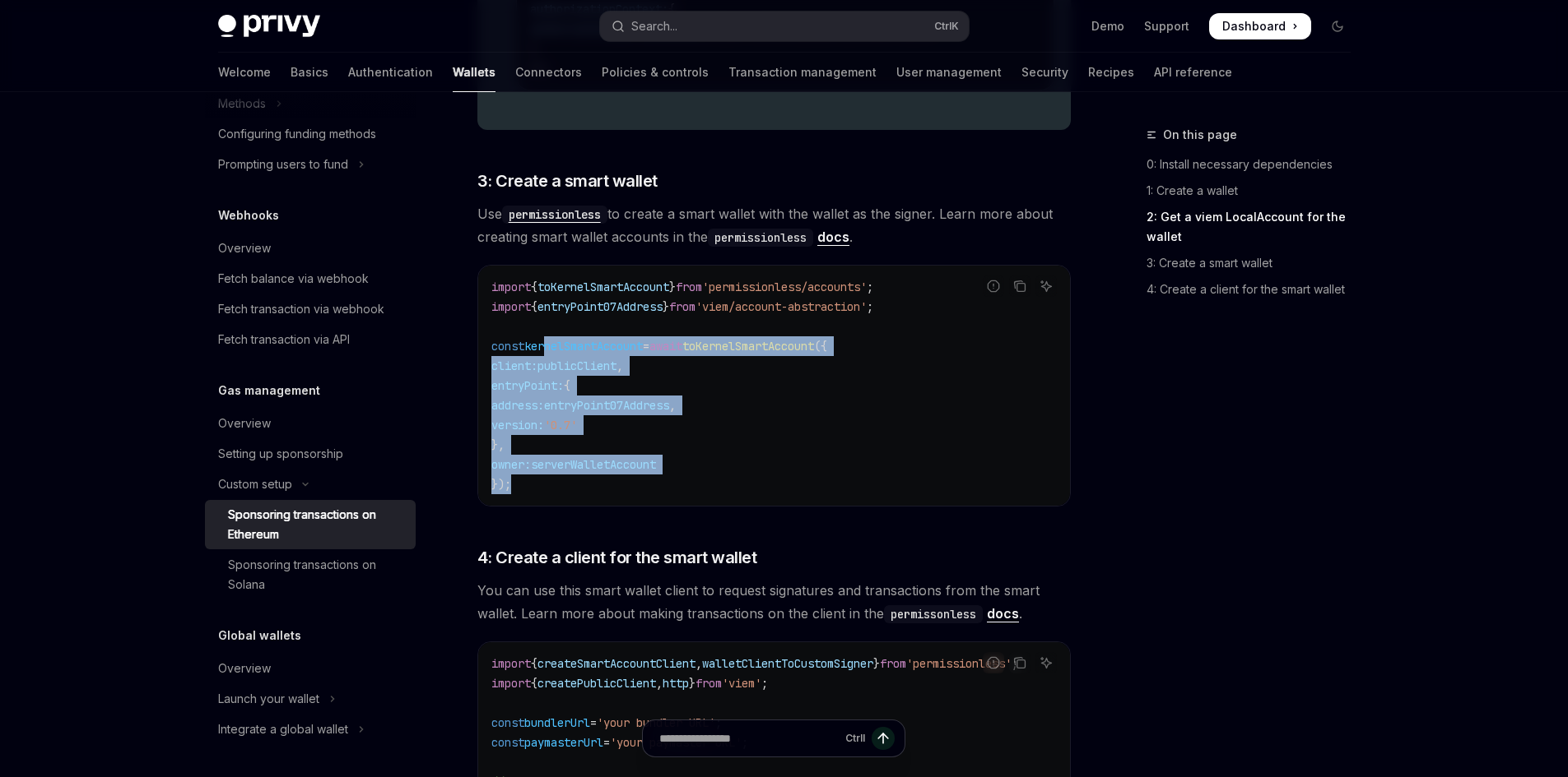
drag, startPoint x: 626, startPoint y: 492, endPoint x: 541, endPoint y: 328, distance: 184.7
click at [542, 340] on code "import { toKernelSmartAccount } from 'permissionless/accounts' ; import { entry…" at bounding box center [774, 385] width 566 height 217
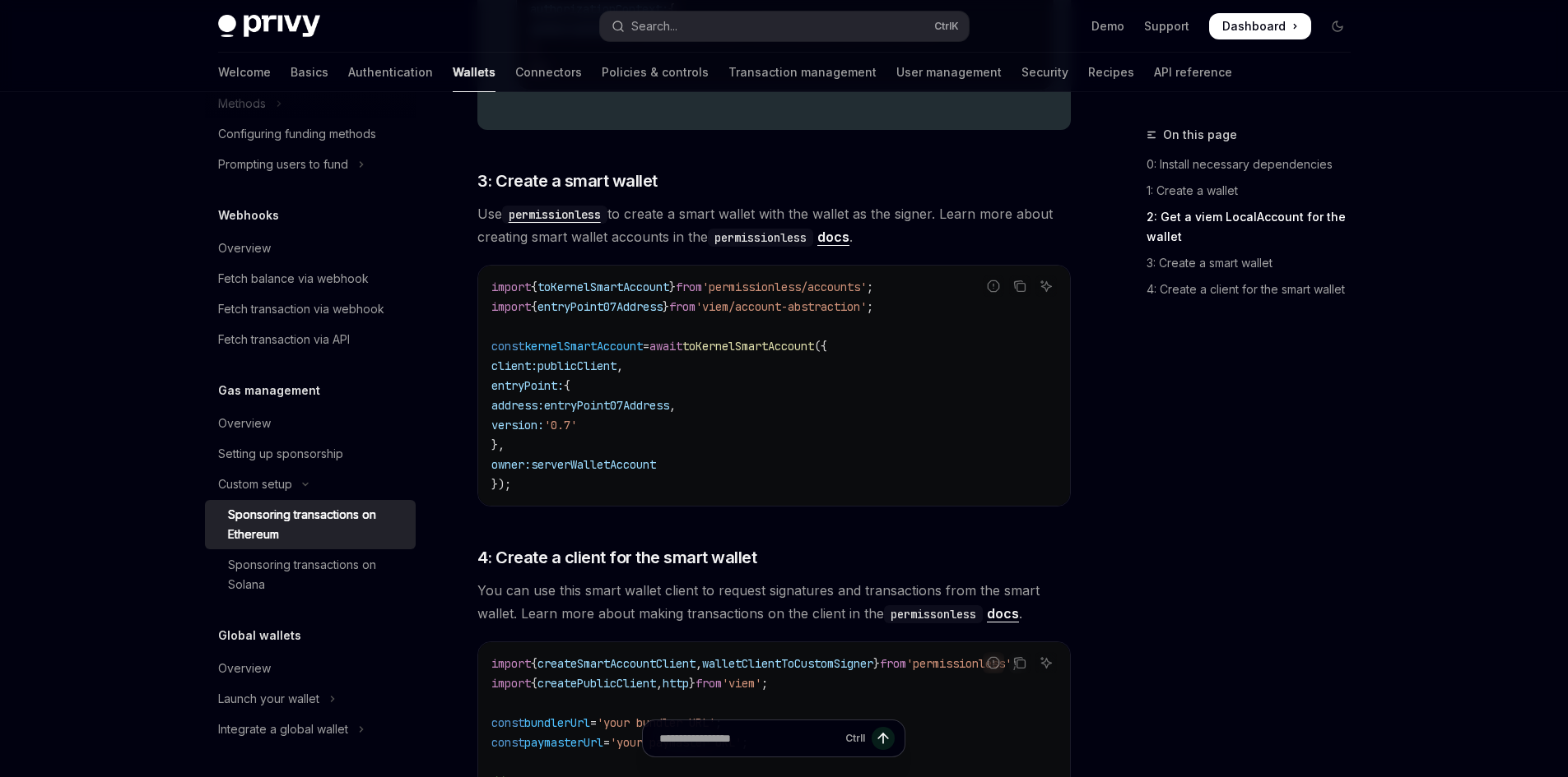
click at [564, 293] on span "toKernelSmartAccount" at bounding box center [603, 287] width 132 height 15
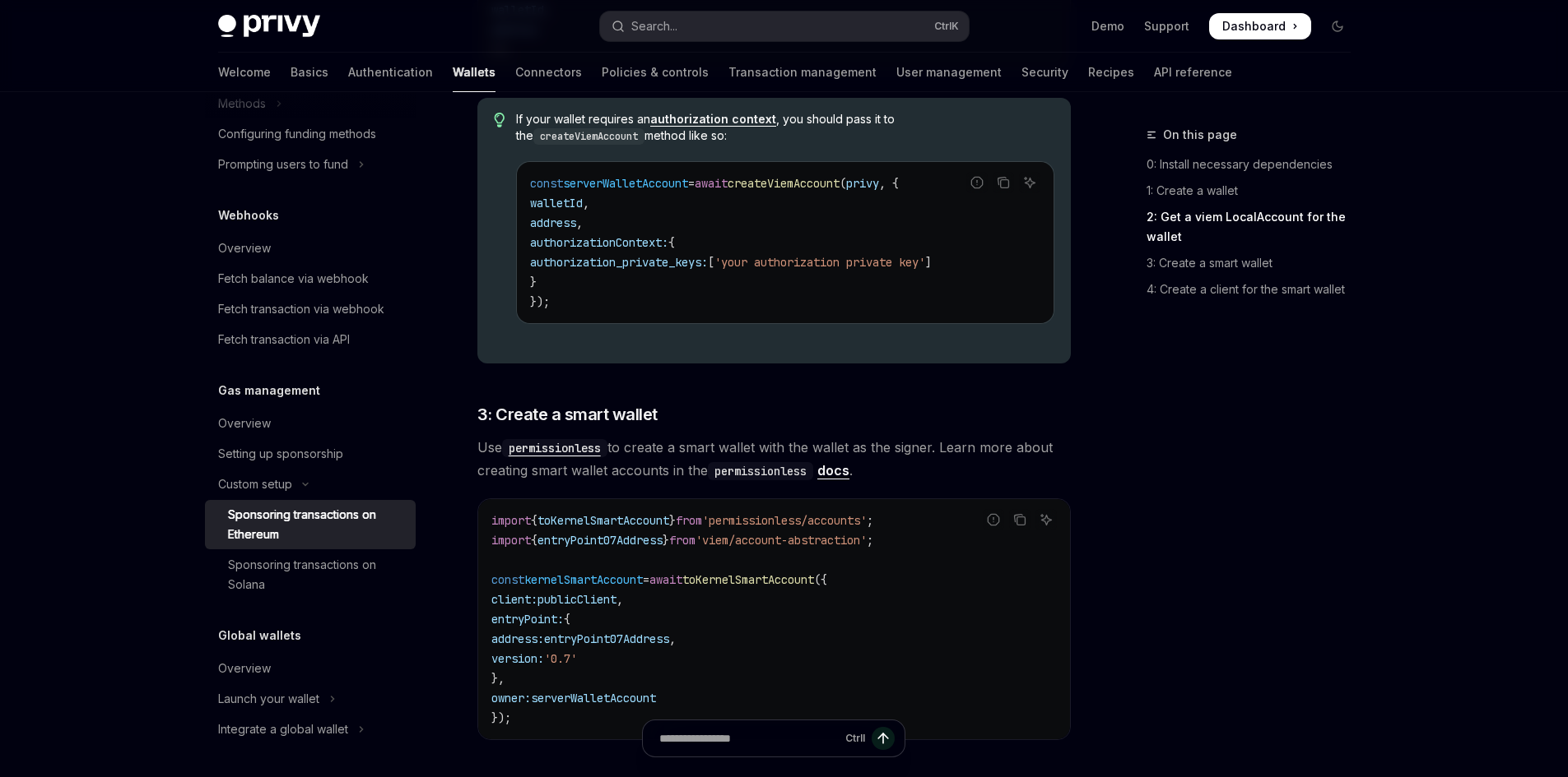
scroll to position [1360, 0]
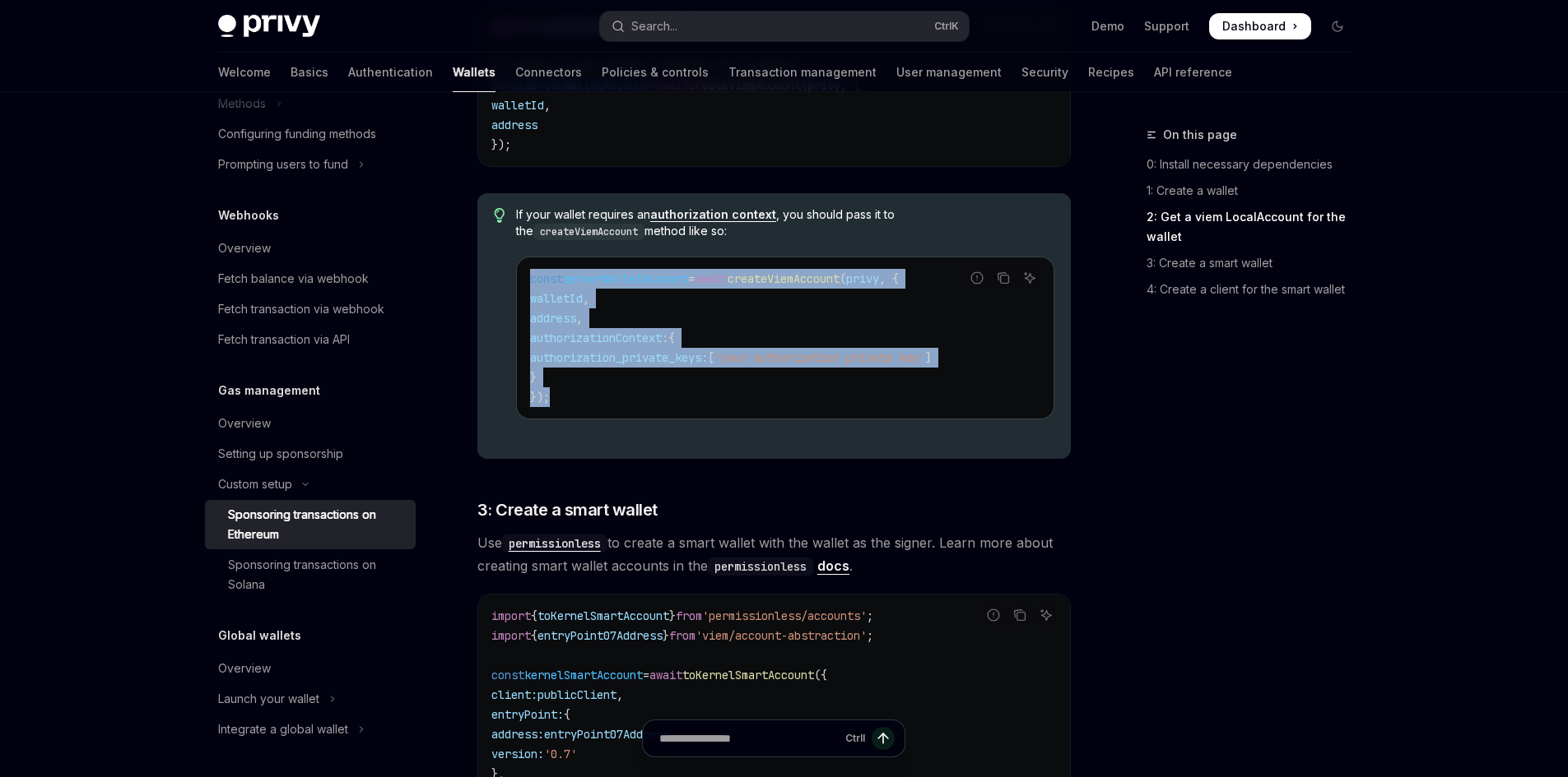
drag, startPoint x: 605, startPoint y: 405, endPoint x: 522, endPoint y: 272, distance: 156.8
click at [522, 272] on div "const serverWalletAccount = await createViemAccount ( privy , { walletId , addr…" at bounding box center [784, 338] width 536 height 161
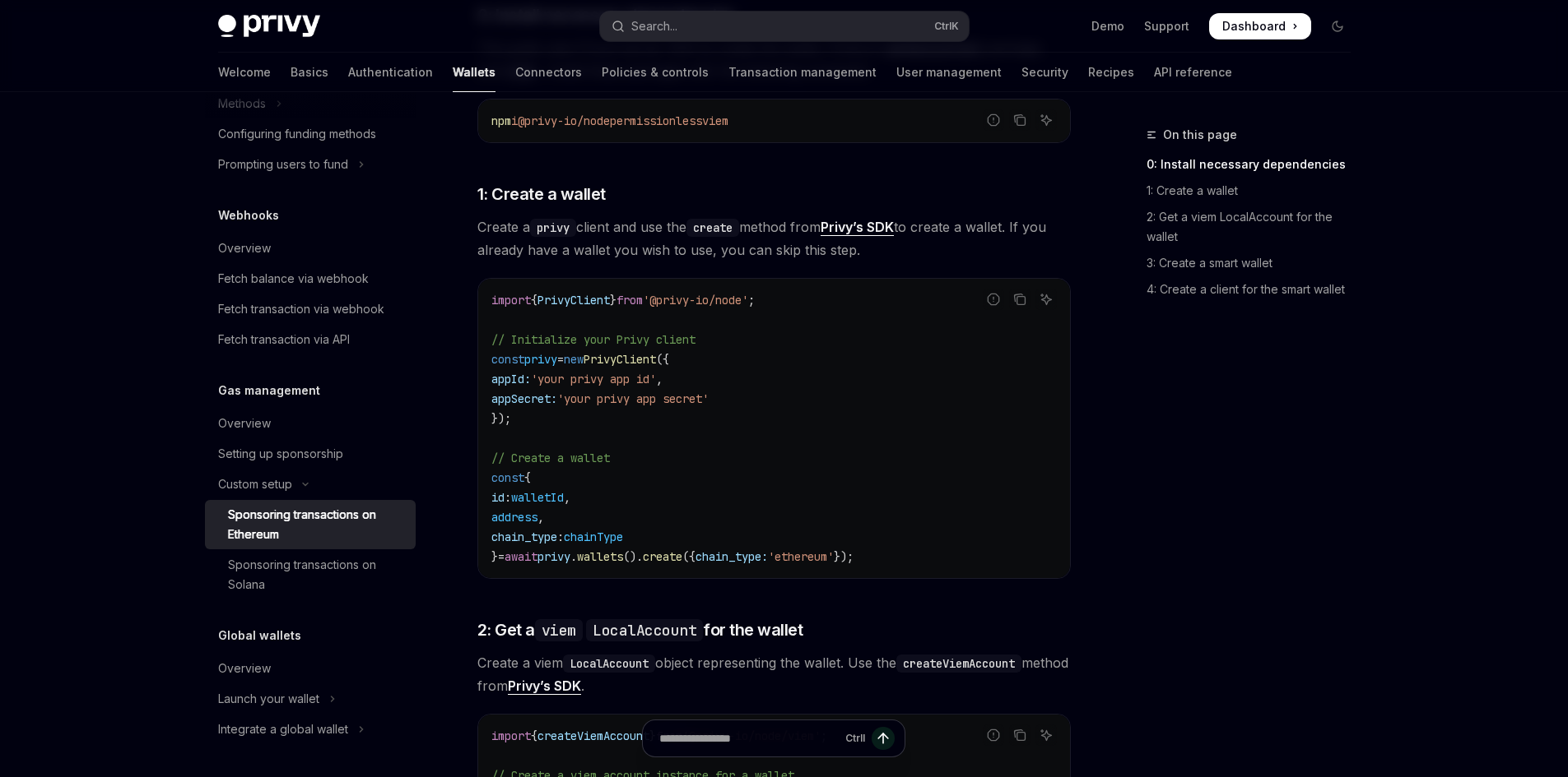
scroll to position [619, 0]
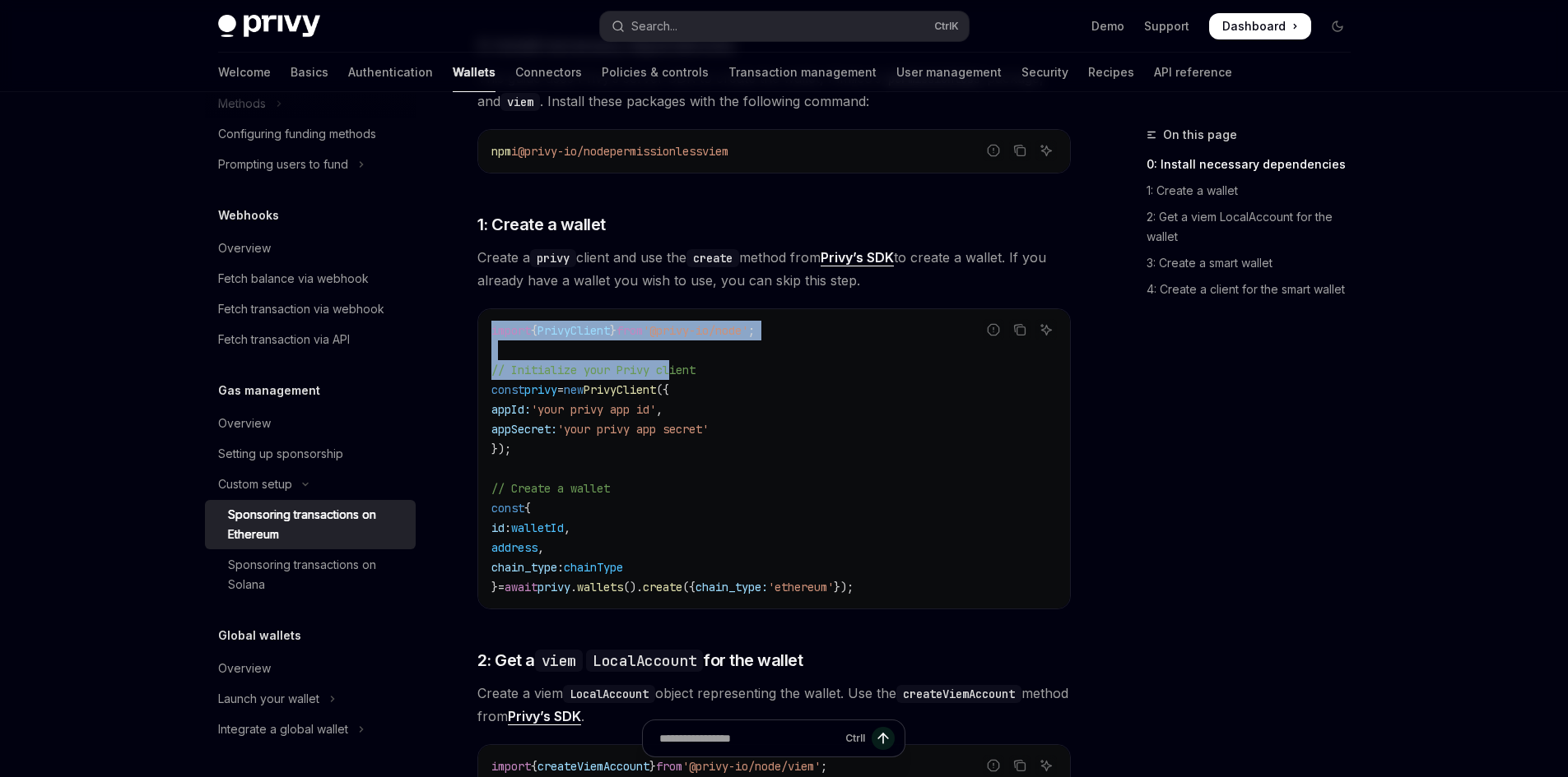
drag, startPoint x: 489, startPoint y: 328, endPoint x: 678, endPoint y: 375, distance: 194.8
click at [678, 375] on div "import { PrivyClient } from '@privy-io/node' ; // Initialize your Privy client …" at bounding box center [774, 459] width 592 height 300
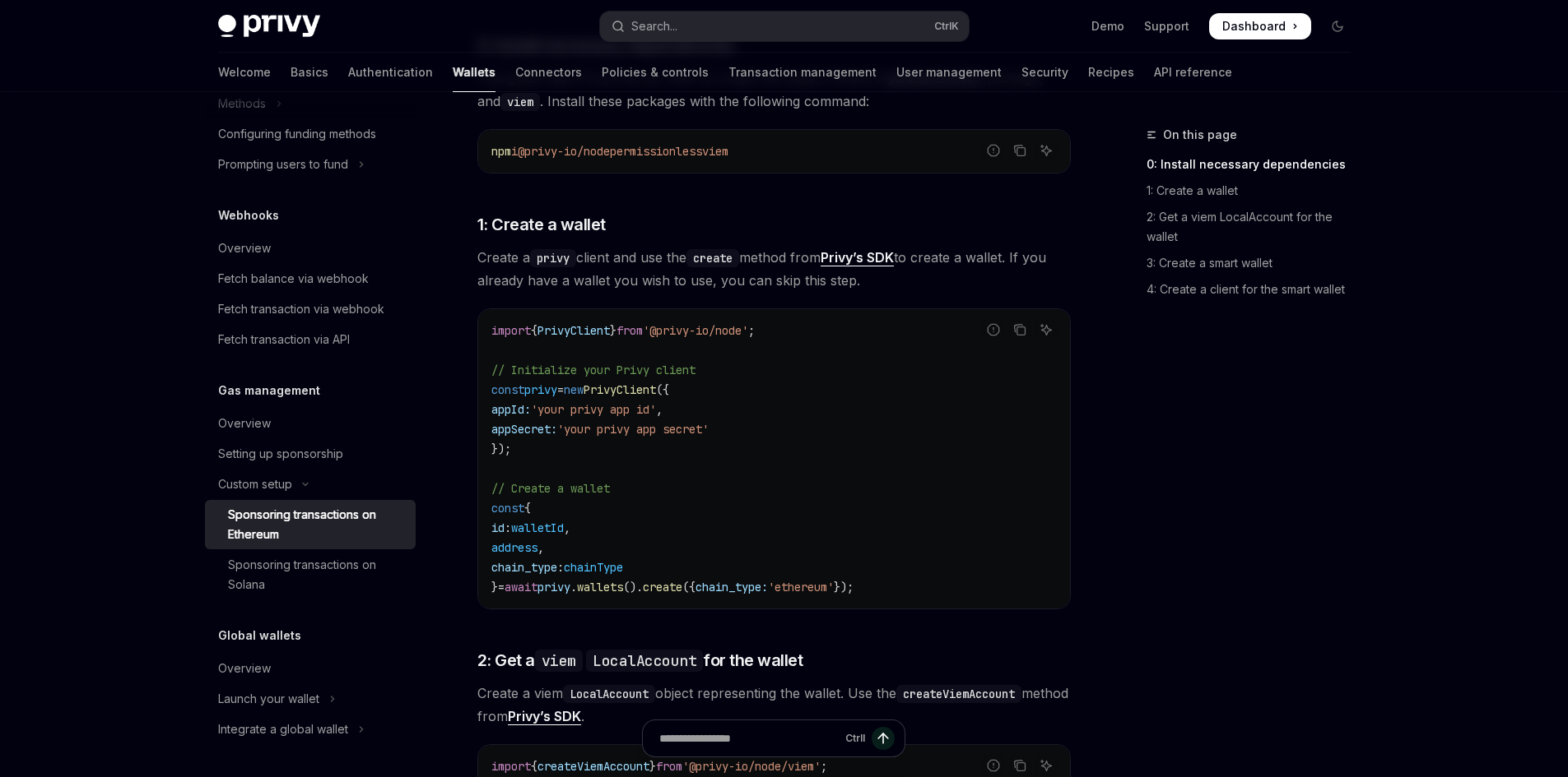
click at [682, 402] on code "import { PrivyClient } from '@privy-io/node' ; // Initialize your Privy client …" at bounding box center [774, 458] width 566 height 276
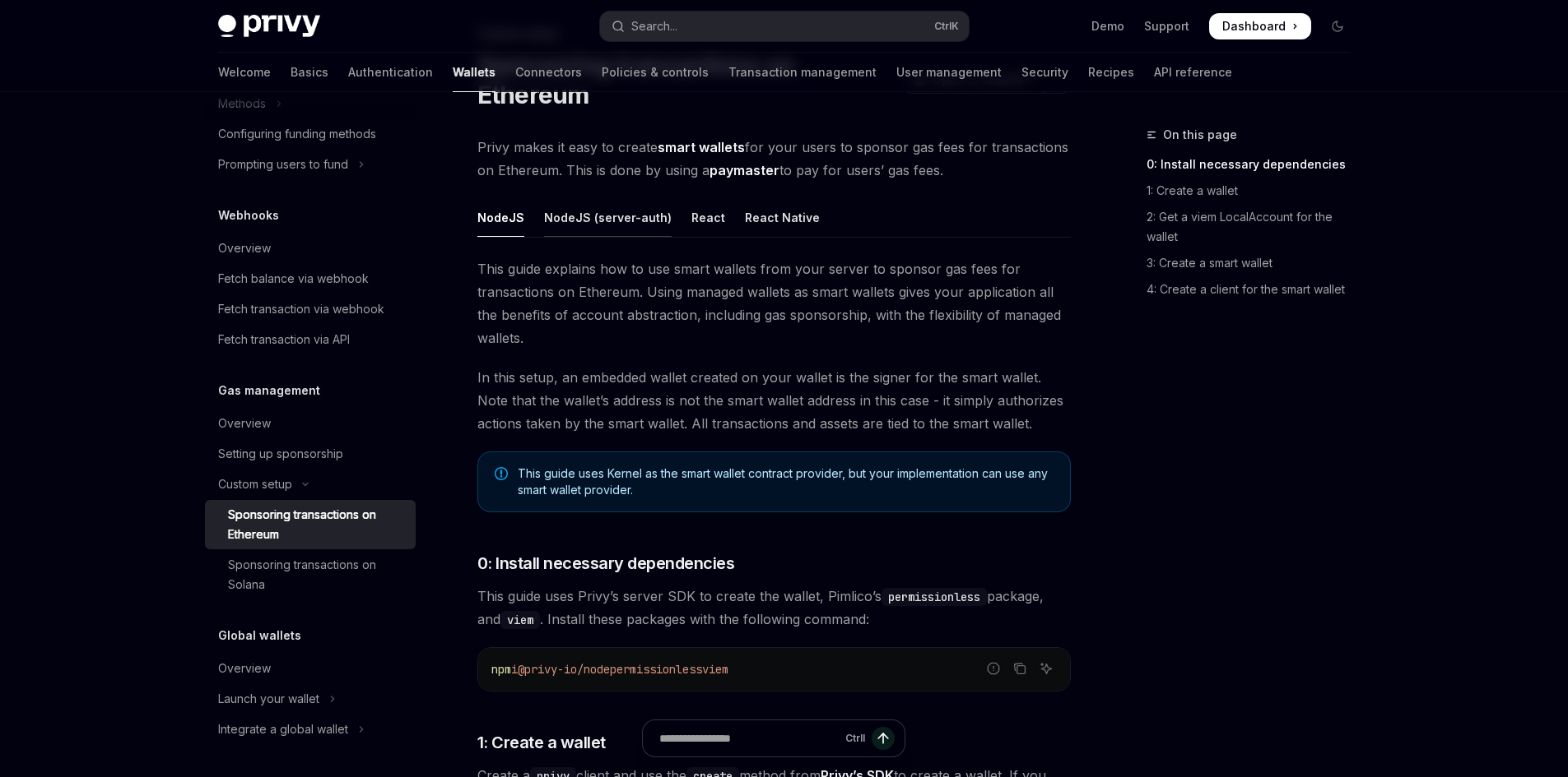
scroll to position [44, 0]
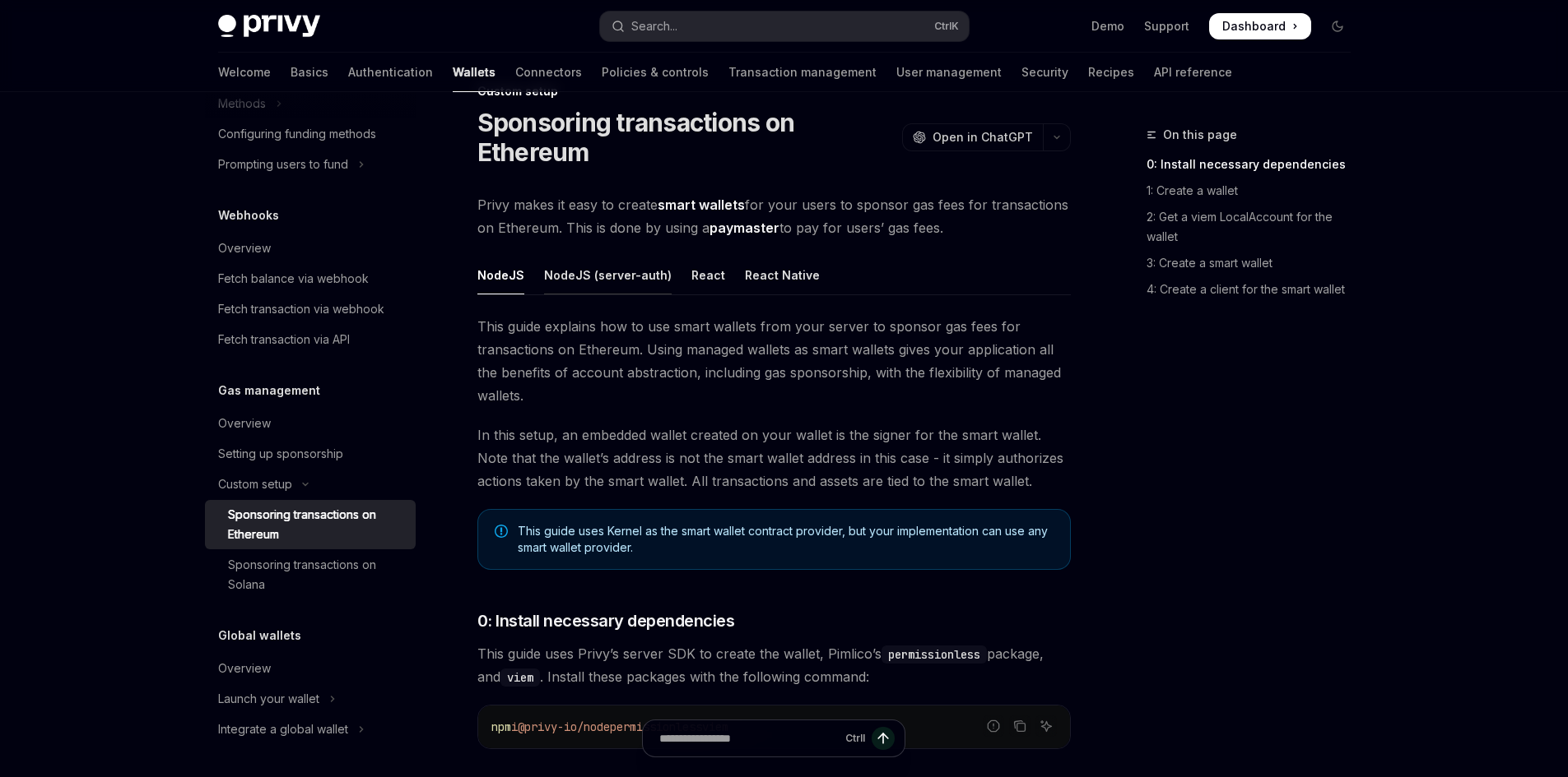
click at [597, 274] on div "NodeJS (server-auth)" at bounding box center [608, 275] width 127 height 38
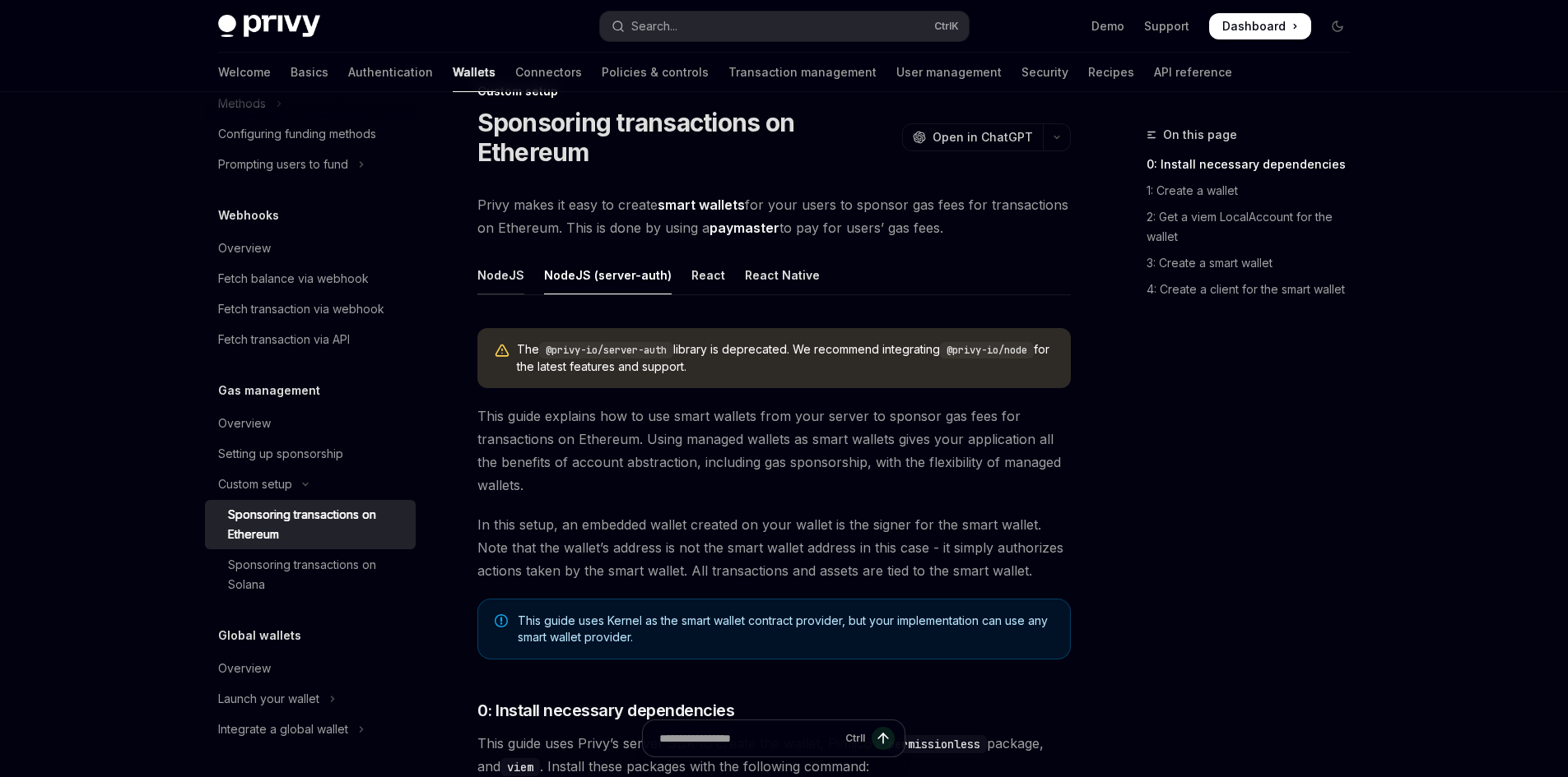
click at [519, 275] on div "NodeJS" at bounding box center [501, 275] width 47 height 38
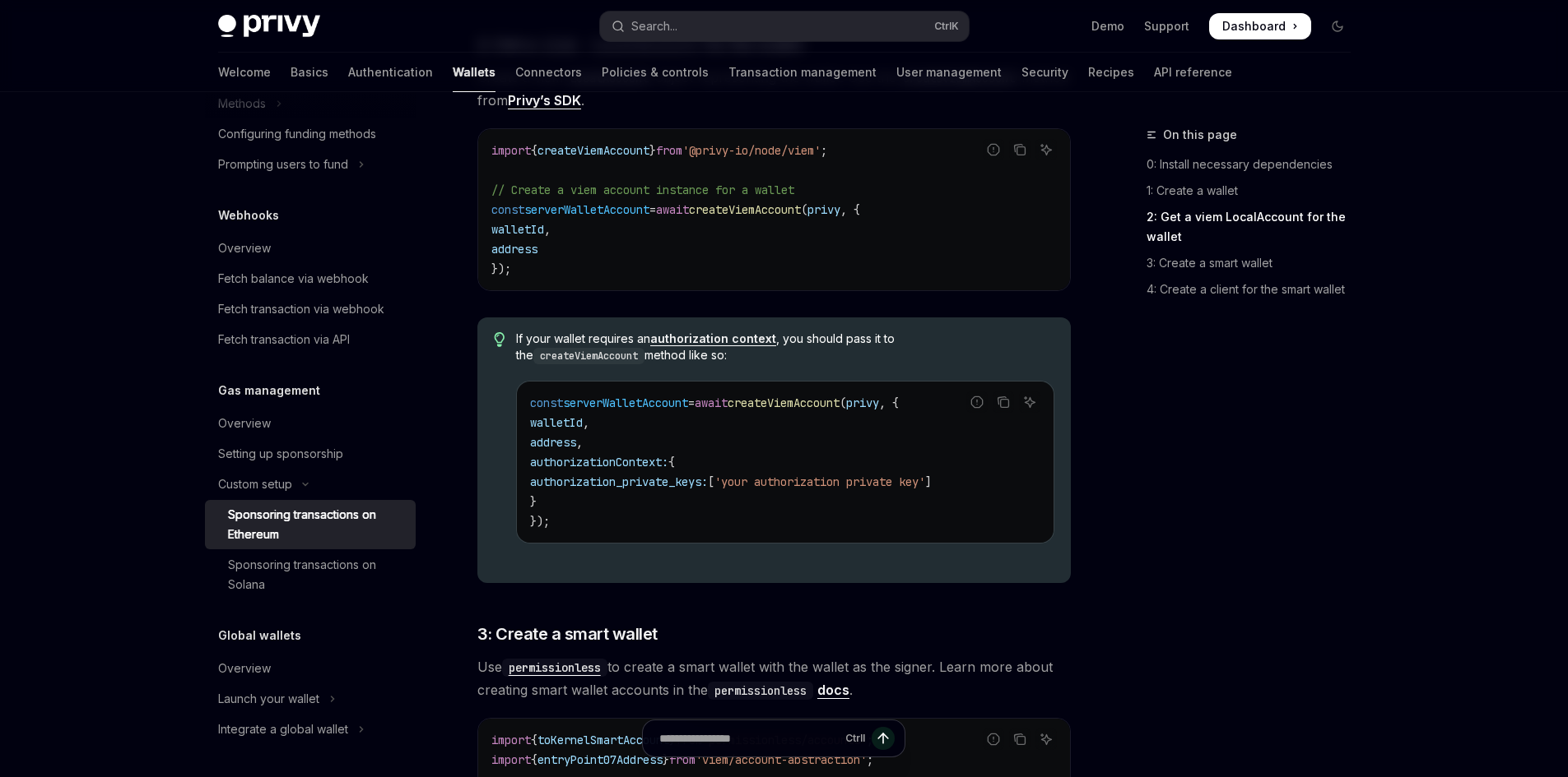
scroll to position [1233, 0]
drag, startPoint x: 568, startPoint y: 509, endPoint x: 532, endPoint y: 418, distance: 97.9
click at [532, 418] on code "const serverWalletAccount = await createViemAccount ( privy , { walletId , addr…" at bounding box center [784, 463] width 509 height 139
click at [705, 427] on code "const serverWalletAccount = await createViemAccount ( privy , { walletId , addr…" at bounding box center [784, 463] width 509 height 139
click at [620, 410] on span "serverWalletAccount" at bounding box center [626, 404] width 126 height 15
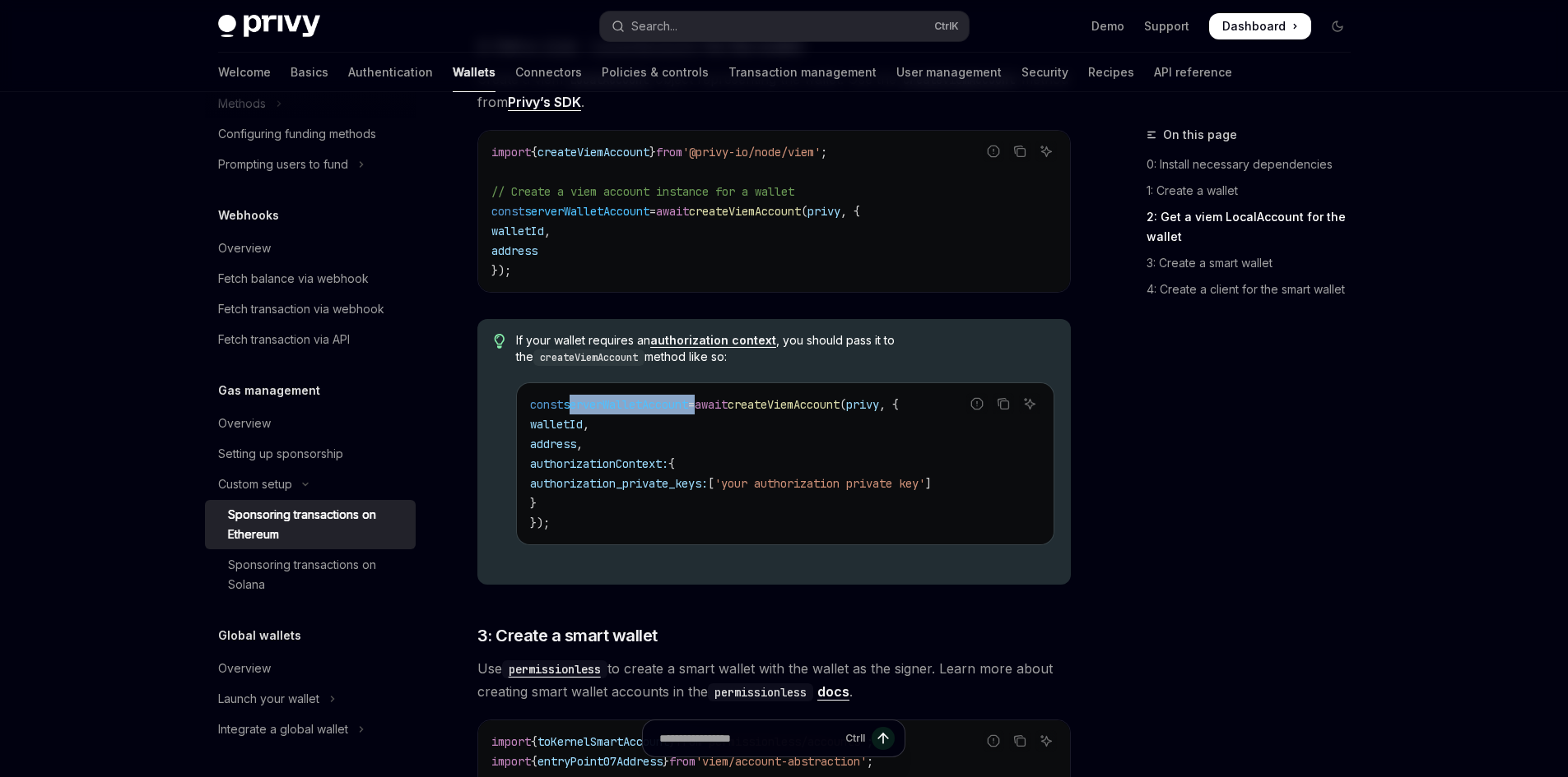
click at [620, 410] on span "serverWalletAccount" at bounding box center [626, 404] width 126 height 15
click at [620, 411] on span "serverWalletAccount" at bounding box center [626, 404] width 126 height 15
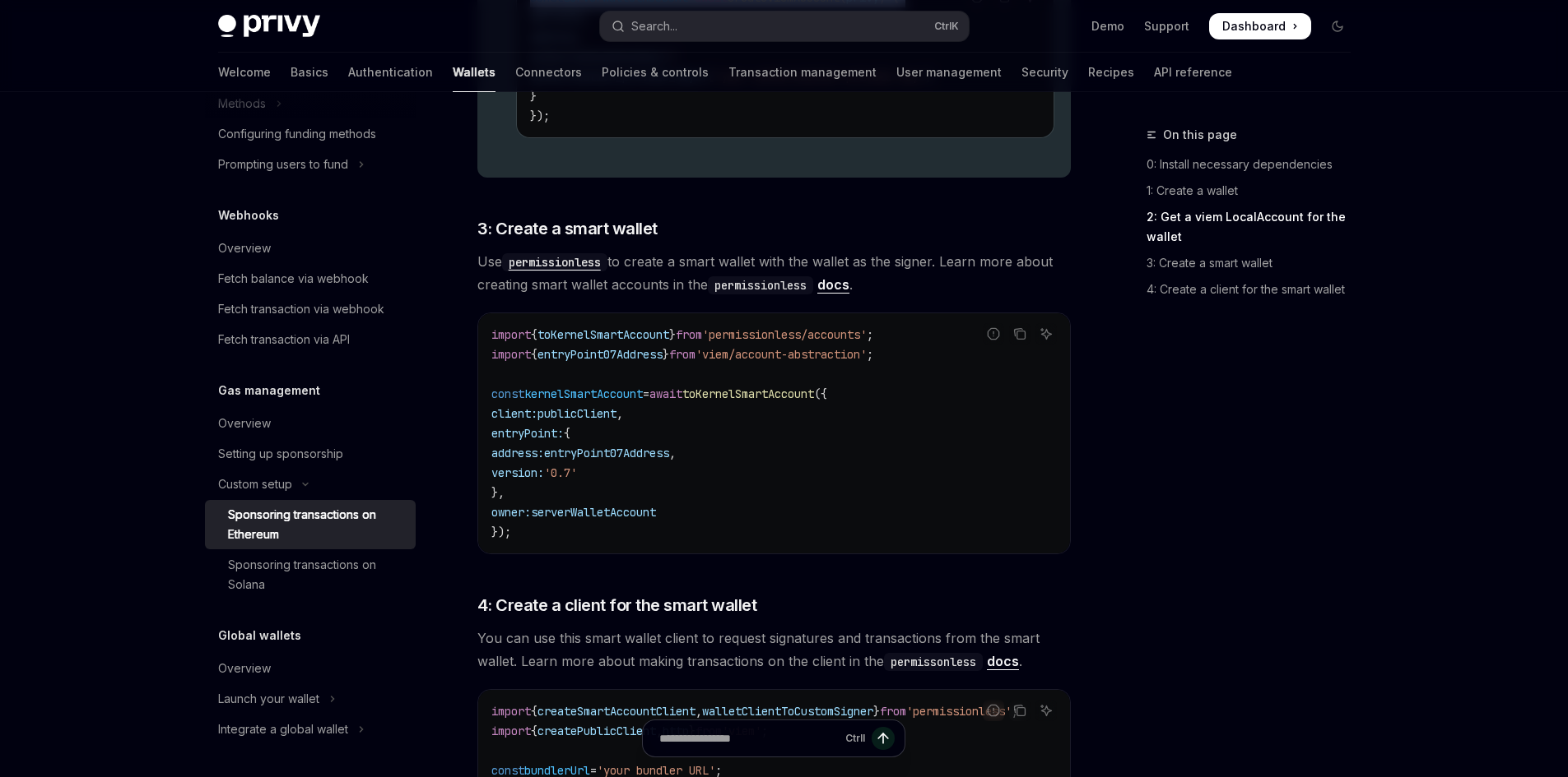
scroll to position [1645, 0]
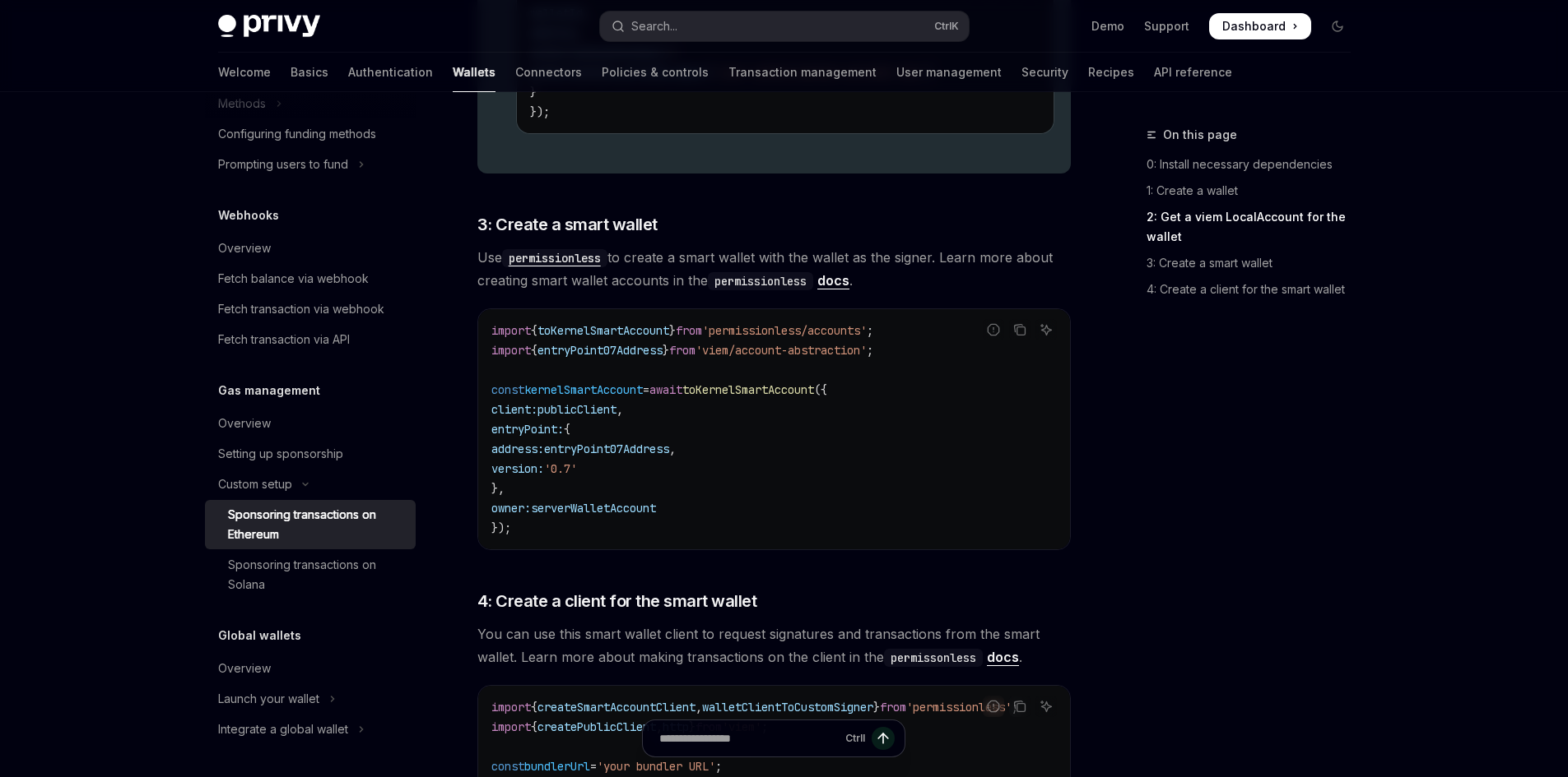
click at [625, 386] on span "kernelSmartAccount" at bounding box center [583, 389] width 119 height 15
click at [641, 447] on span "entryPoint07Address" at bounding box center [607, 449] width 126 height 15
click at [642, 423] on code "import { toKernelSmartAccount } from 'permissionless/accounts' ; import { entry…" at bounding box center [774, 429] width 566 height 217
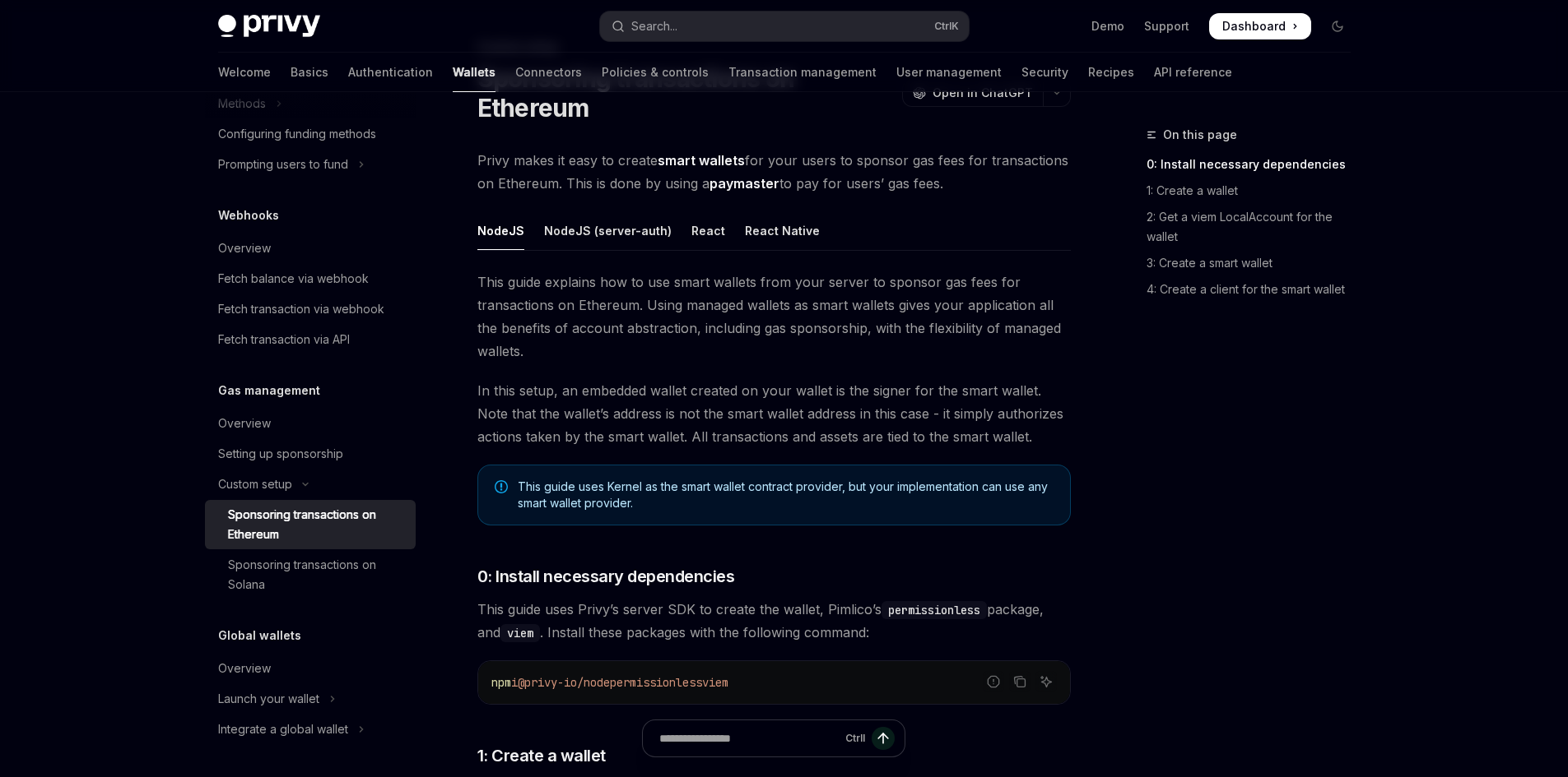
scroll to position [44, 0]
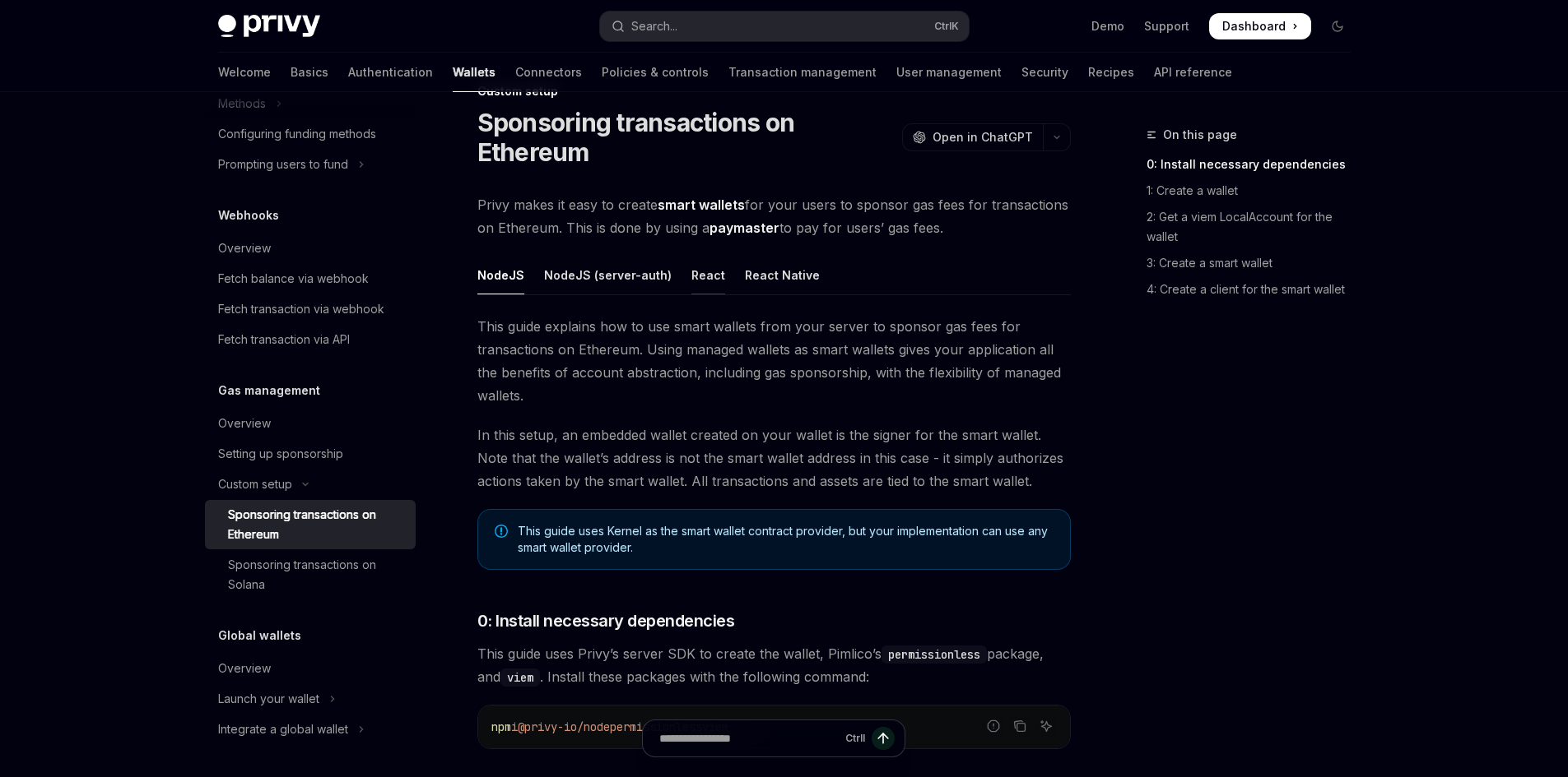
click at [694, 283] on div "React" at bounding box center [708, 275] width 34 height 38
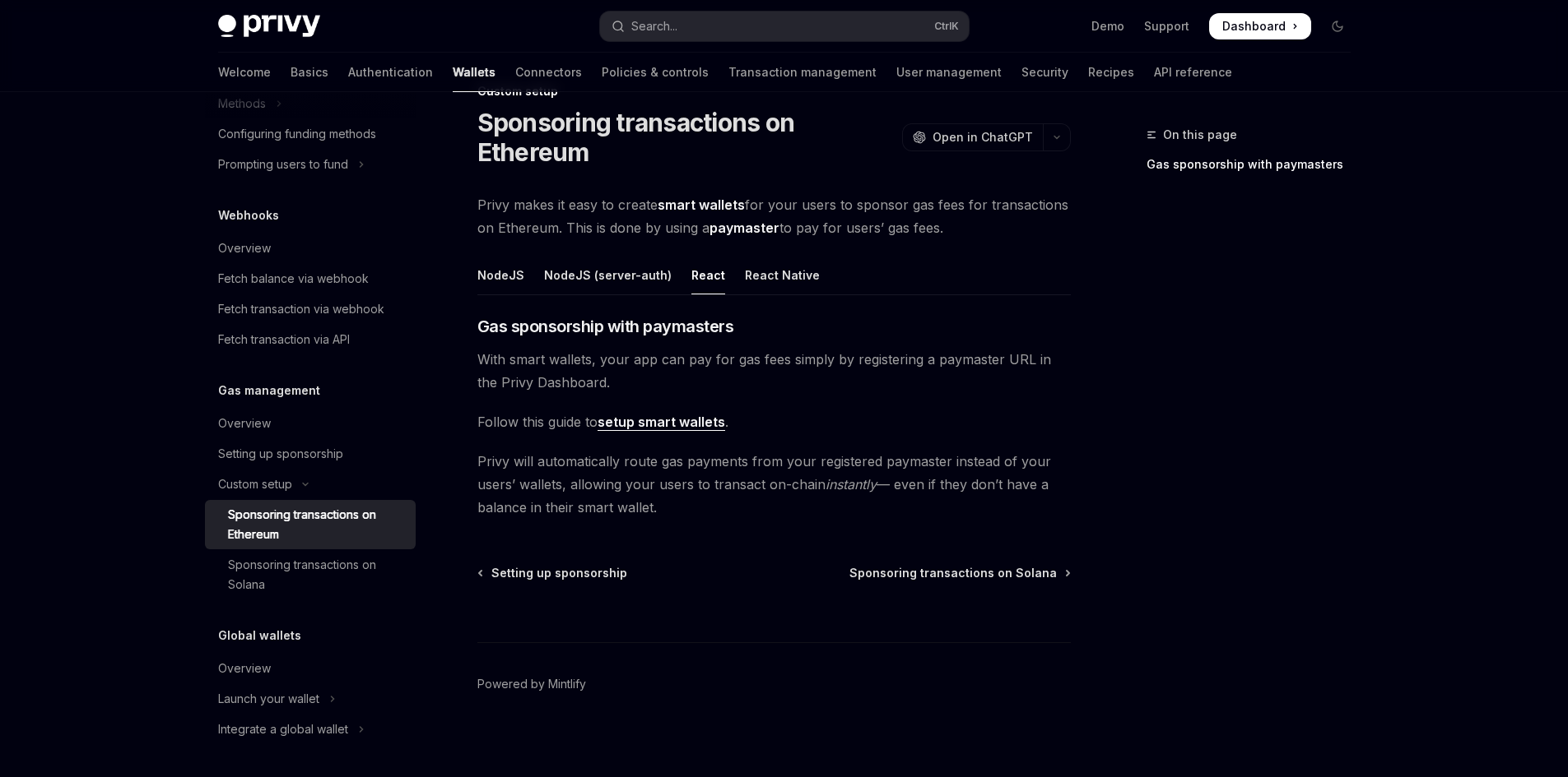
click at [669, 282] on ul "NodeJS NodeJS (server-auth) React React Native" at bounding box center [774, 275] width 594 height 39
click at [662, 282] on ul "NodeJS NodeJS (server-auth) React React Native" at bounding box center [774, 275] width 594 height 39
click at [654, 282] on div "NodeJS (server-auth)" at bounding box center [608, 275] width 127 height 38
type textarea "*"
